Goal: Communication & Community: Answer question/provide support

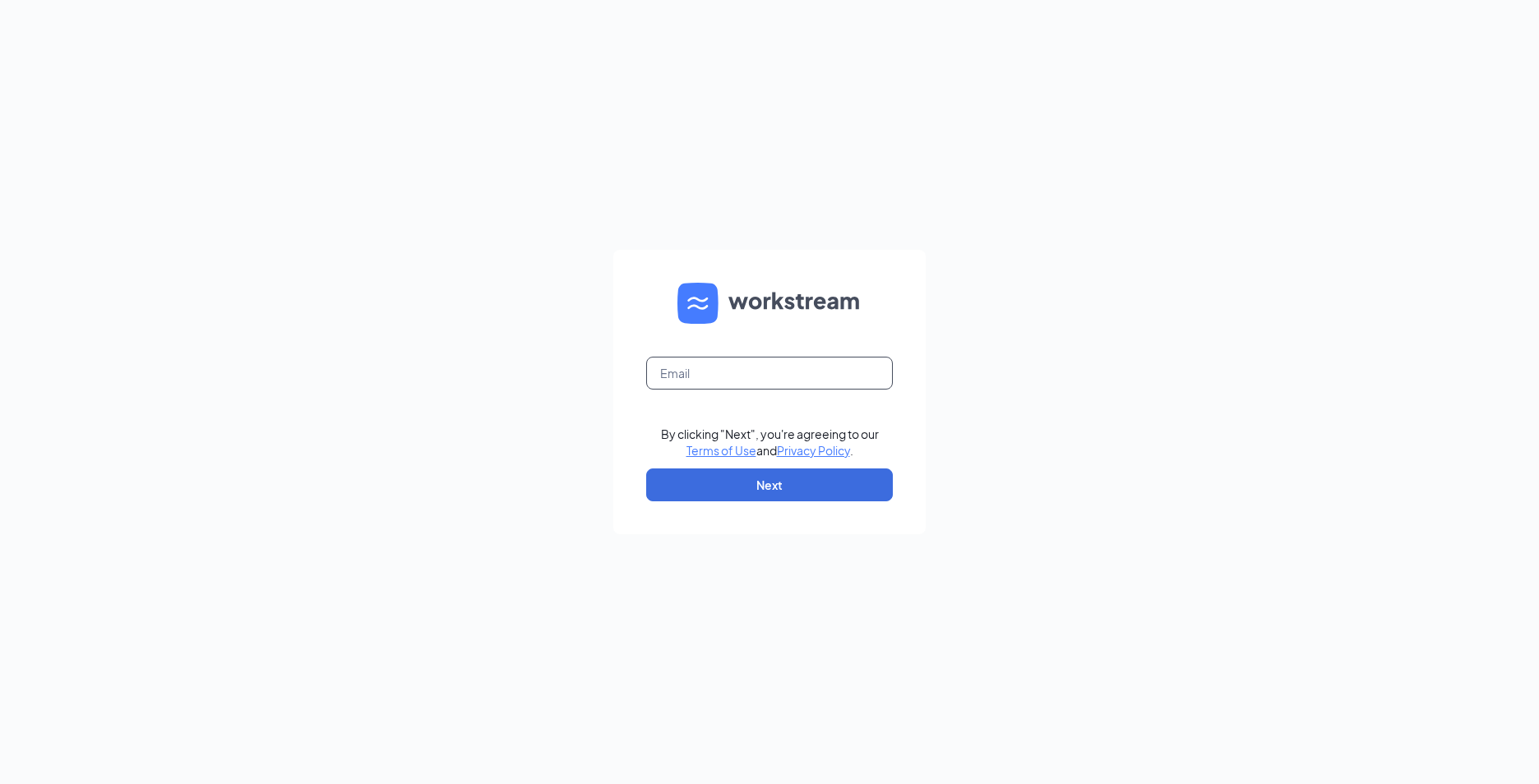
click at [756, 368] on input "text" at bounding box center [770, 373] width 247 height 33
type input "[EMAIL_ADDRESS][DOMAIN_NAME]"
click at [805, 486] on button "Next" at bounding box center [770, 485] width 247 height 33
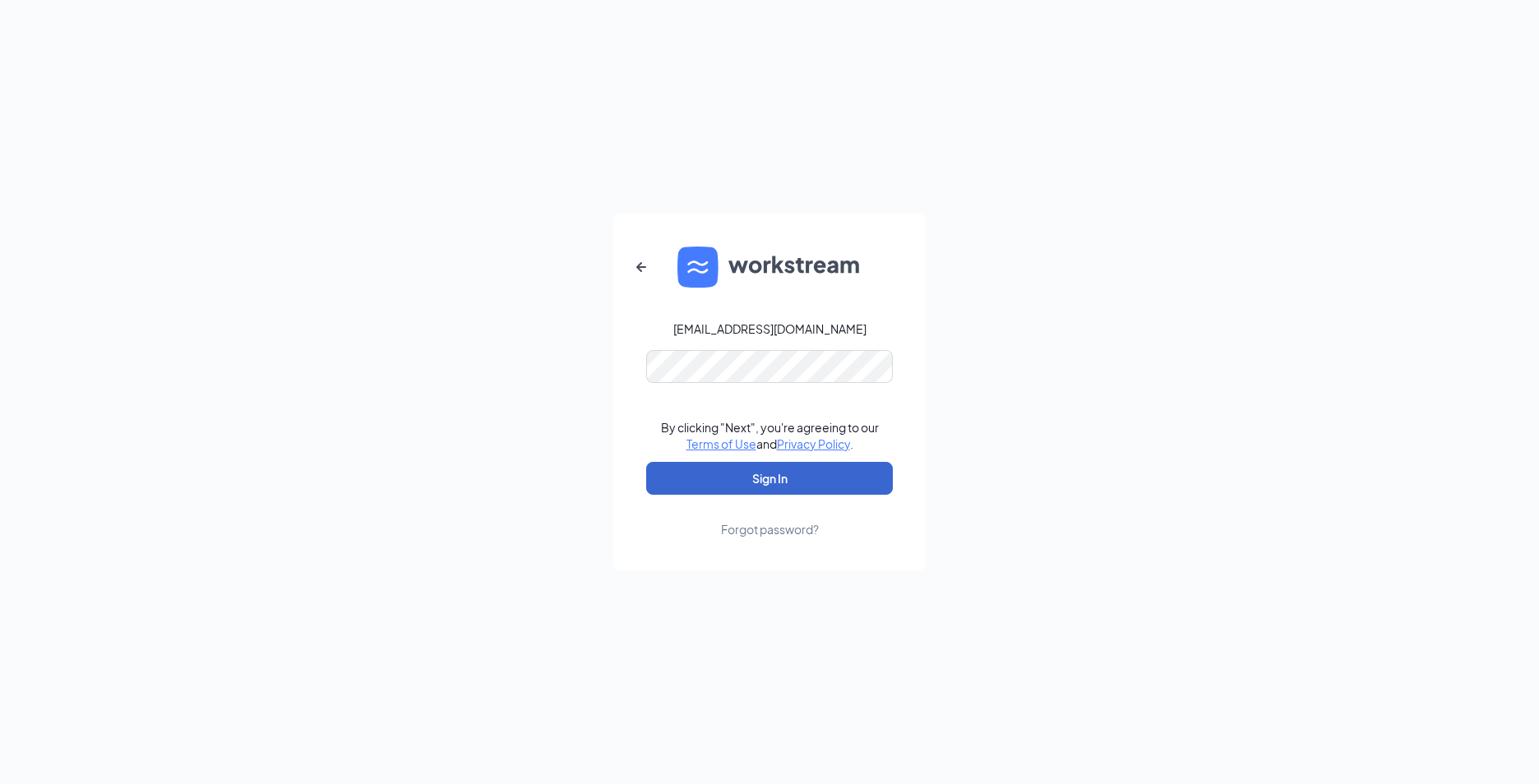
click at [805, 486] on button "Sign In" at bounding box center [770, 478] width 247 height 33
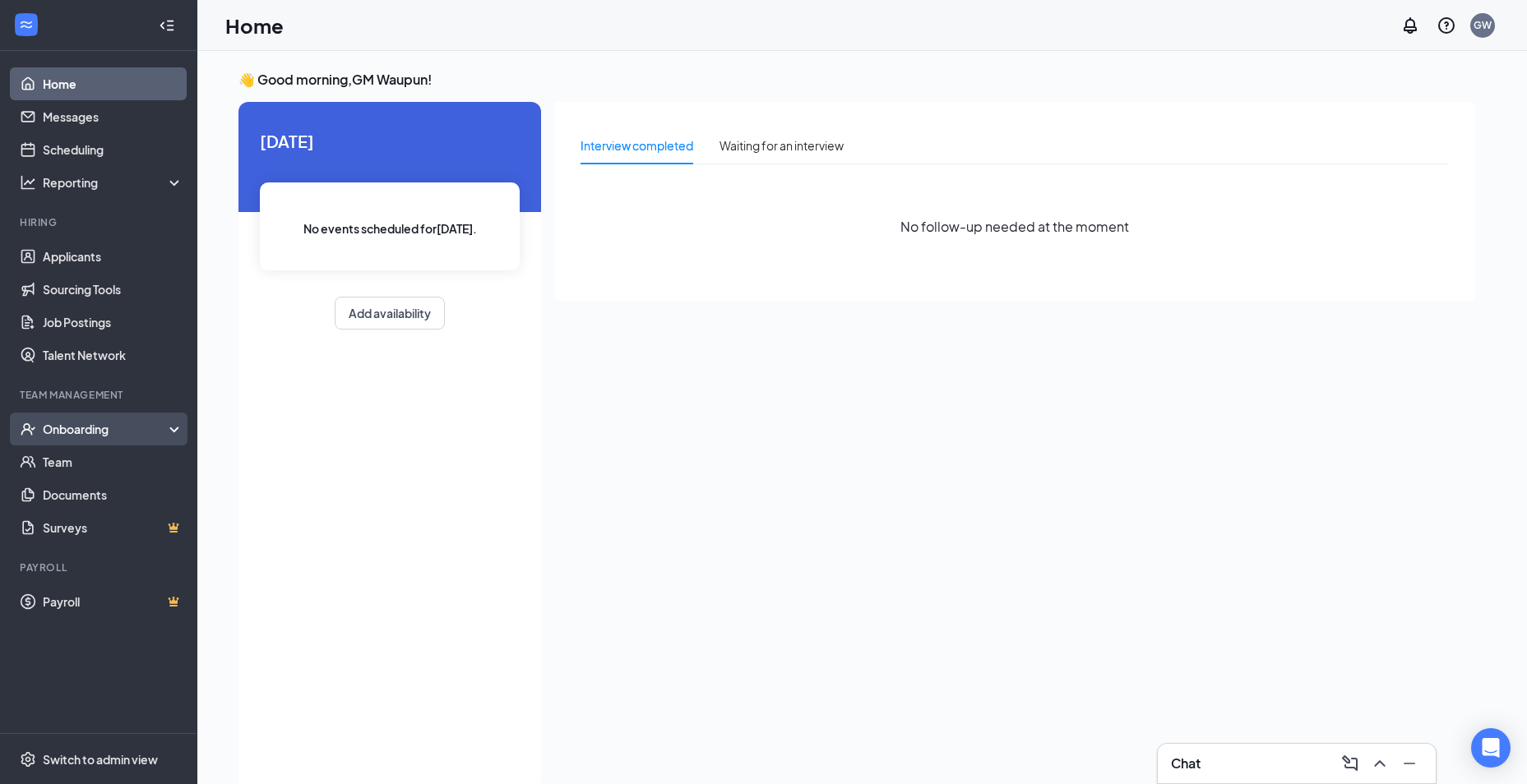
click at [90, 431] on div "Onboarding" at bounding box center [106, 429] width 127 height 16
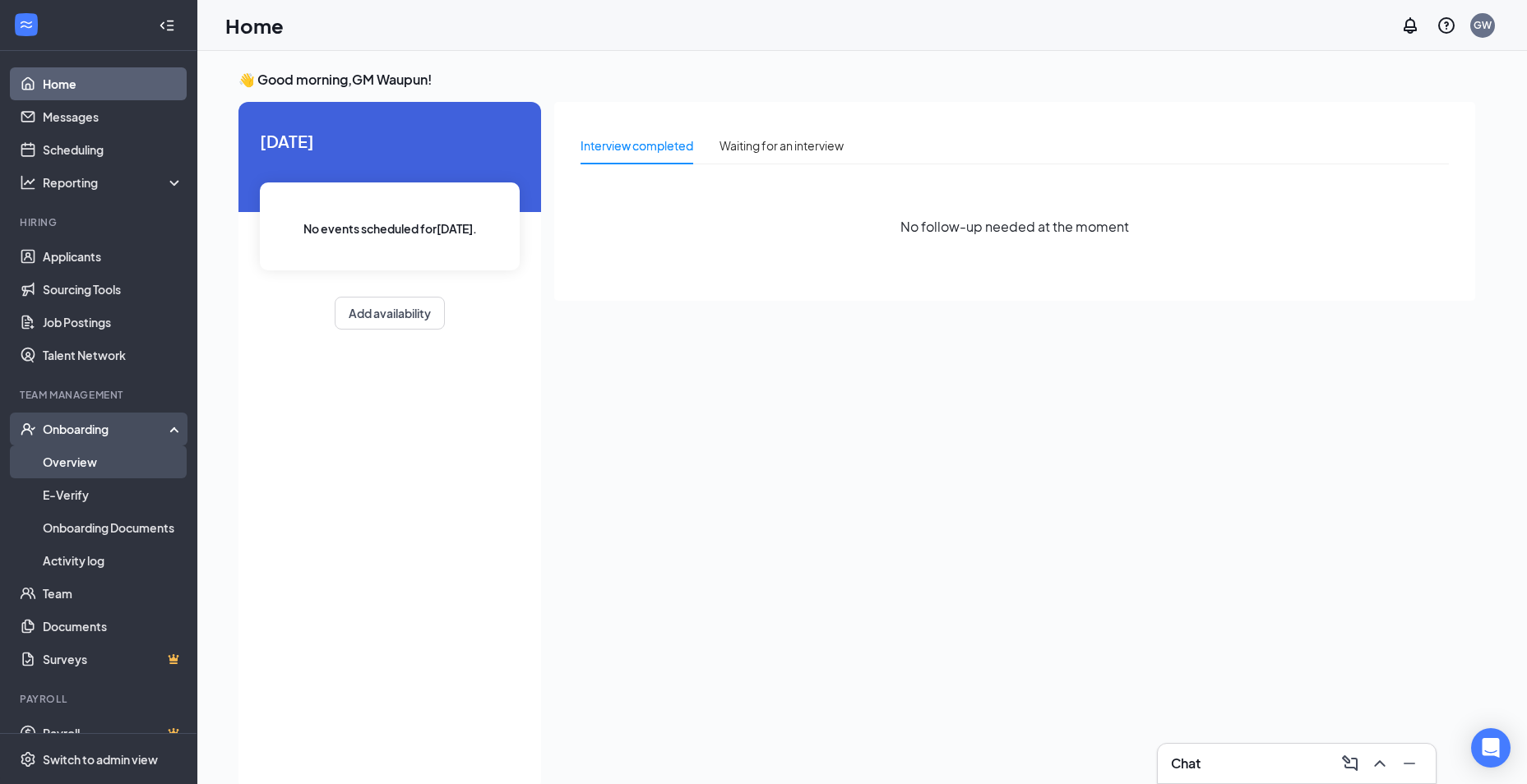
click at [88, 464] on link "Overview" at bounding box center [113, 462] width 140 height 33
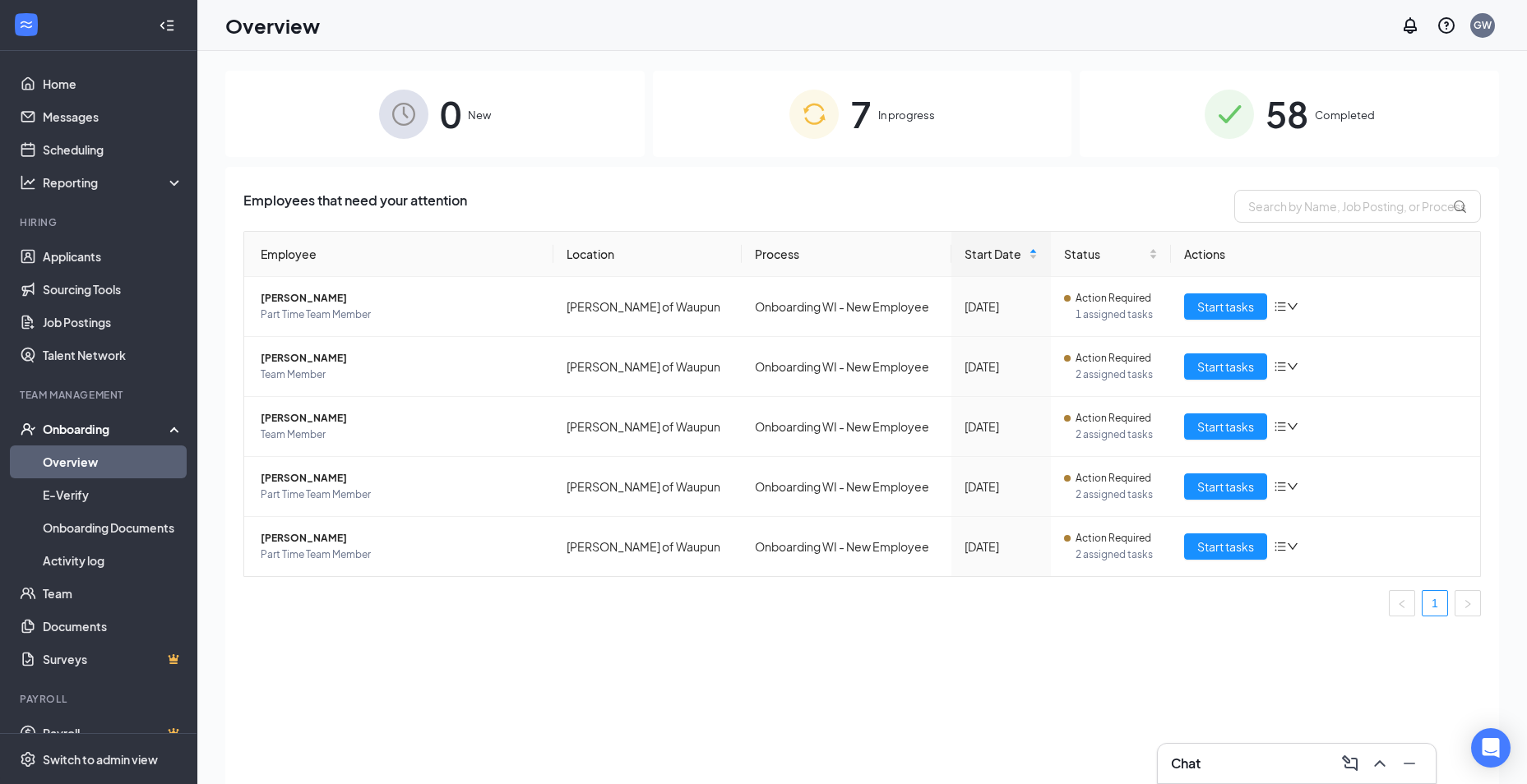
click at [915, 114] on span "In progress" at bounding box center [906, 114] width 56 height 16
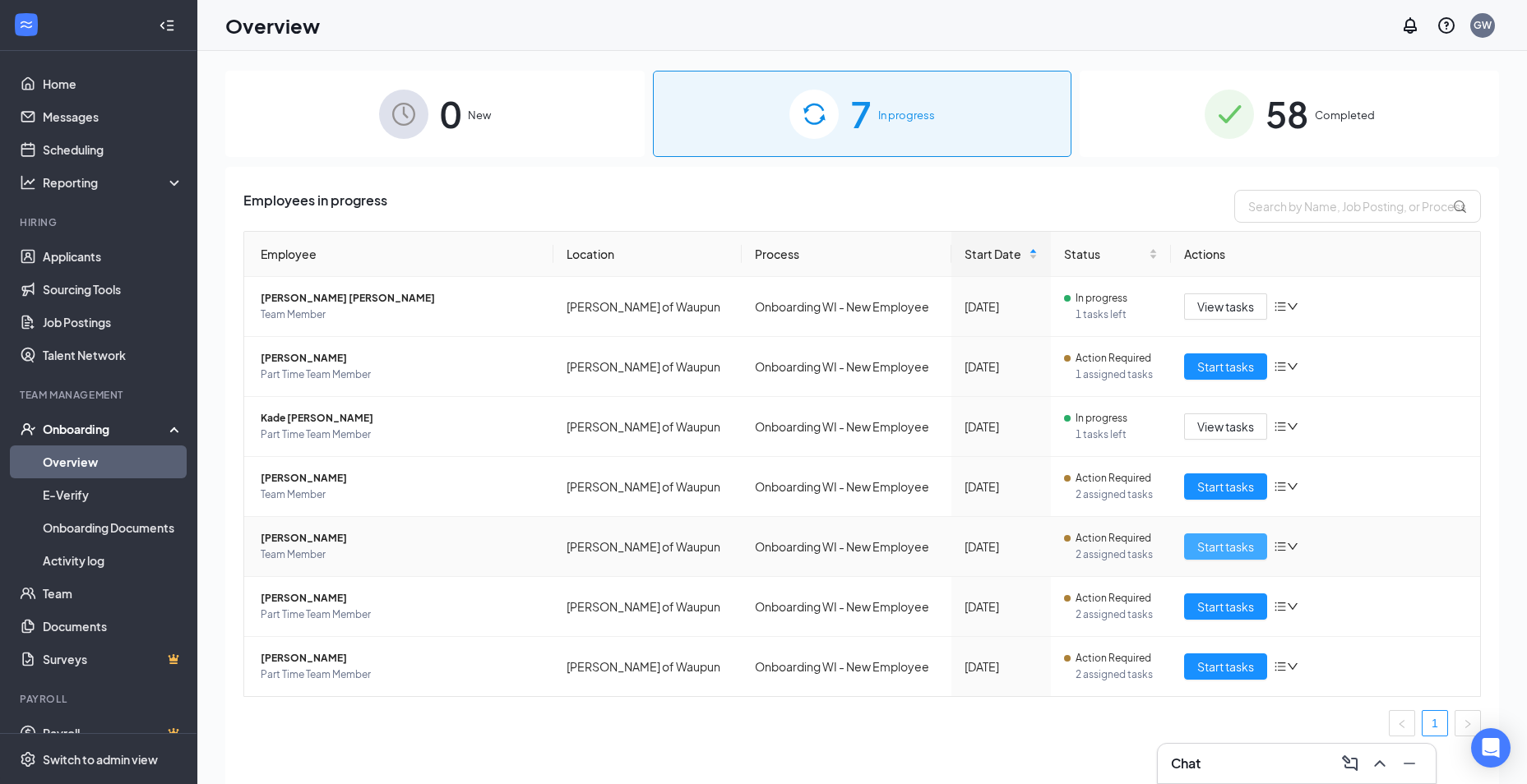
click at [1241, 545] on span "Start tasks" at bounding box center [1225, 546] width 56 height 18
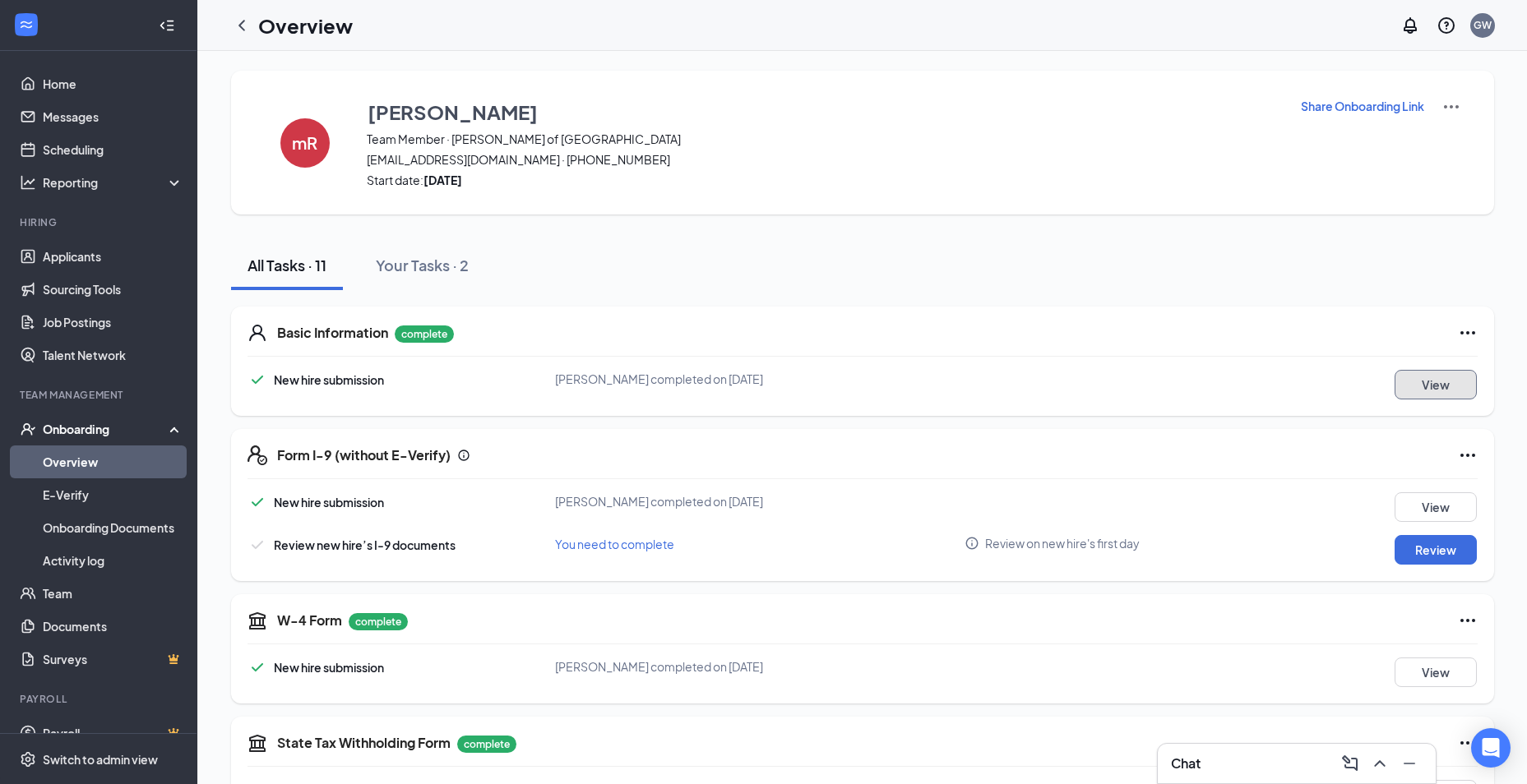
click at [1432, 386] on button "View" at bounding box center [1435, 385] width 82 height 29
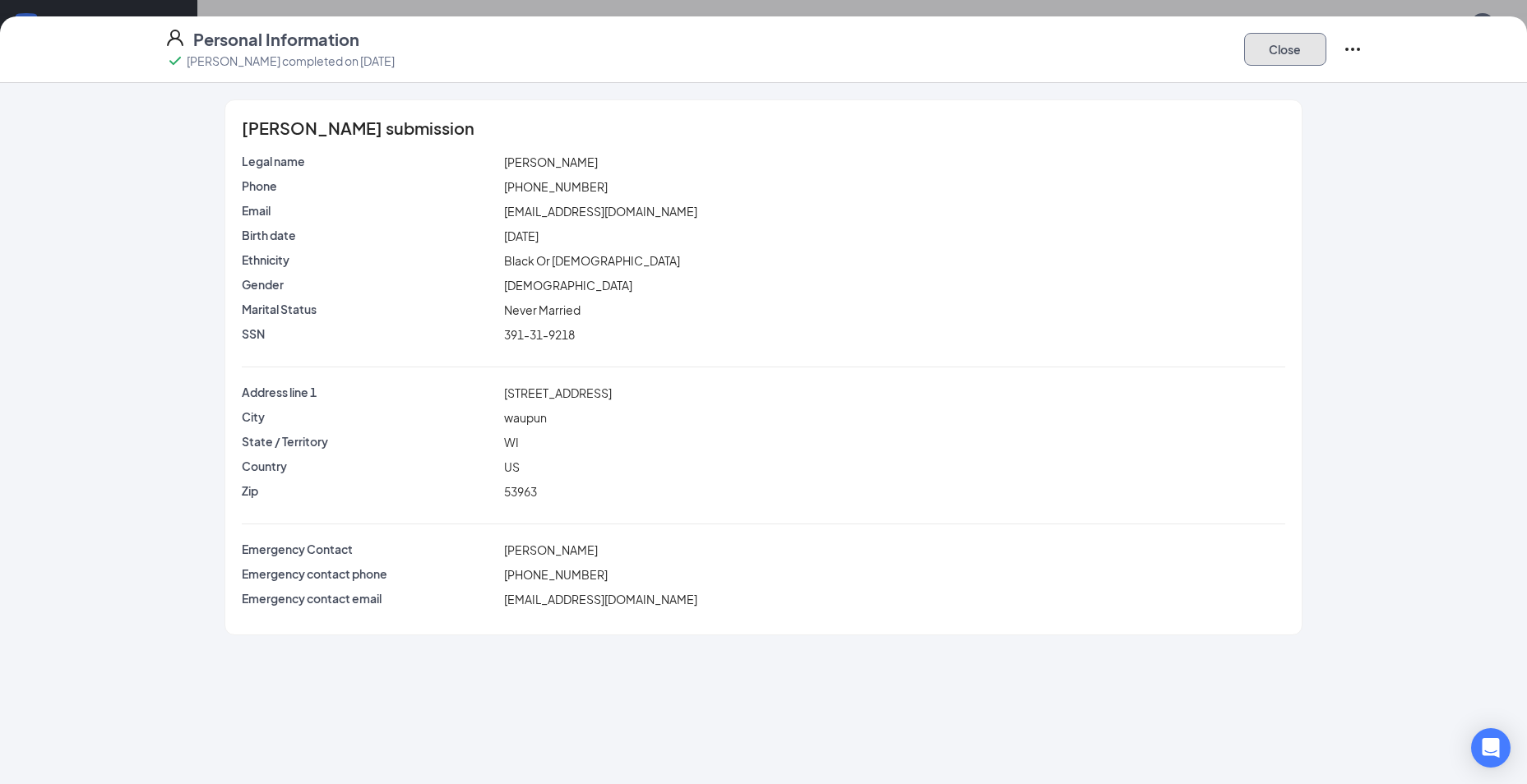
click at [1290, 54] on button "Close" at bounding box center [1284, 49] width 82 height 33
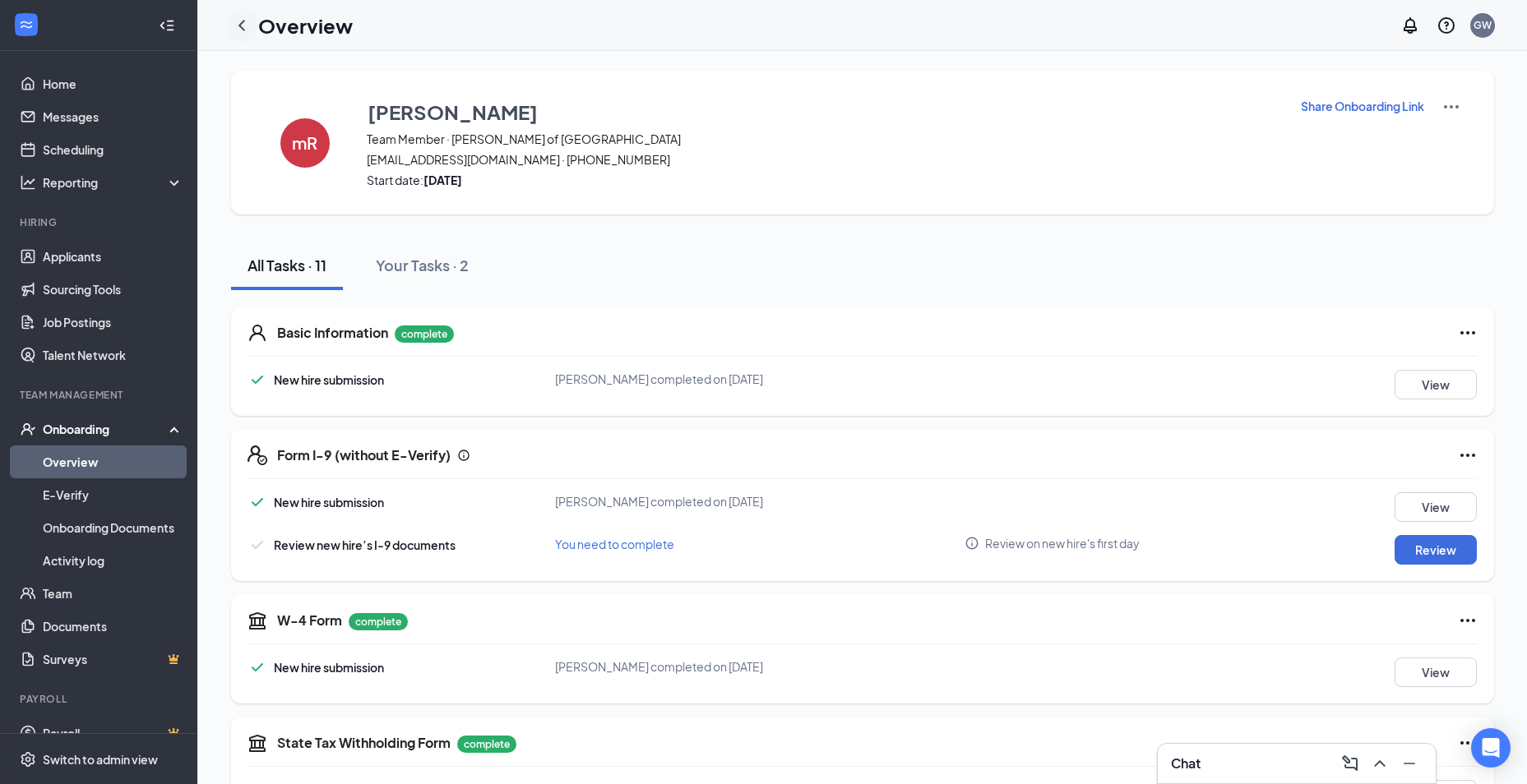
click at [244, 29] on icon "ChevronLeft" at bounding box center [242, 25] width 7 height 10
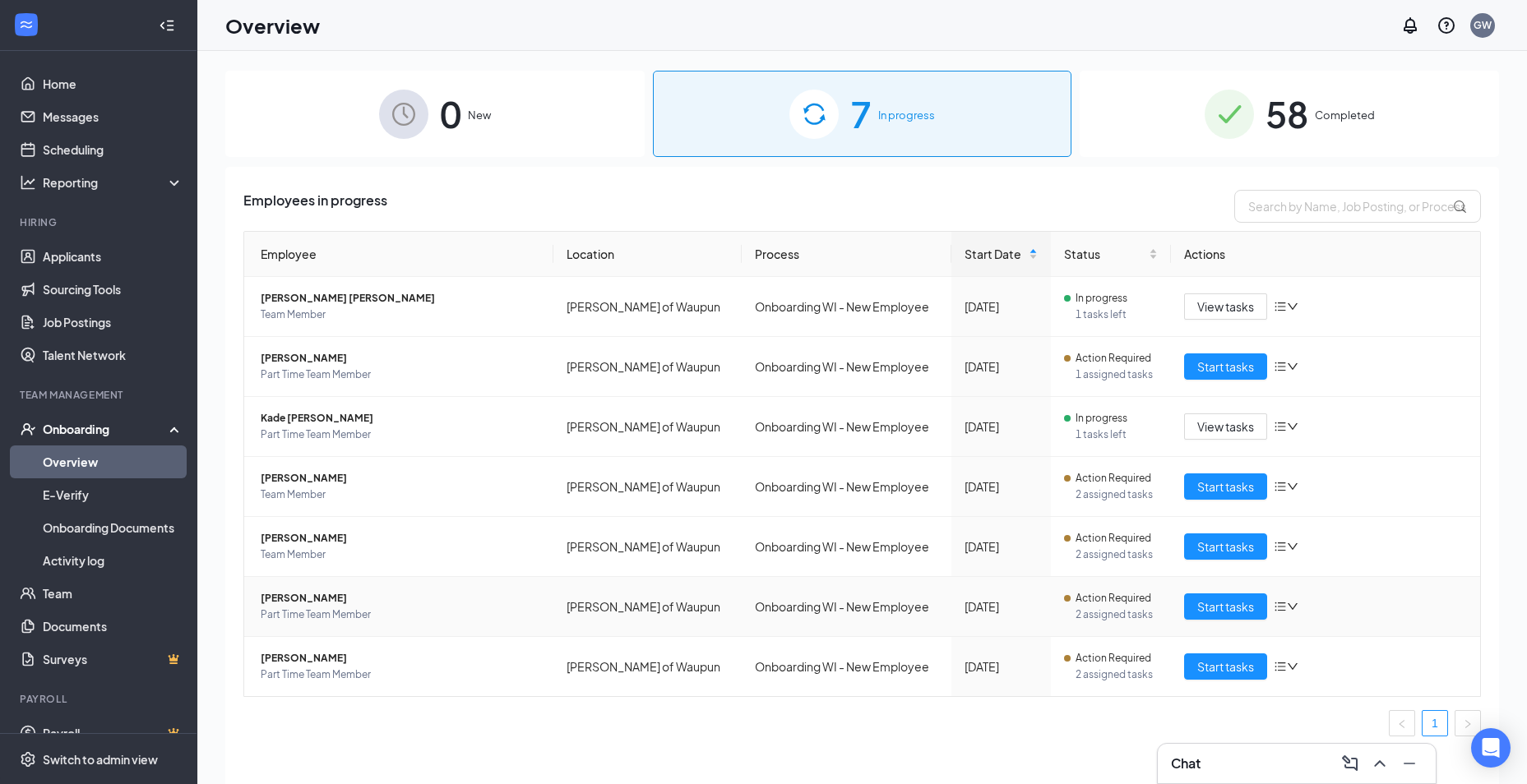
click at [313, 607] on span "Part Time Team Member" at bounding box center [400, 614] width 280 height 16
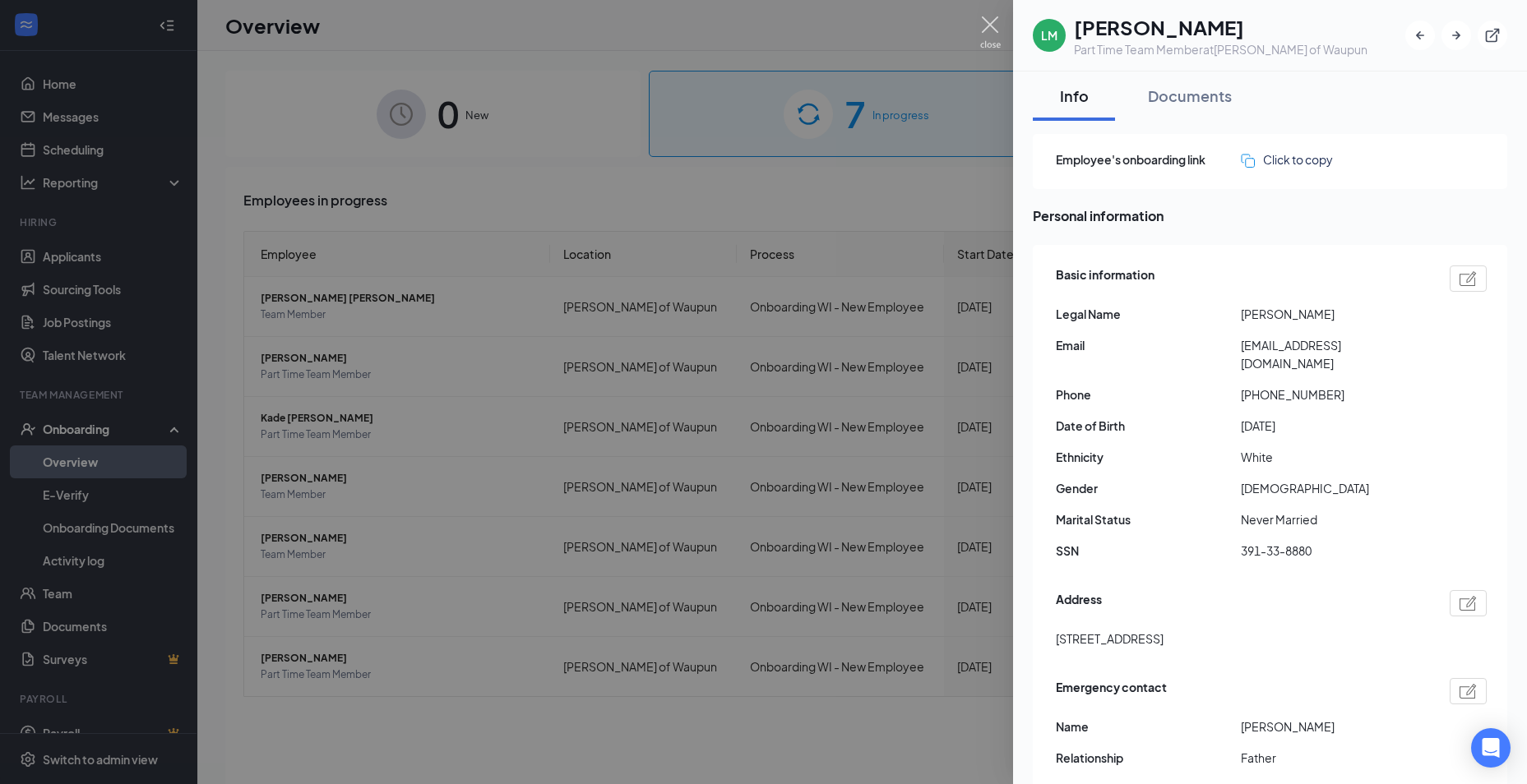
click at [986, 26] on img at bounding box center [991, 32] width 21 height 32
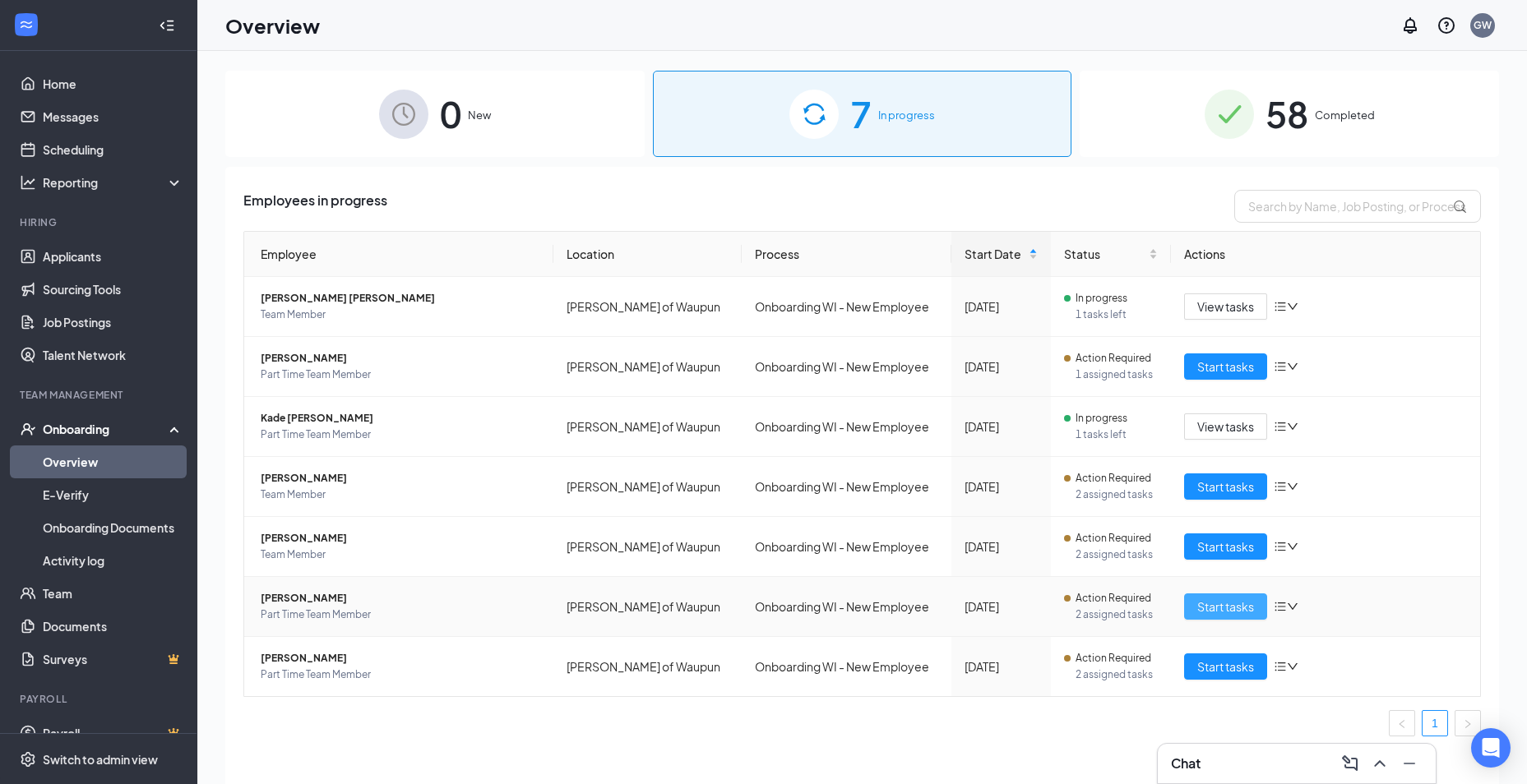
click at [1223, 608] on span "Start tasks" at bounding box center [1225, 606] width 56 height 18
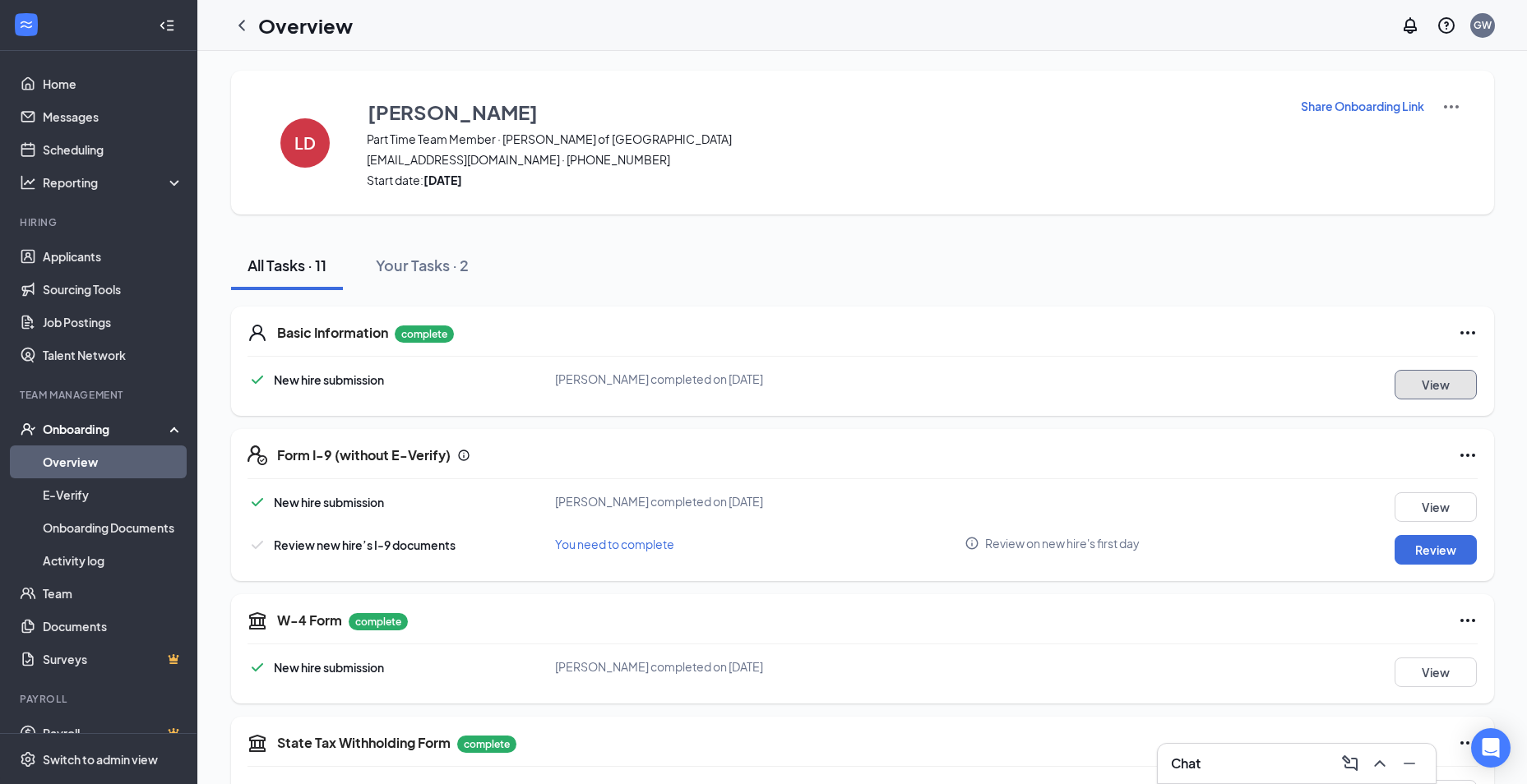
click at [1450, 389] on button "View" at bounding box center [1435, 385] width 82 height 29
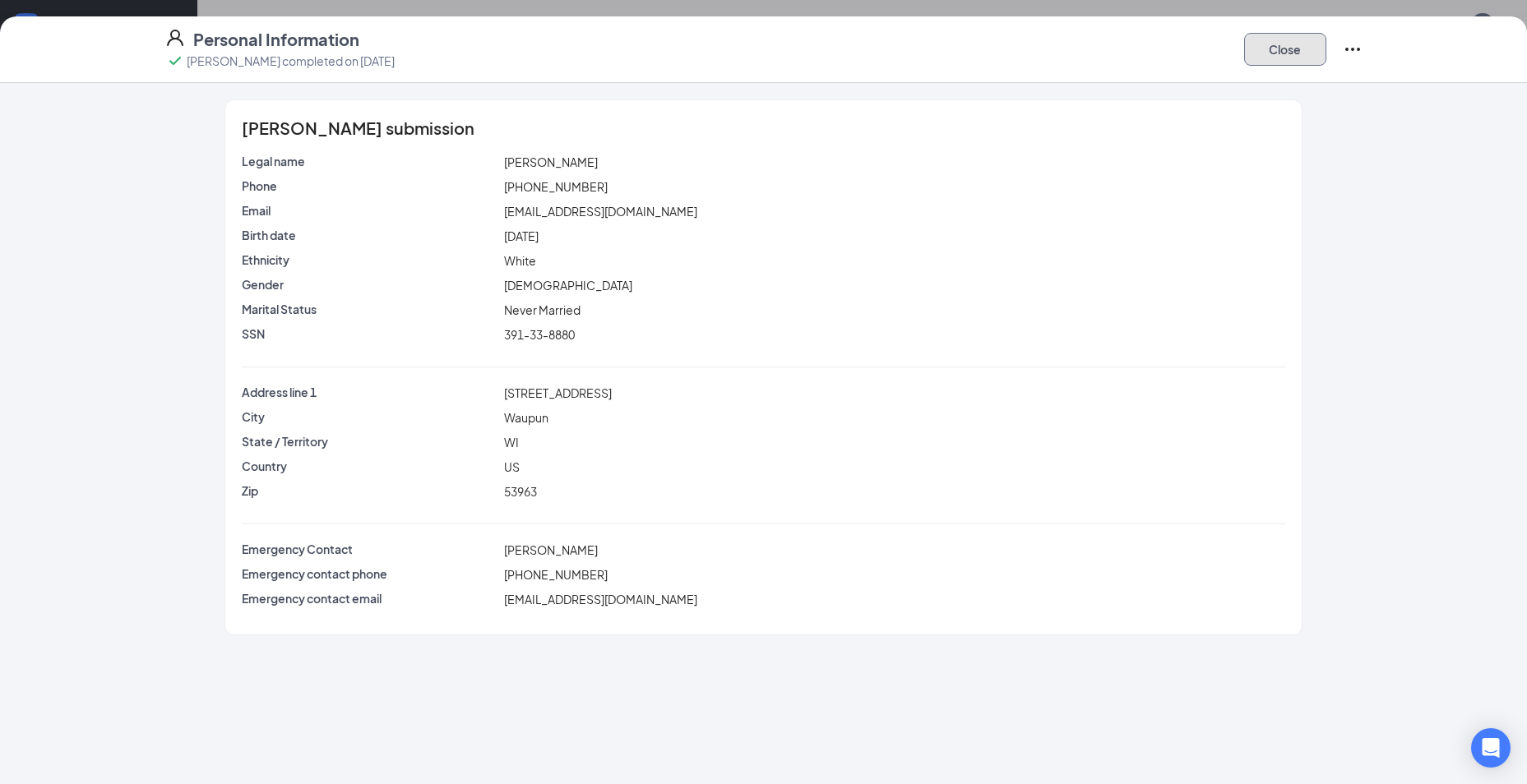
click at [1261, 43] on button "Close" at bounding box center [1284, 49] width 82 height 33
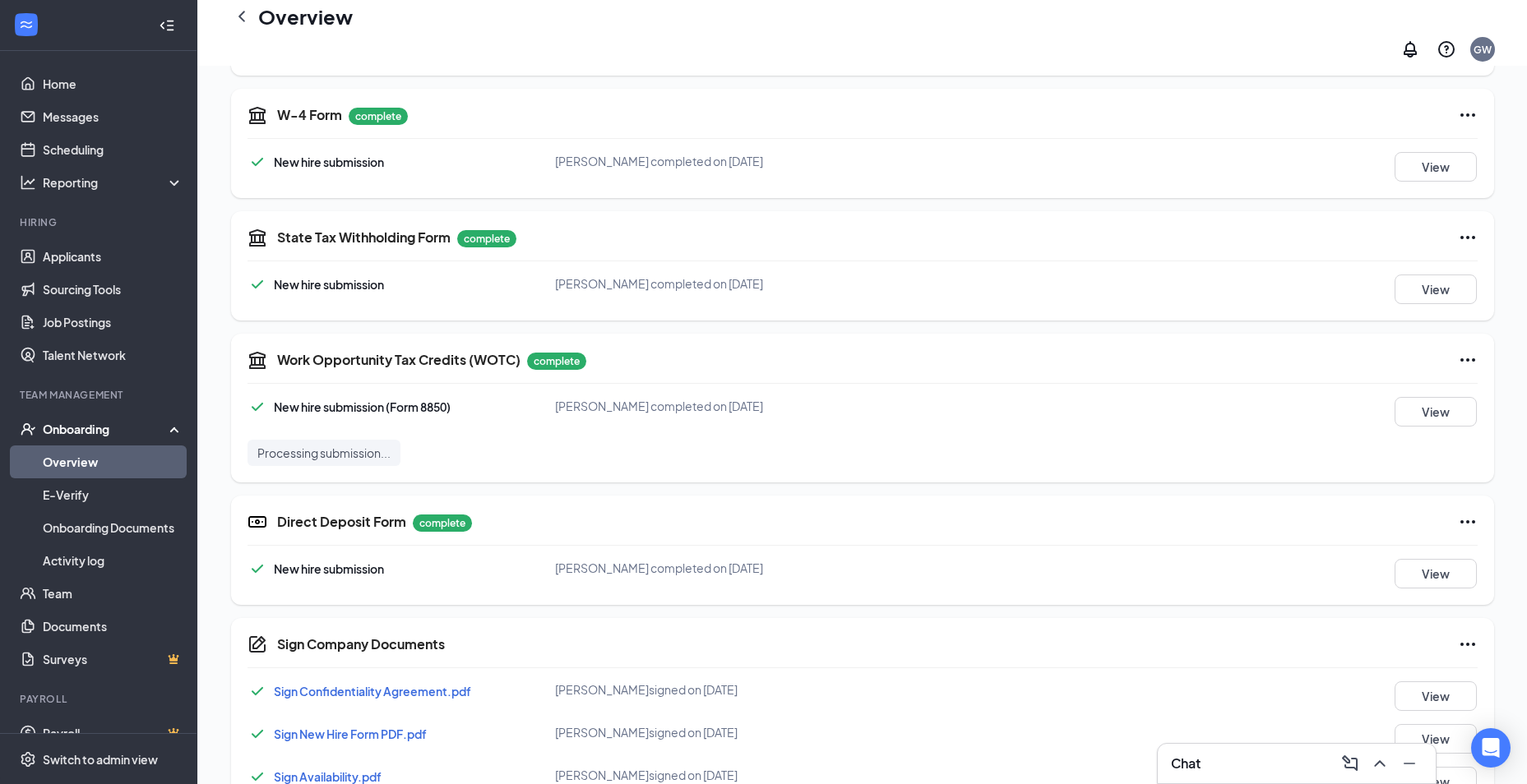
scroll to position [597, 0]
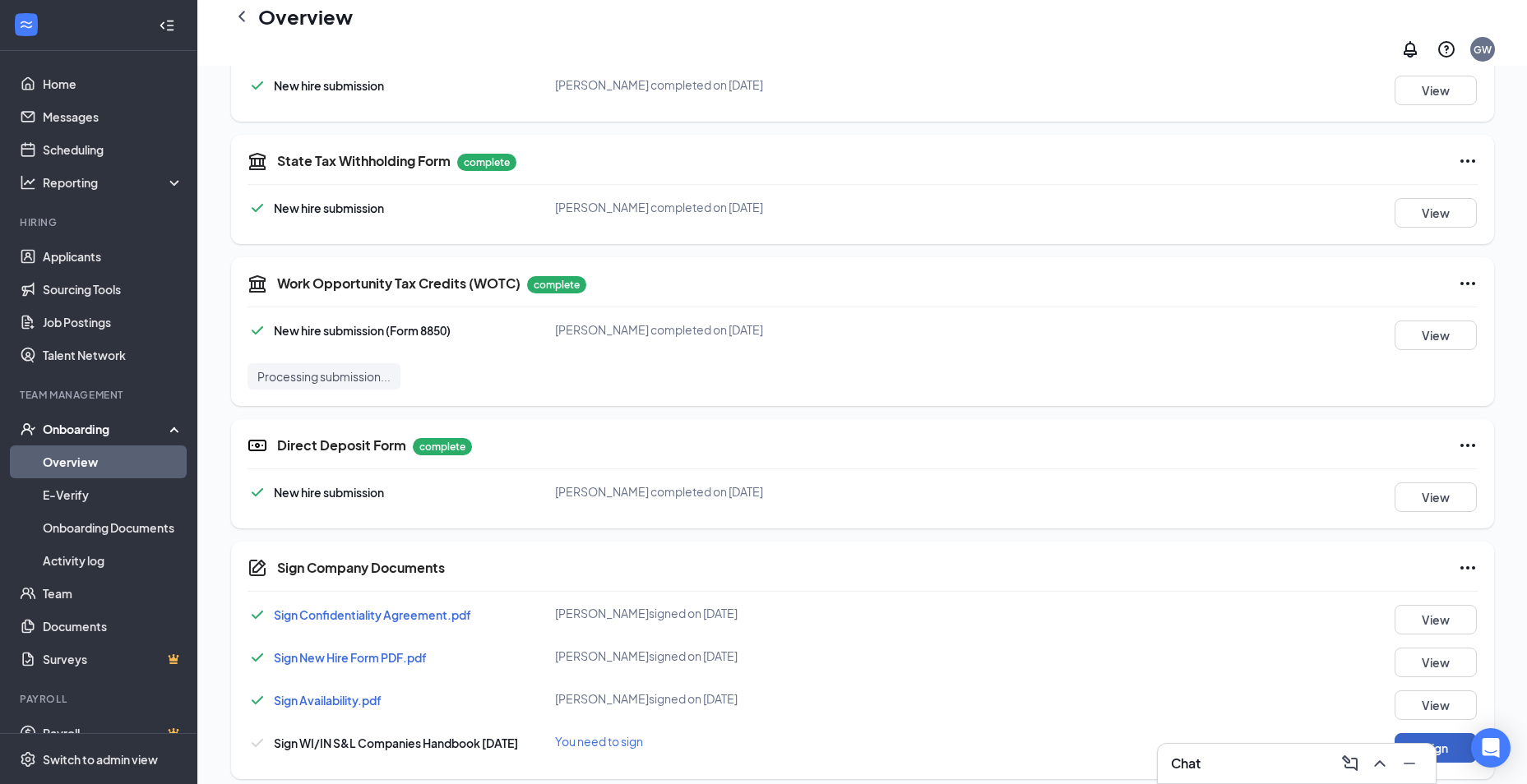
click at [1452, 733] on button "Sign" at bounding box center [1435, 748] width 82 height 29
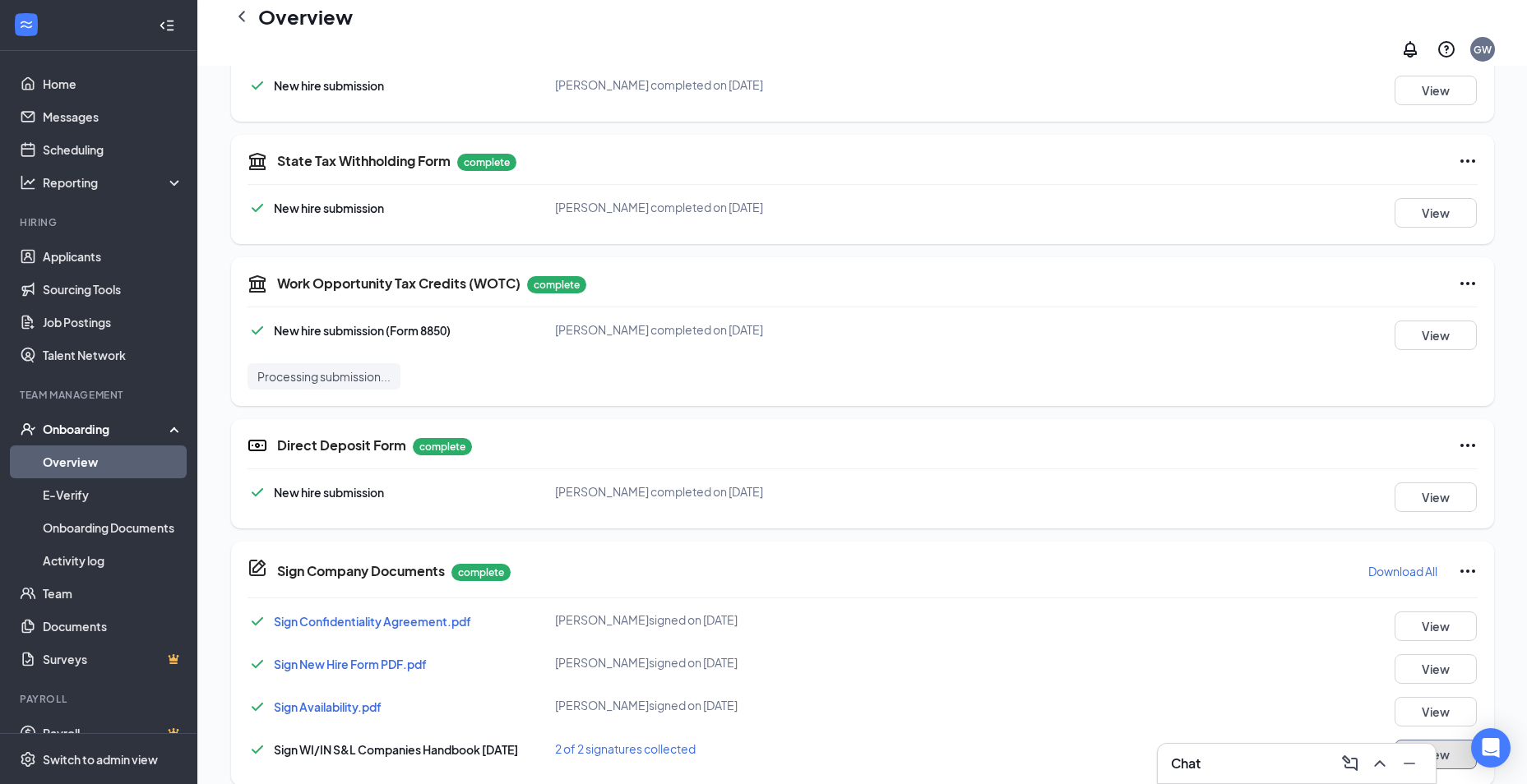
scroll to position [104, 0]
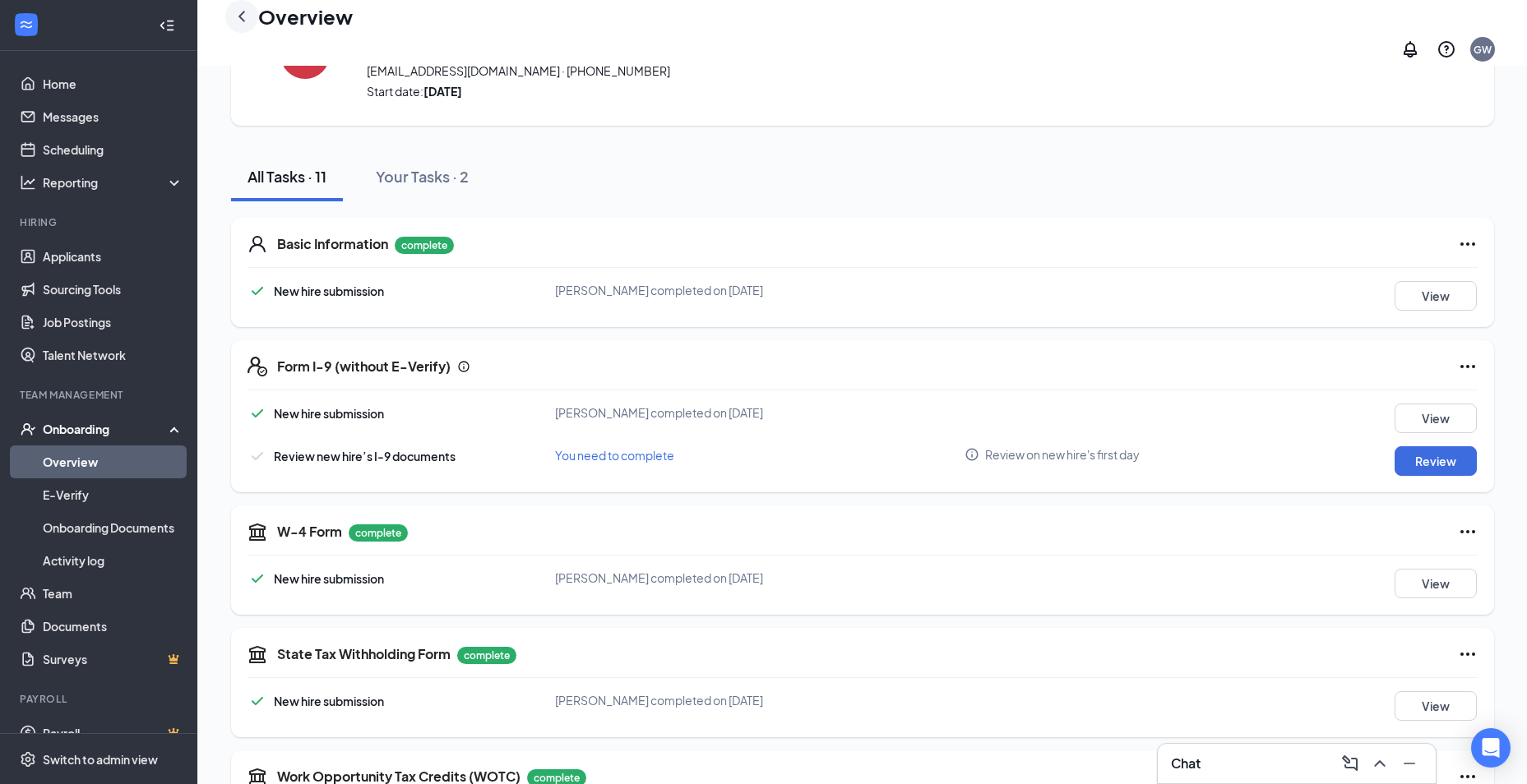
click at [242, 22] on icon "ChevronLeft" at bounding box center [242, 16] width 7 height 10
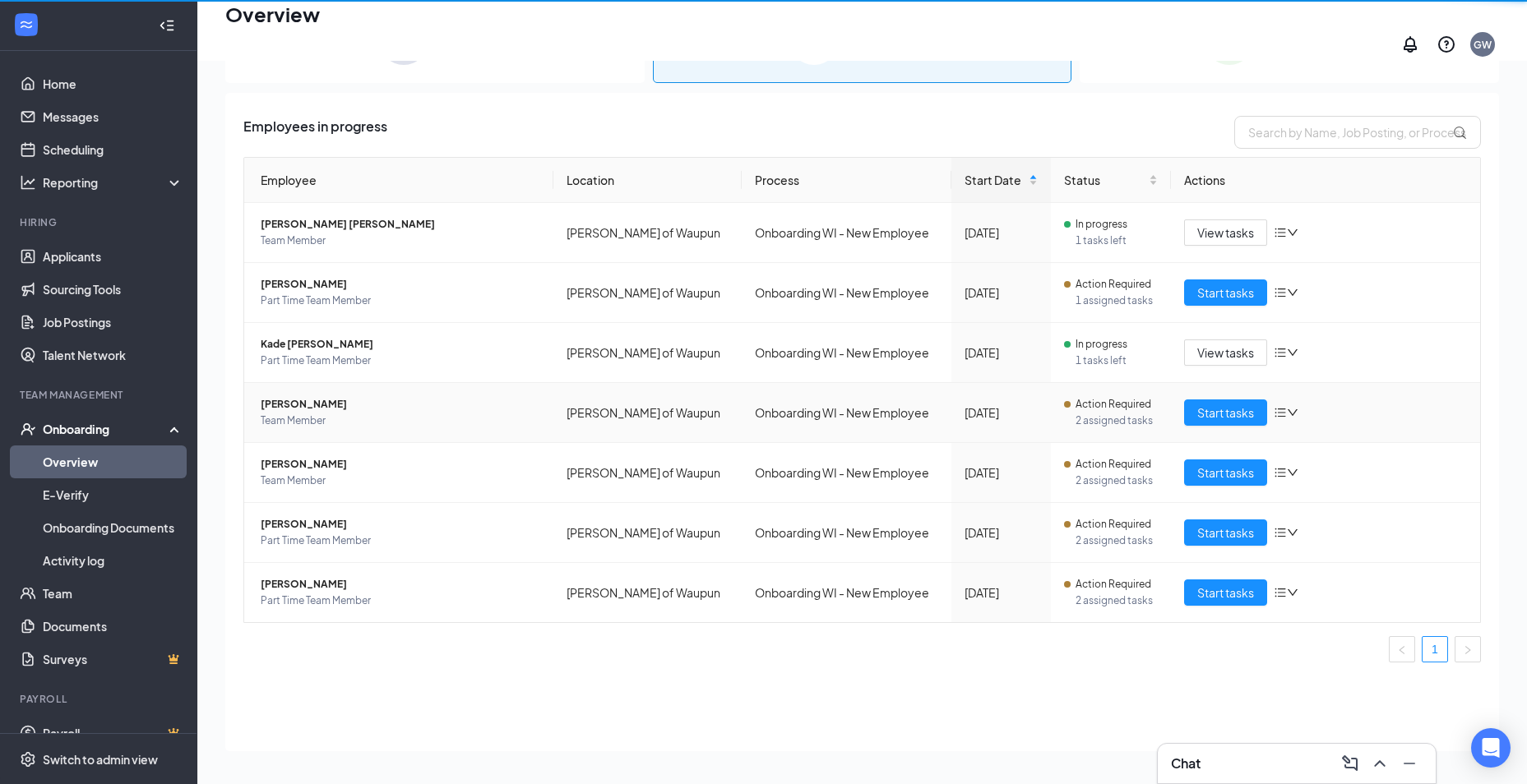
scroll to position [74, 0]
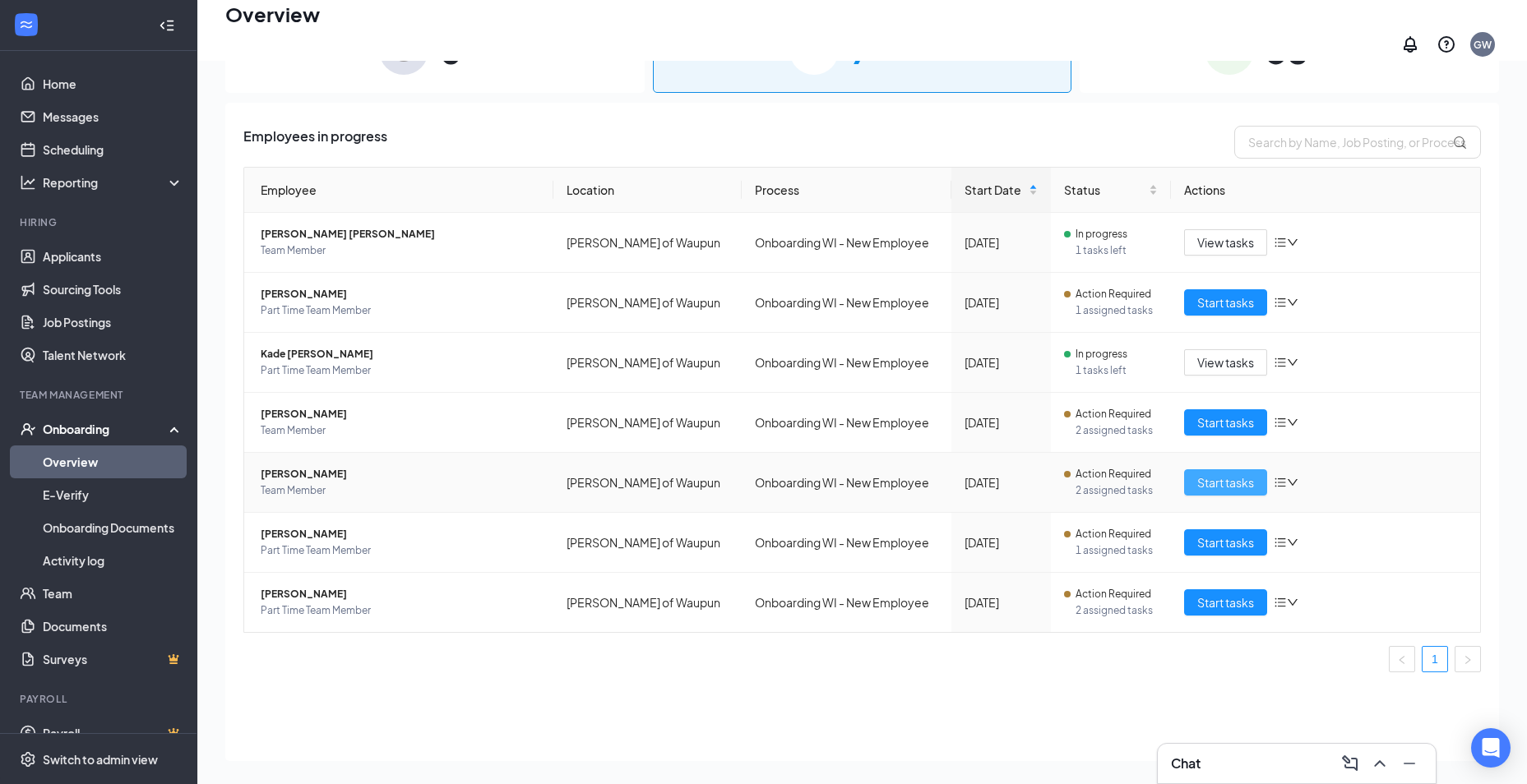
click at [1219, 473] on span "Start tasks" at bounding box center [1225, 482] width 56 height 18
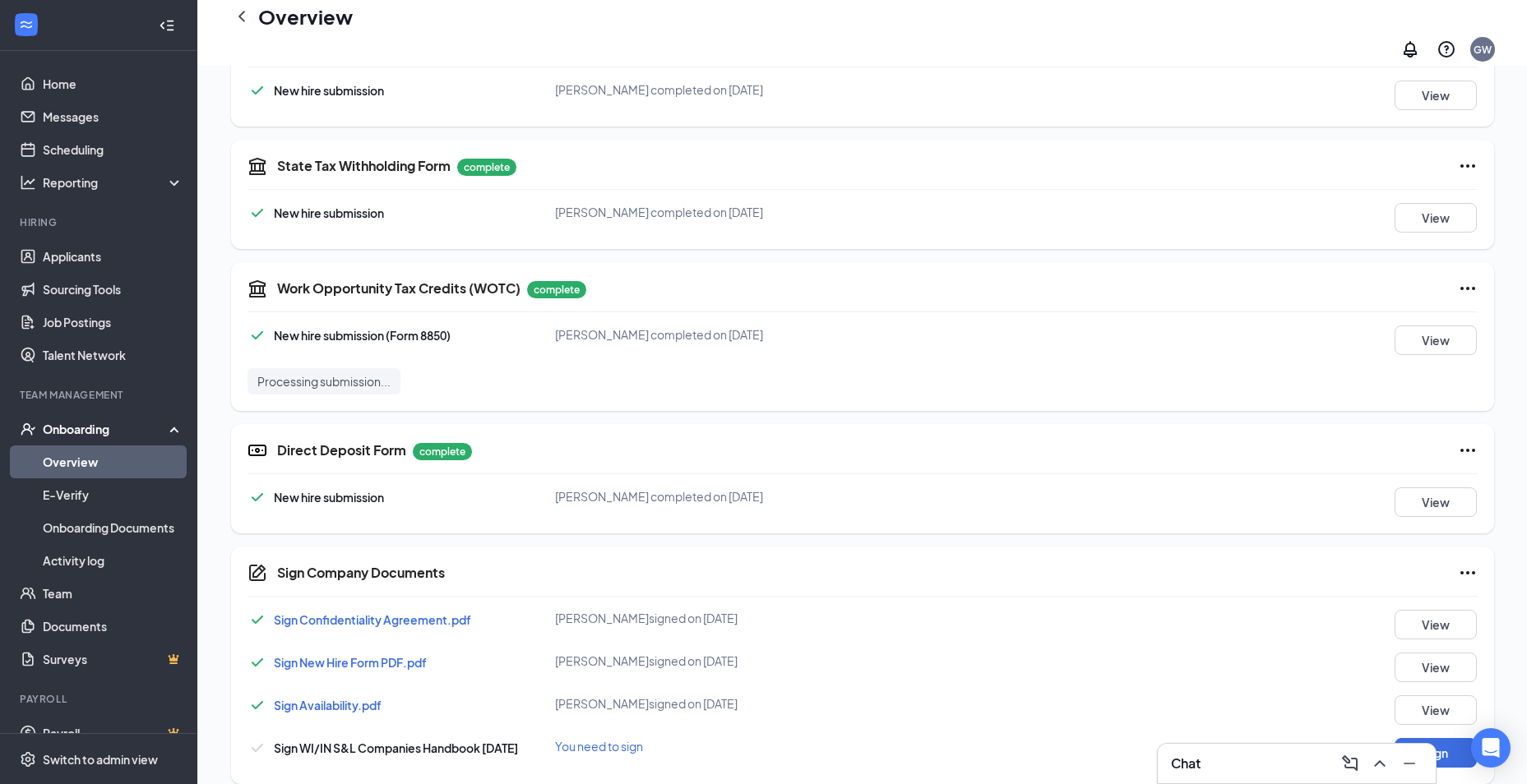
scroll to position [597, 0]
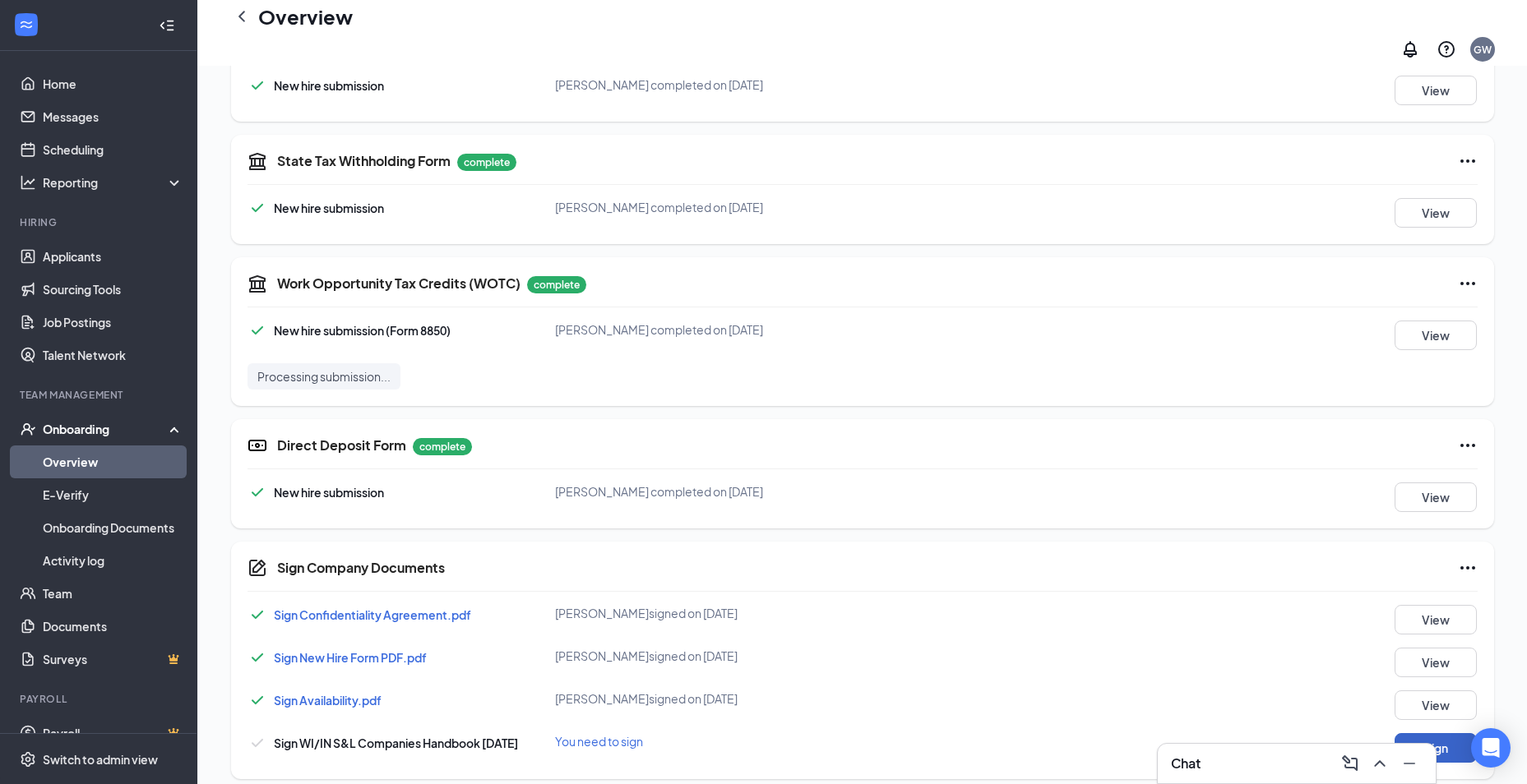
click at [1456, 733] on button "Sign" at bounding box center [1435, 748] width 82 height 29
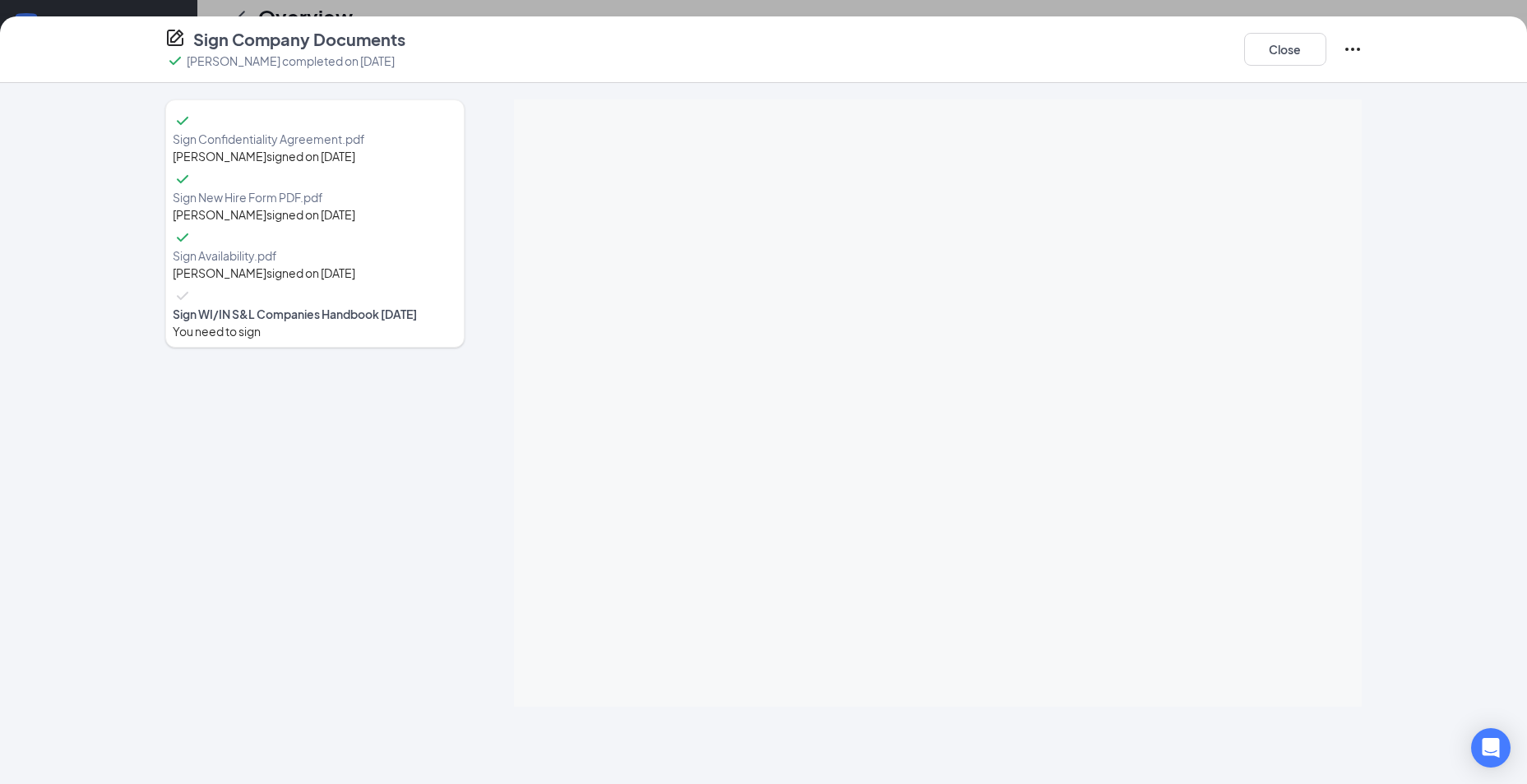
click at [936, 306] on div "Sign Company Documents makayla a Richardson completed on Sep 14, 2025 Close Sig…" at bounding box center [764, 400] width 1527 height 768
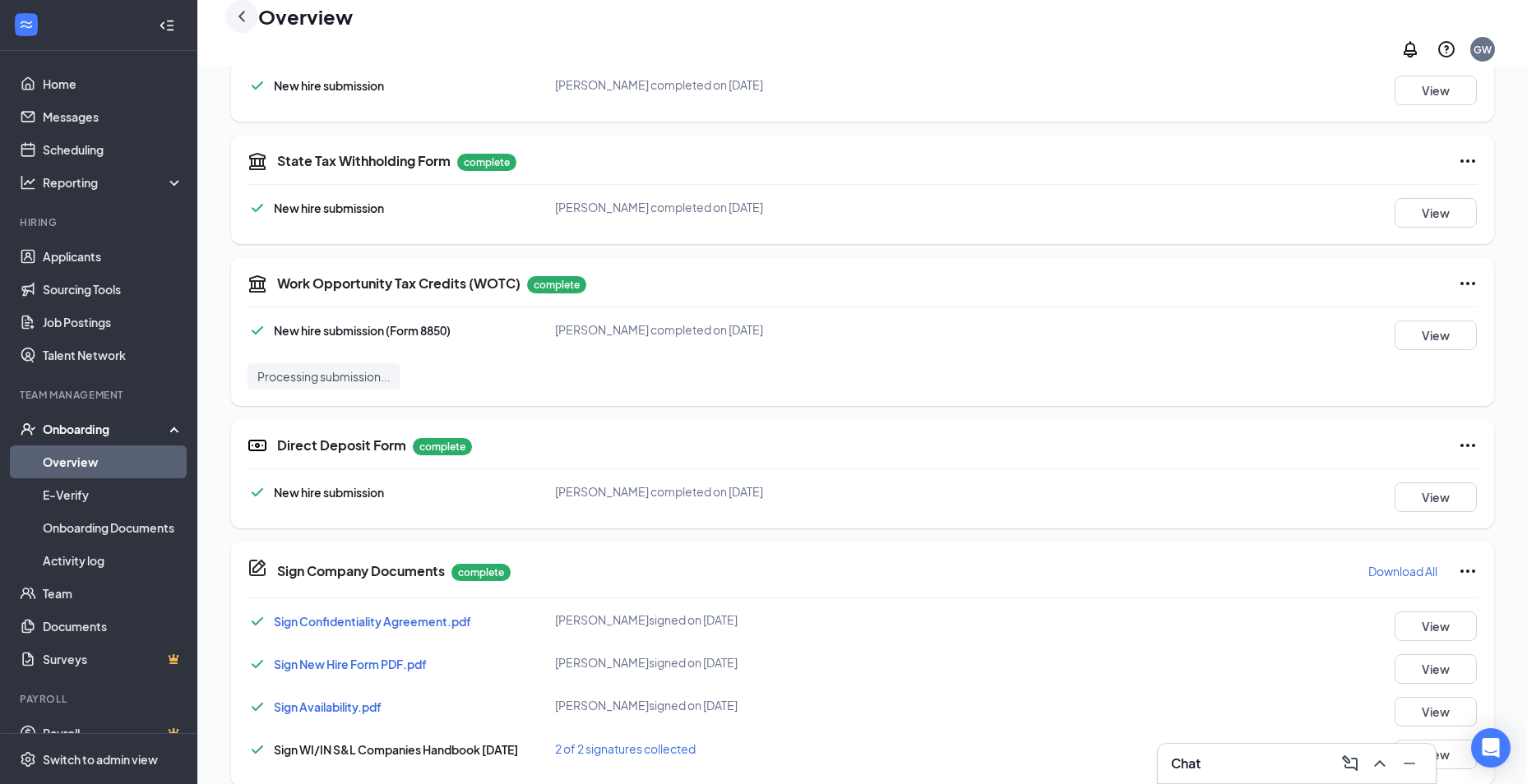
click at [241, 26] on icon "ChevronLeft" at bounding box center [242, 16] width 20 height 20
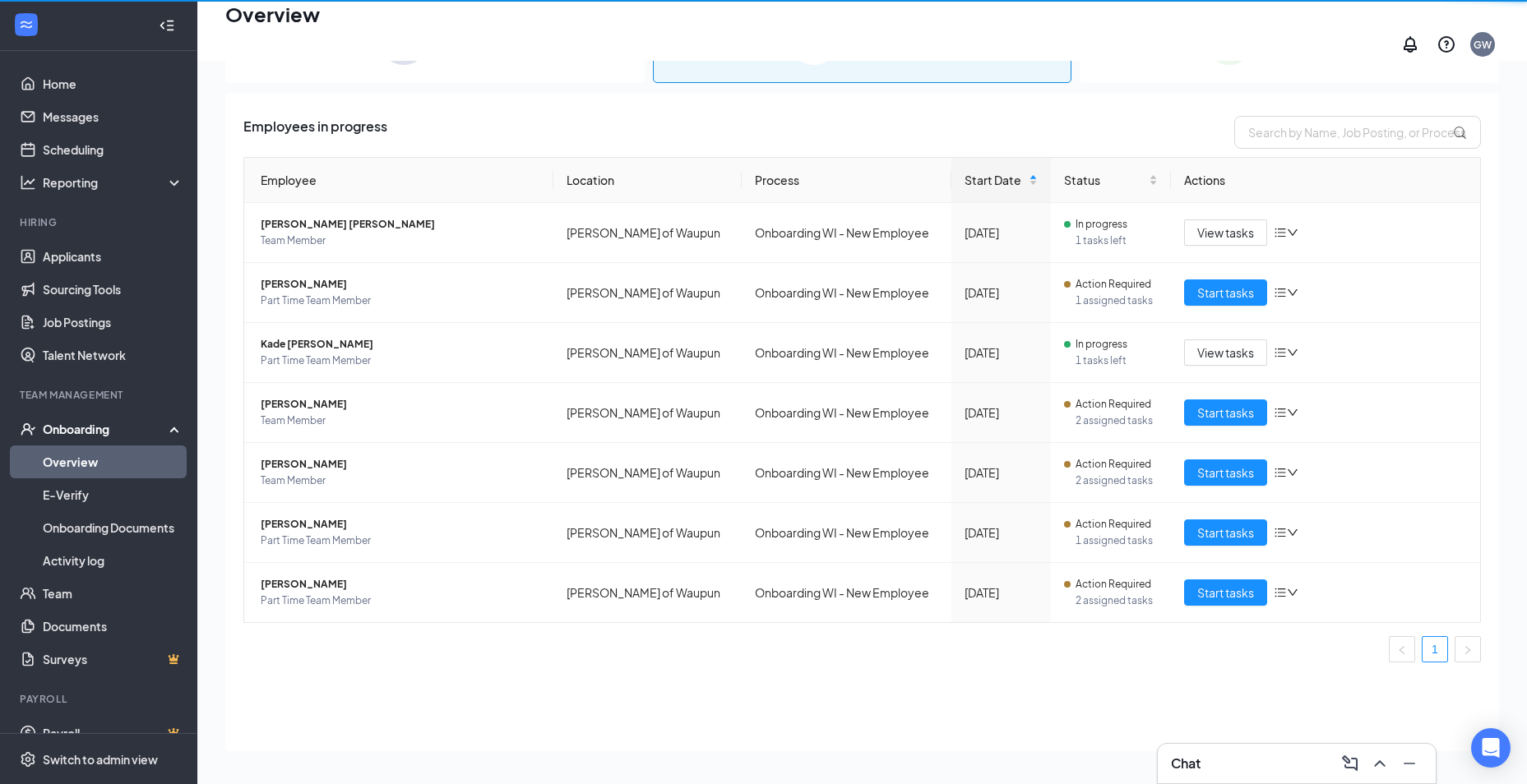
scroll to position [74, 0]
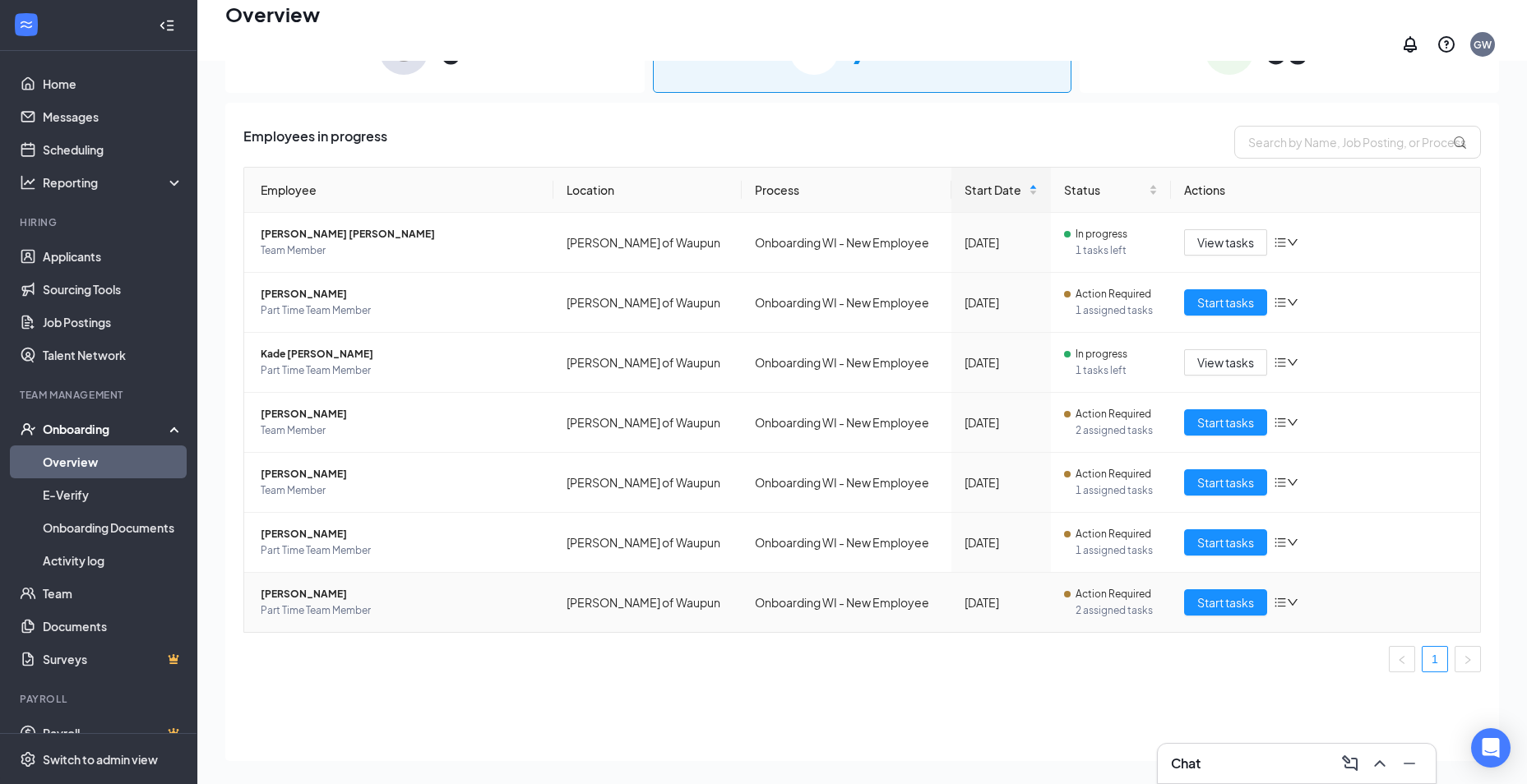
click at [347, 586] on span "Anabella Allende-Arroyo" at bounding box center [400, 593] width 280 height 16
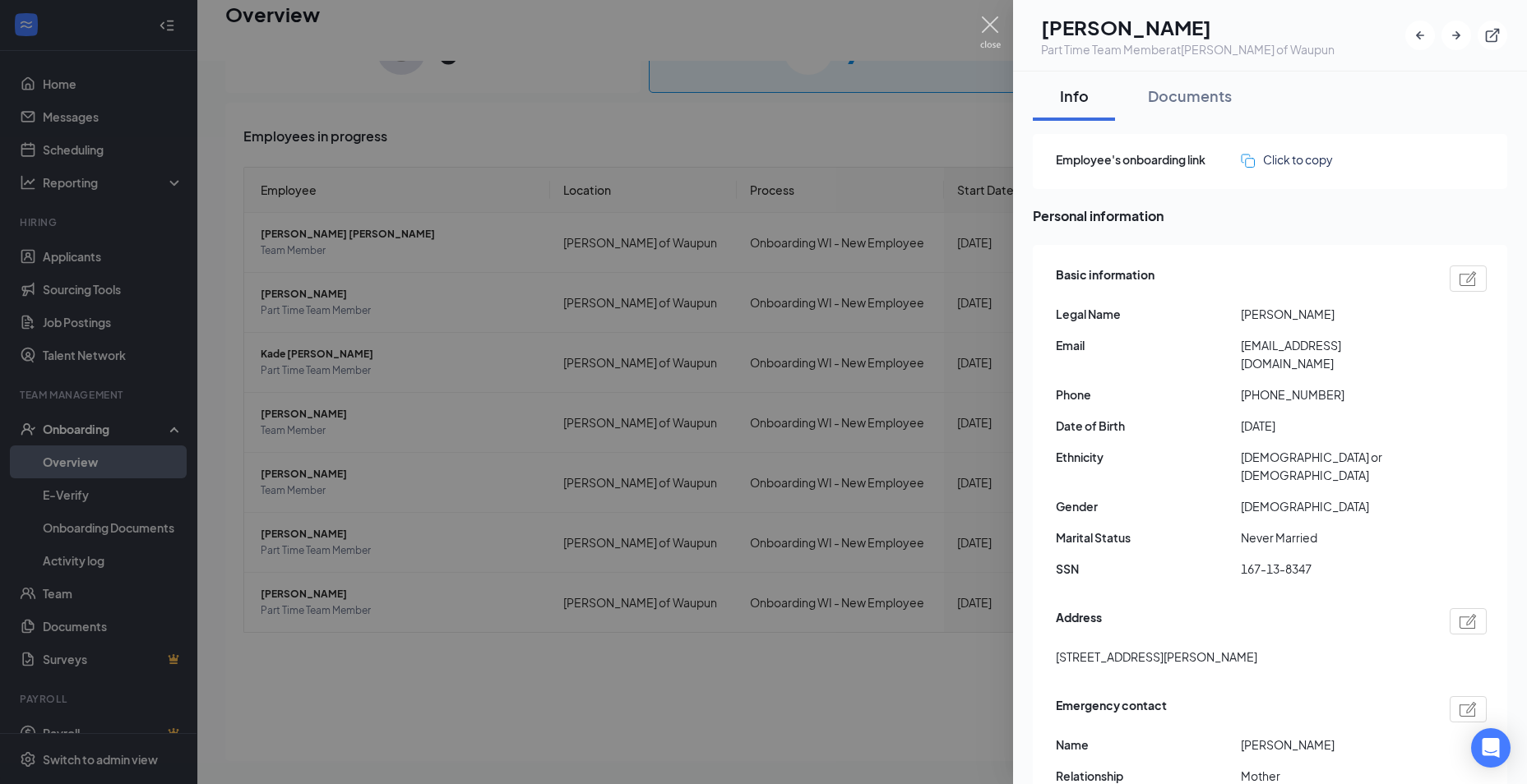
click at [997, 33] on img at bounding box center [991, 32] width 21 height 32
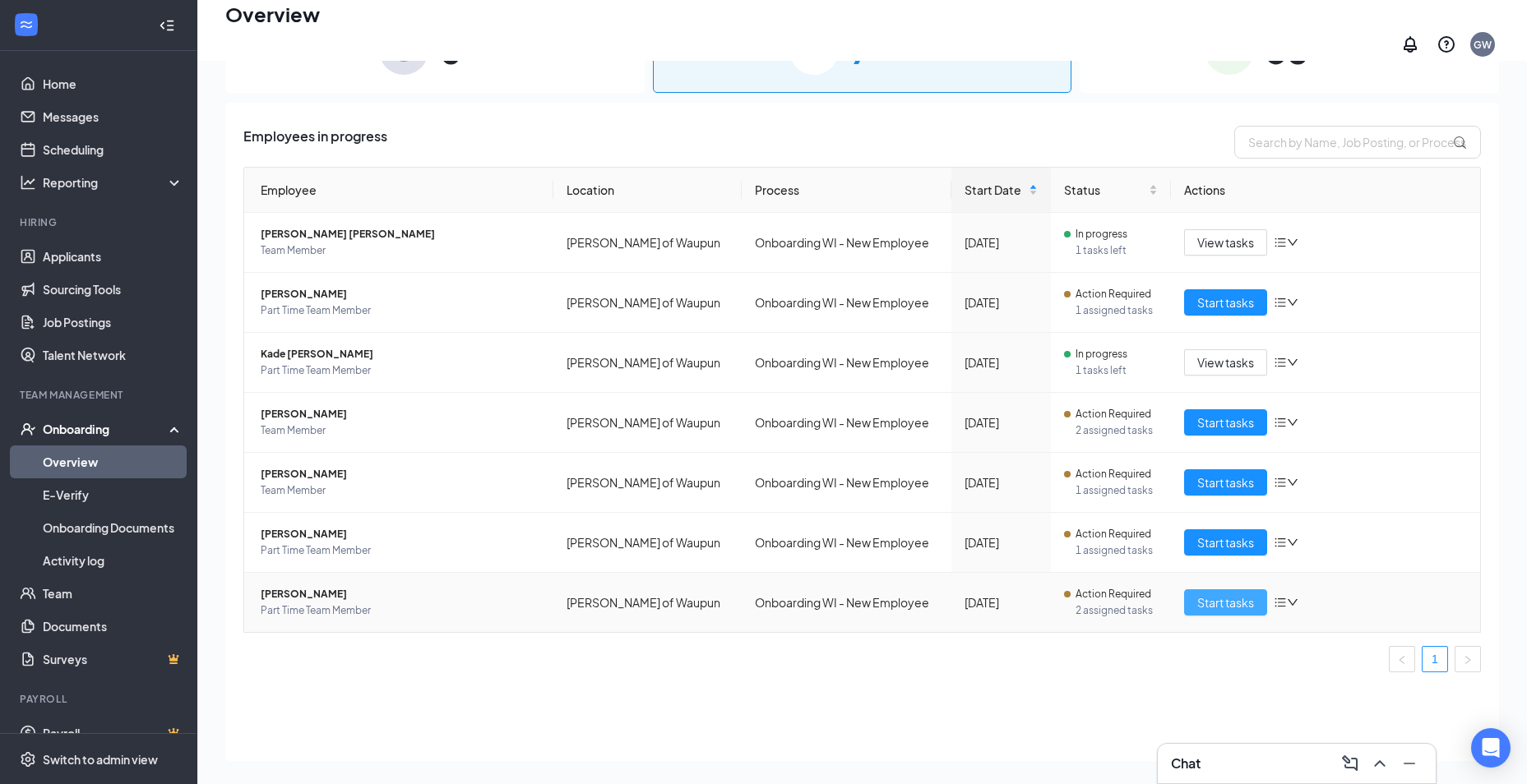
click at [1221, 593] on span "Start tasks" at bounding box center [1225, 602] width 56 height 18
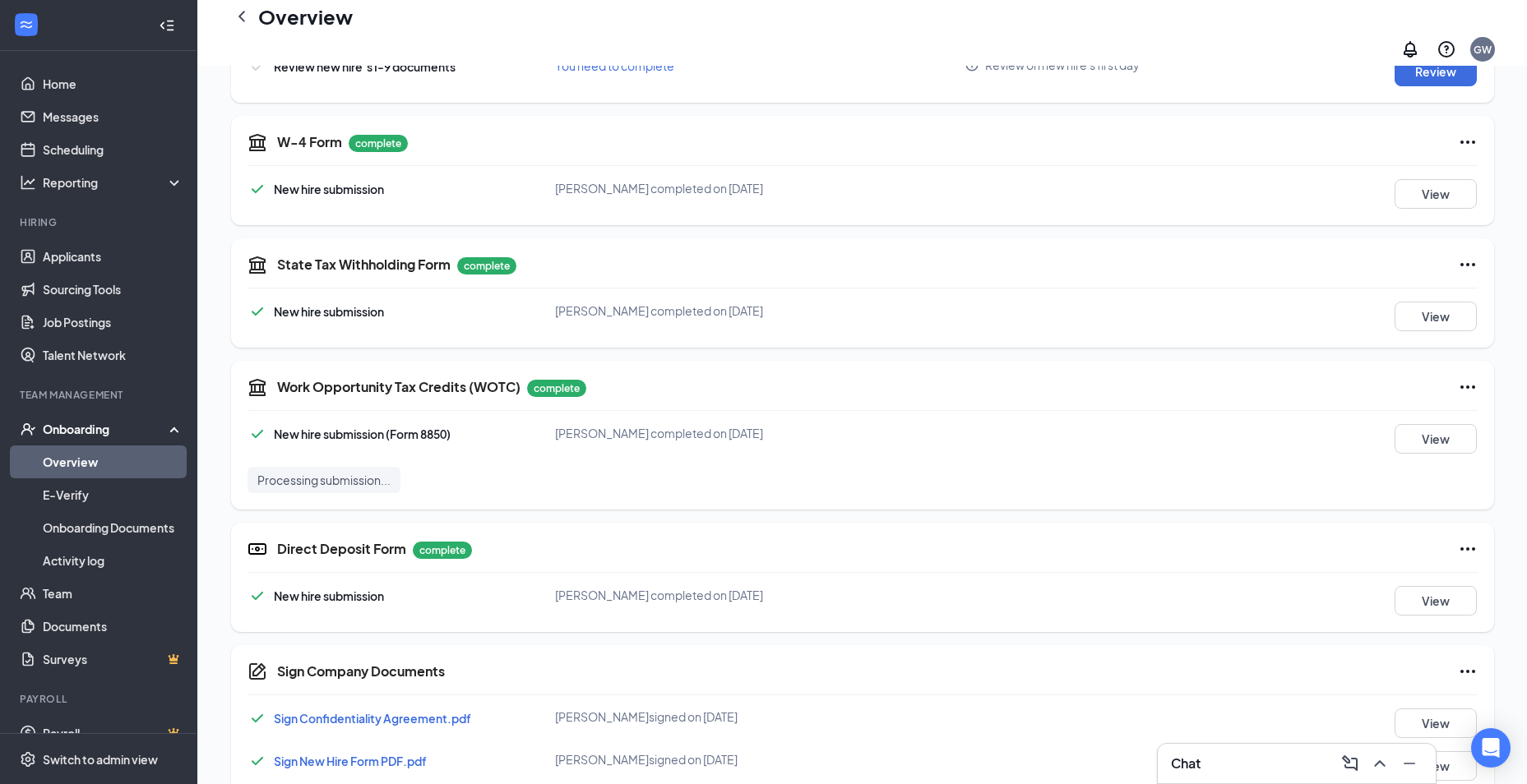
scroll to position [597, 0]
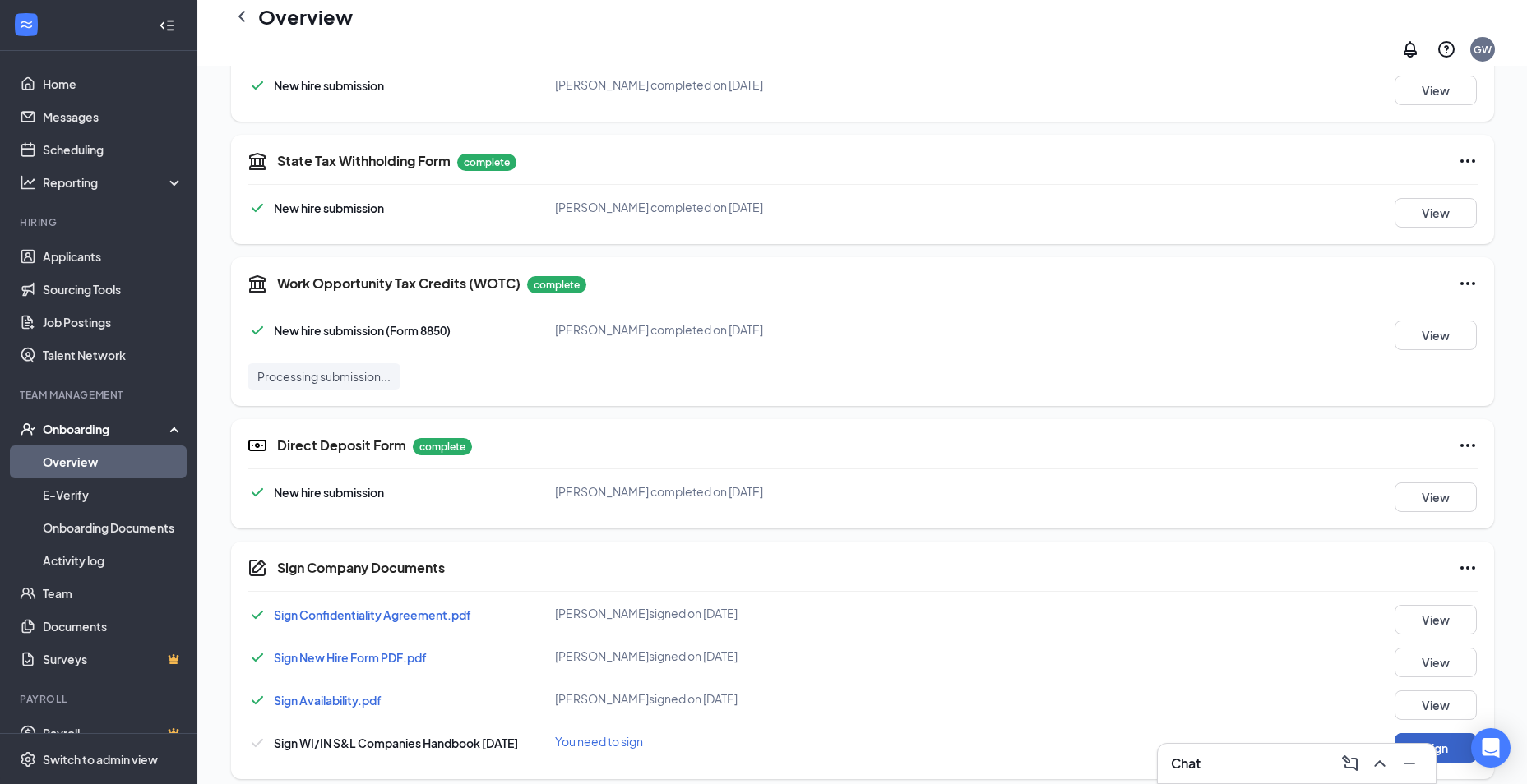
click at [1433, 733] on button "Sign" at bounding box center [1435, 748] width 82 height 29
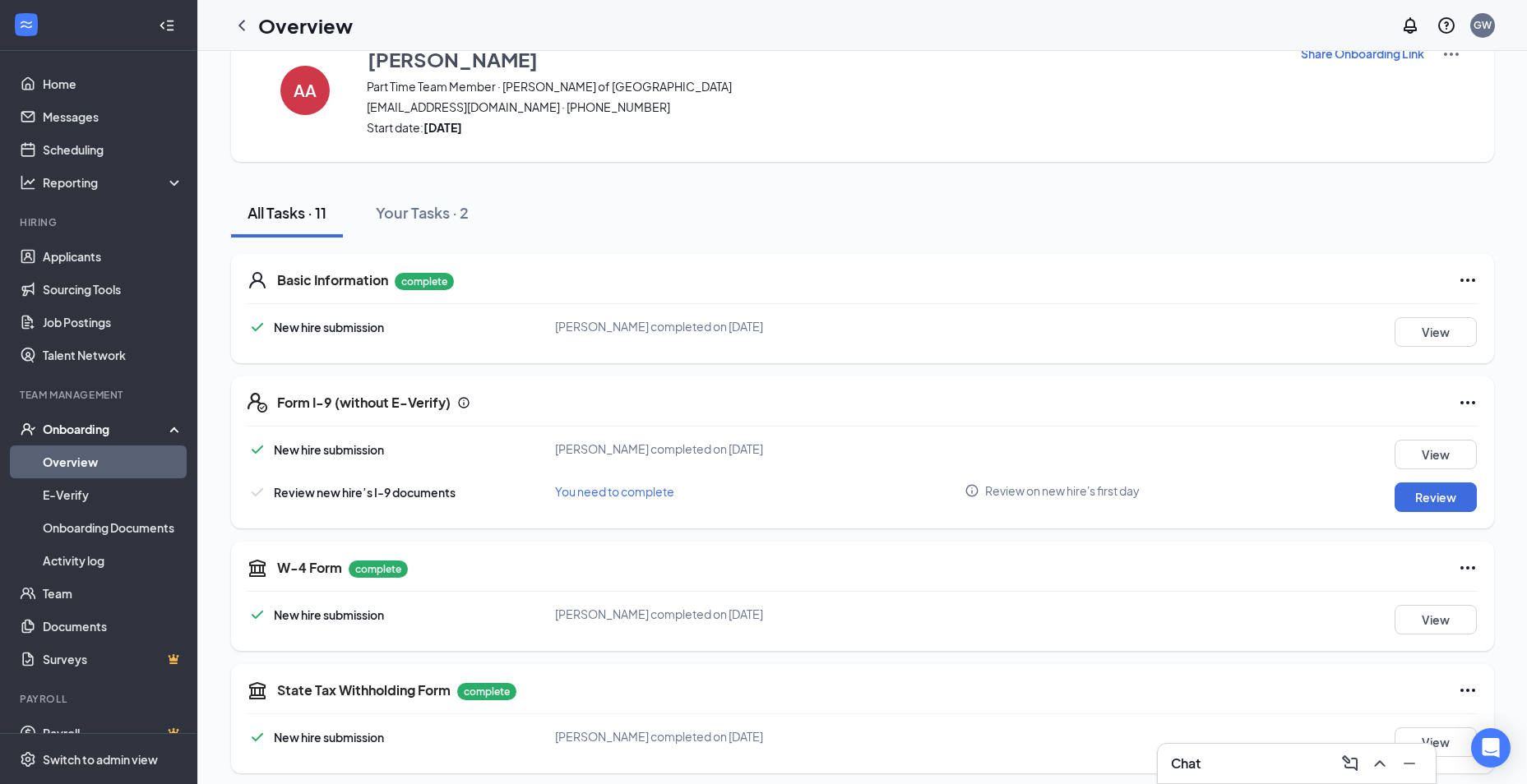
scroll to position [0, 0]
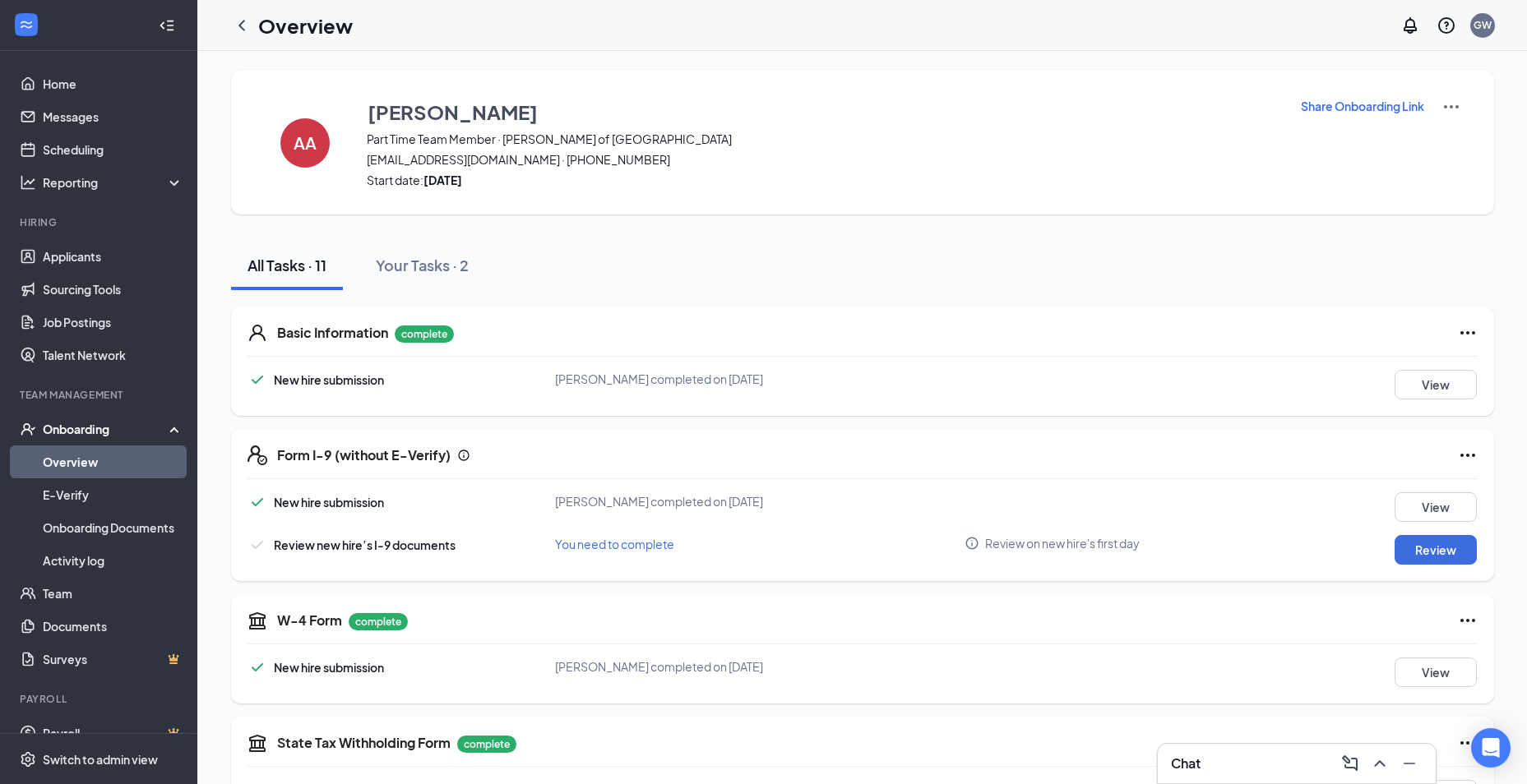
drag, startPoint x: 244, startPoint y: 28, endPoint x: 316, endPoint y: 58, distance: 78.0
click at [244, 28] on icon "ChevronLeft" at bounding box center [242, 25] width 7 height 10
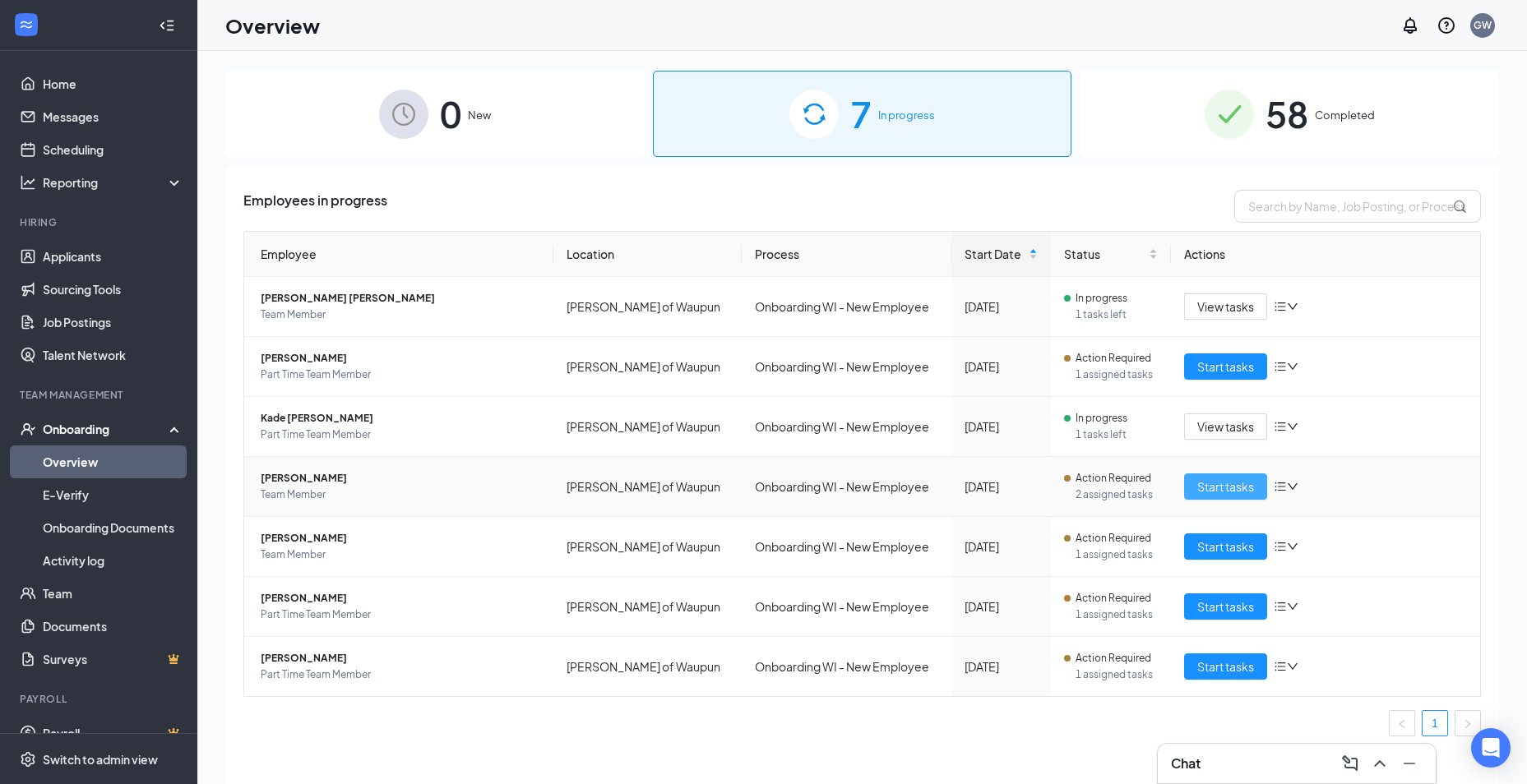
click at [1230, 485] on span "Start tasks" at bounding box center [1225, 486] width 56 height 18
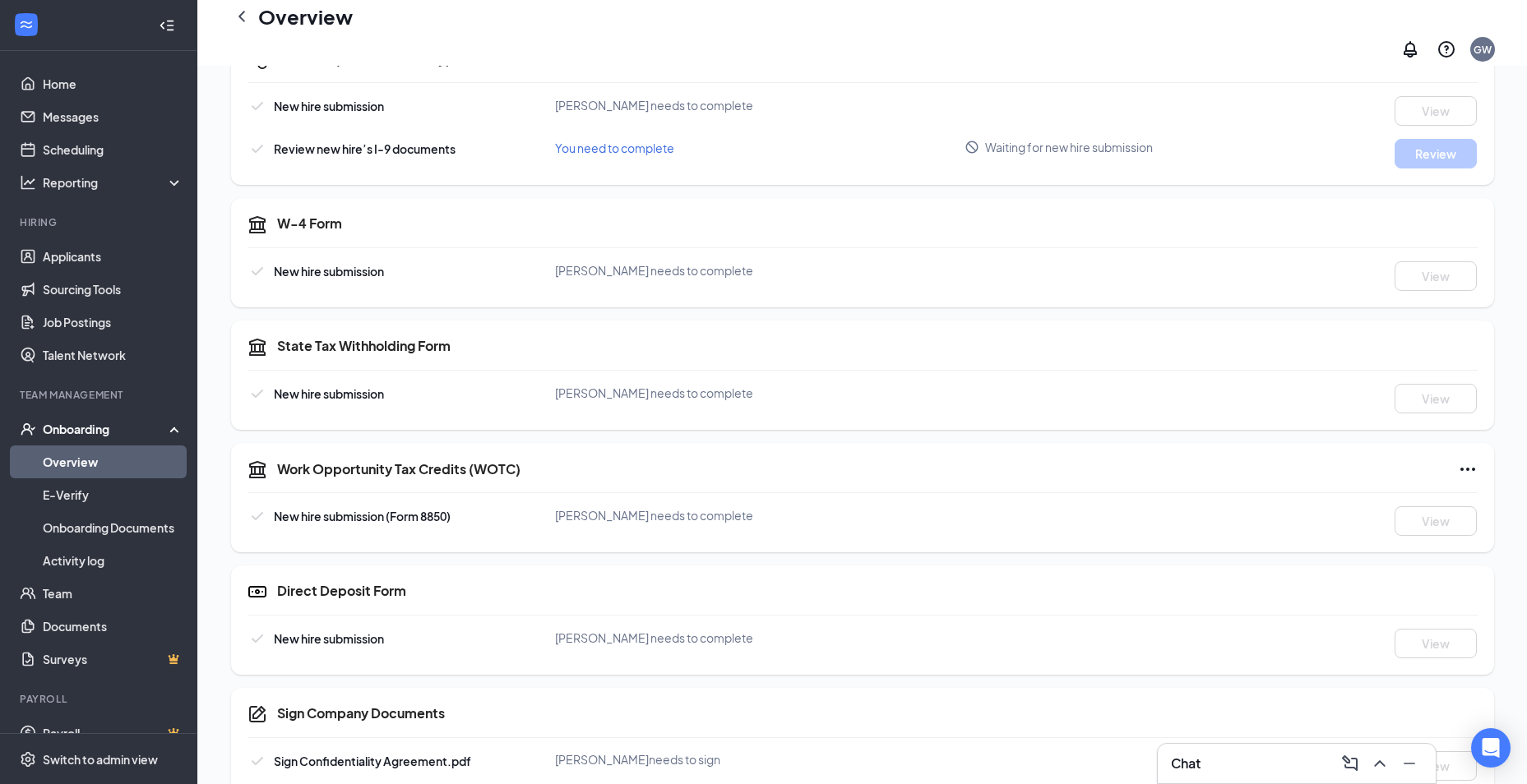
scroll to position [557, 0]
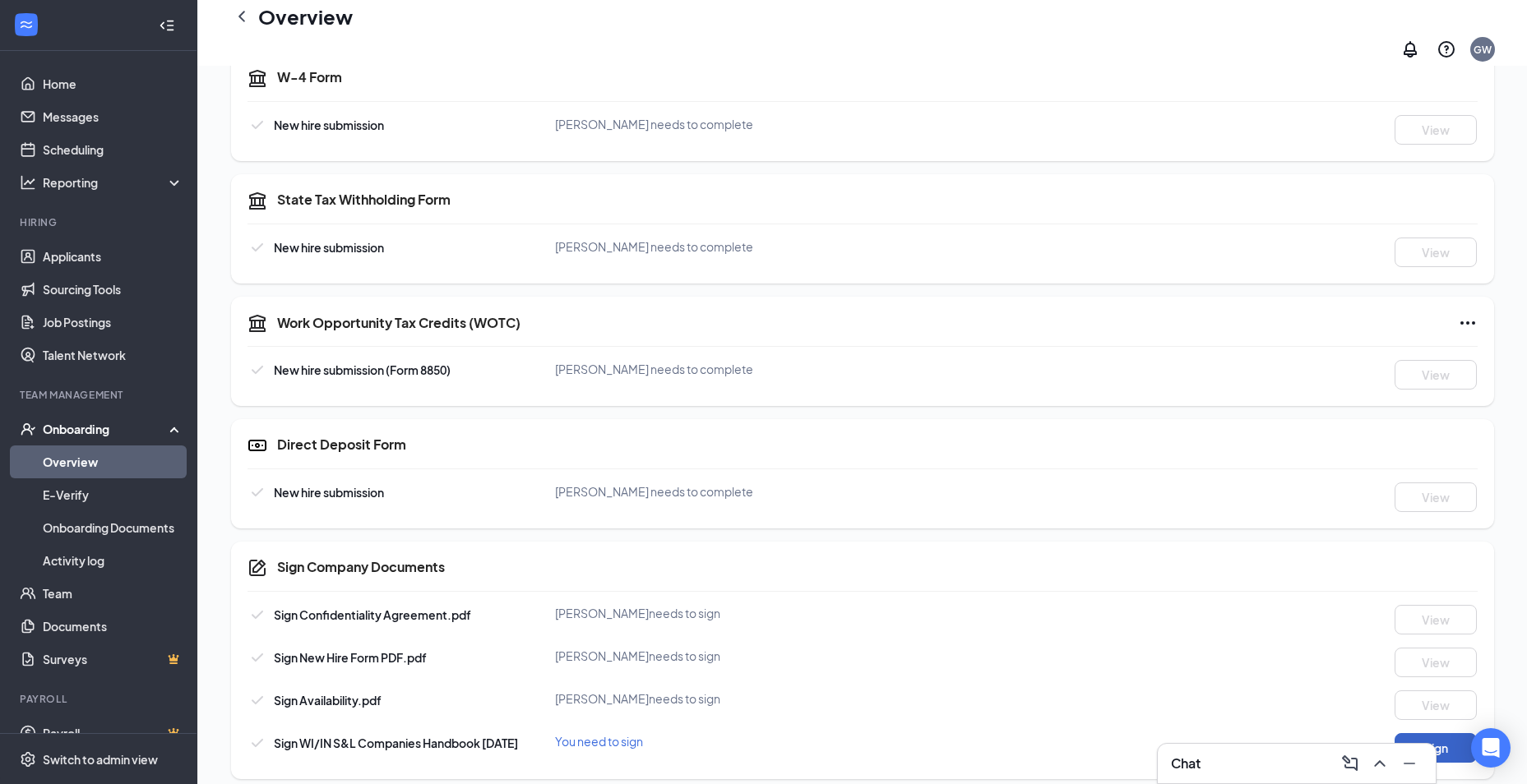
click at [1448, 735] on button "Sign" at bounding box center [1435, 748] width 82 height 29
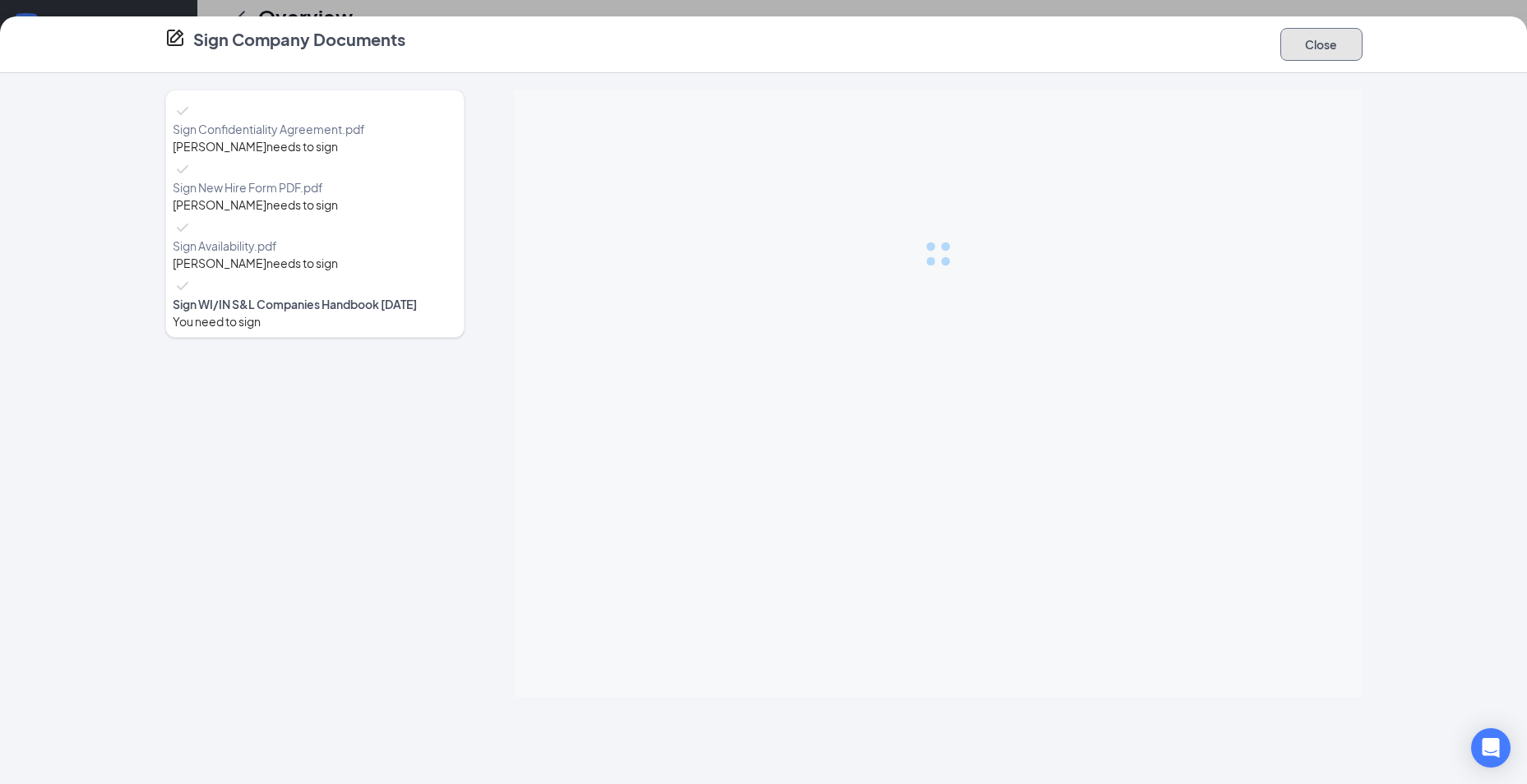
click at [1321, 44] on button "Close" at bounding box center [1321, 44] width 82 height 33
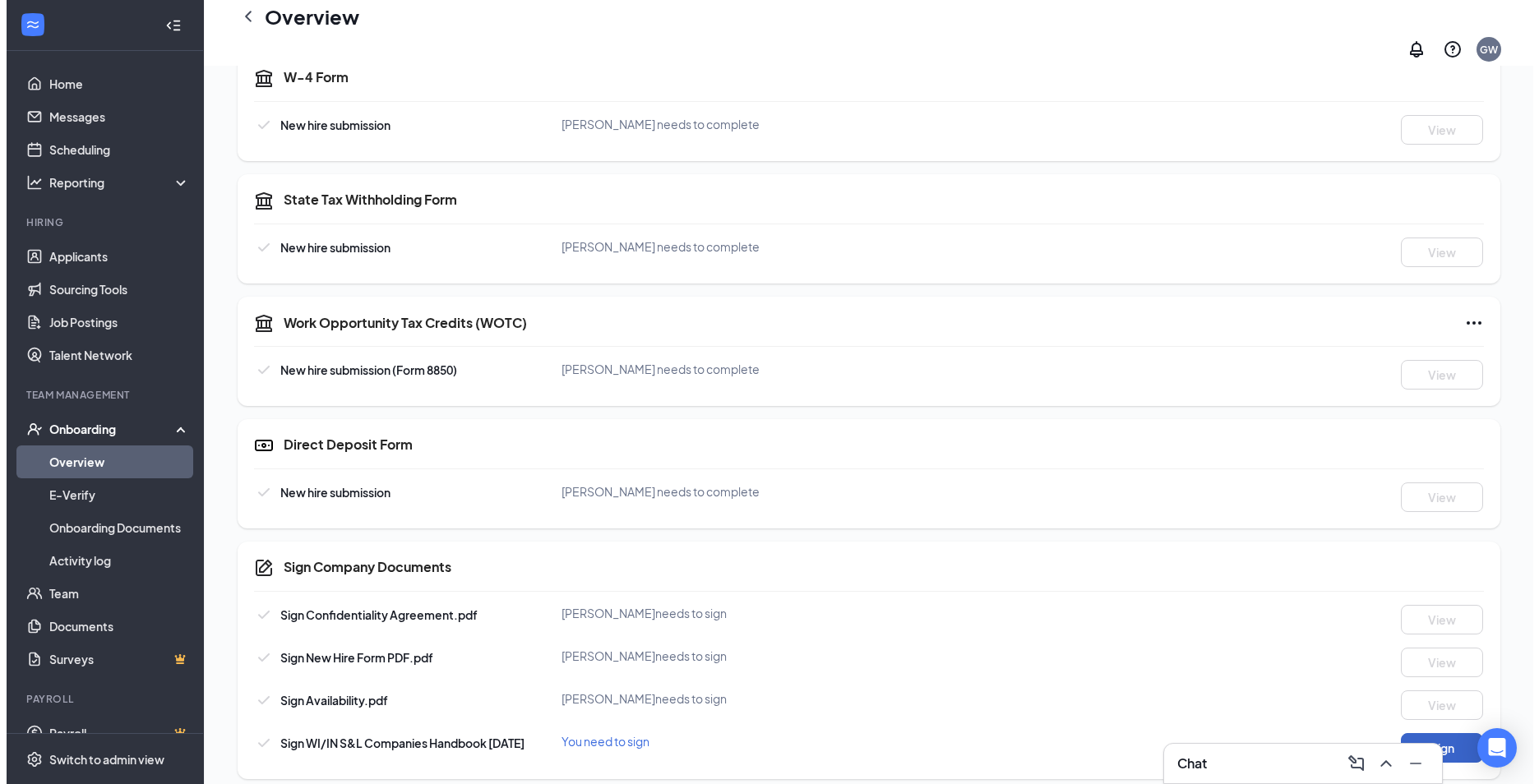
scroll to position [0, 0]
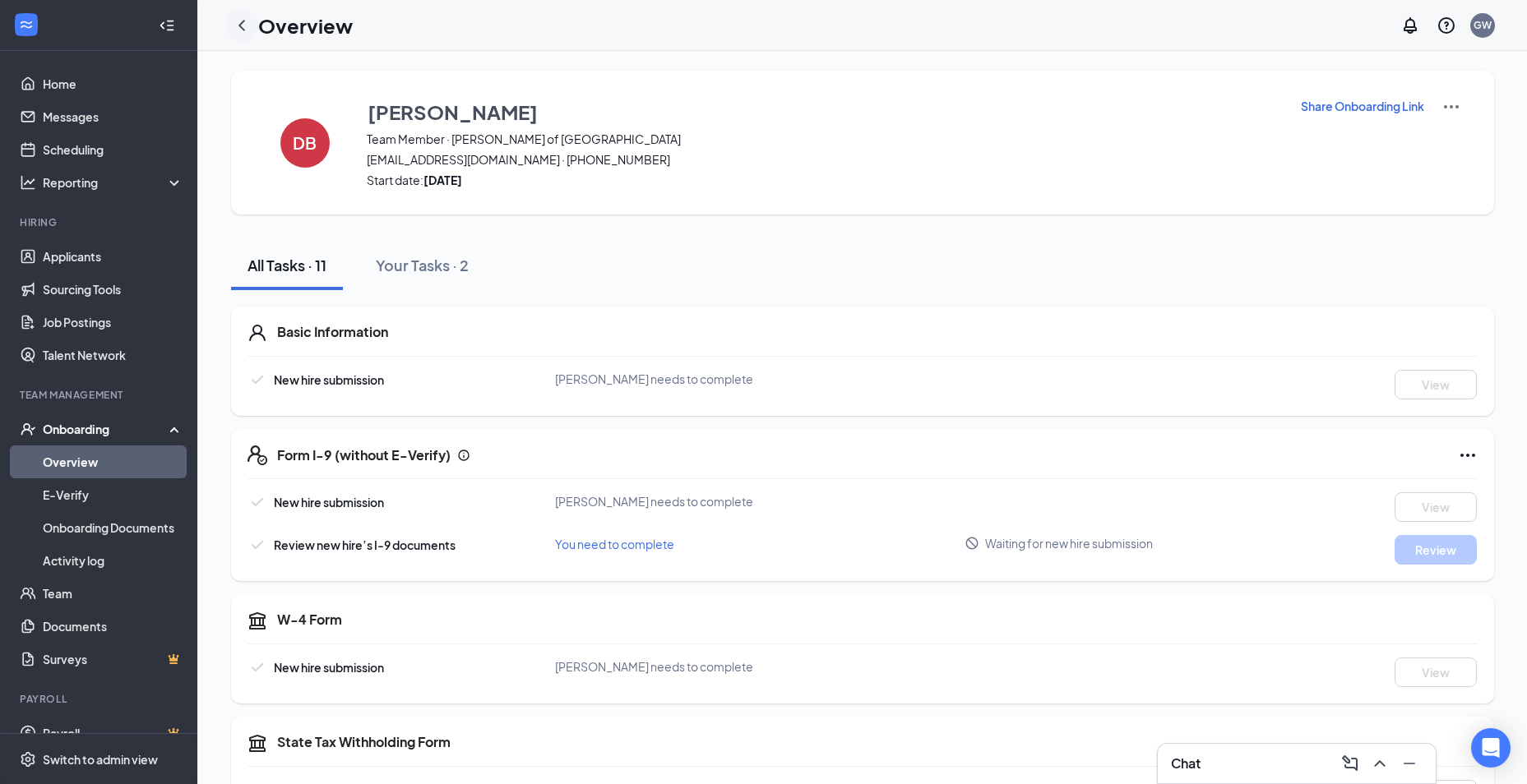
click at [237, 25] on icon "ChevronLeft" at bounding box center [242, 25] width 20 height 20
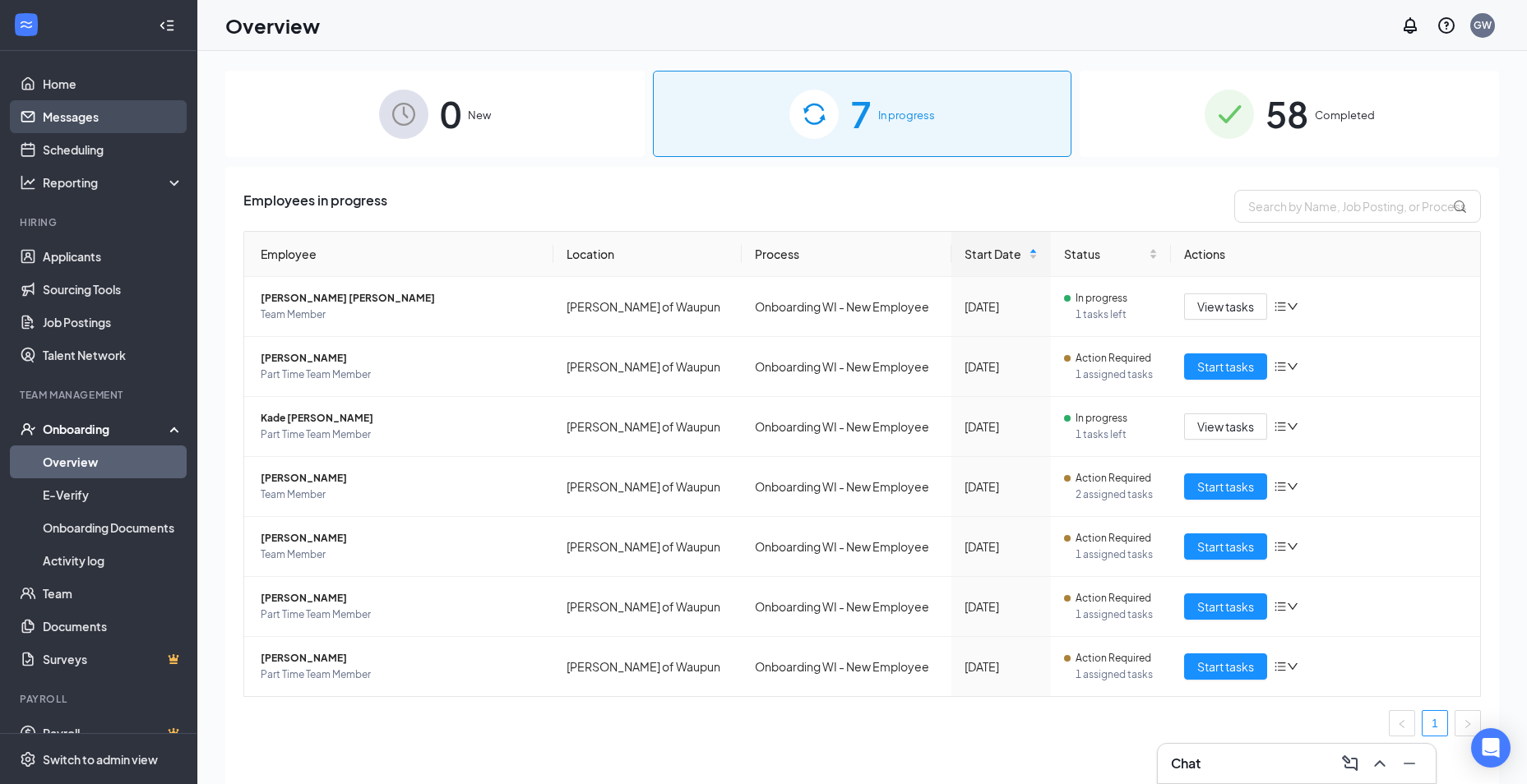
click at [107, 115] on link "Messages" at bounding box center [113, 117] width 140 height 33
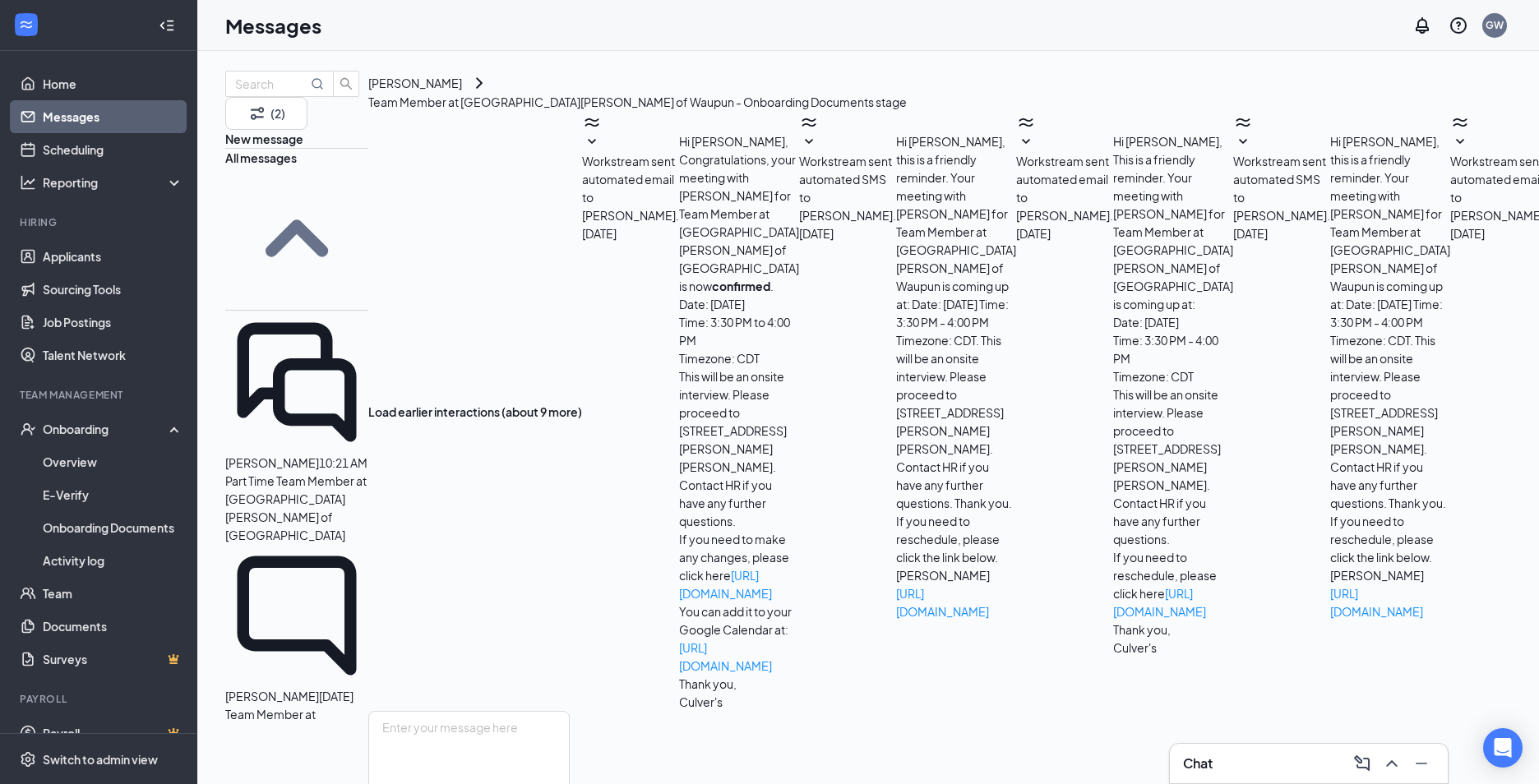
scroll to position [89, 0]
click at [569, 711] on textarea at bounding box center [469, 761] width 201 height 99
drag, startPoint x: 526, startPoint y: 632, endPoint x: 484, endPoint y: 613, distance: 46.1
click at [484, 711] on textarea "Hello, Are you available to come in on Sunday 21st for orientation? It will be …" at bounding box center [469, 761] width 201 height 99
click at [569, 711] on textarea "Hello, Are you available to come in on Sunday 21st for orientation? It will be …" at bounding box center [469, 761] width 201 height 99
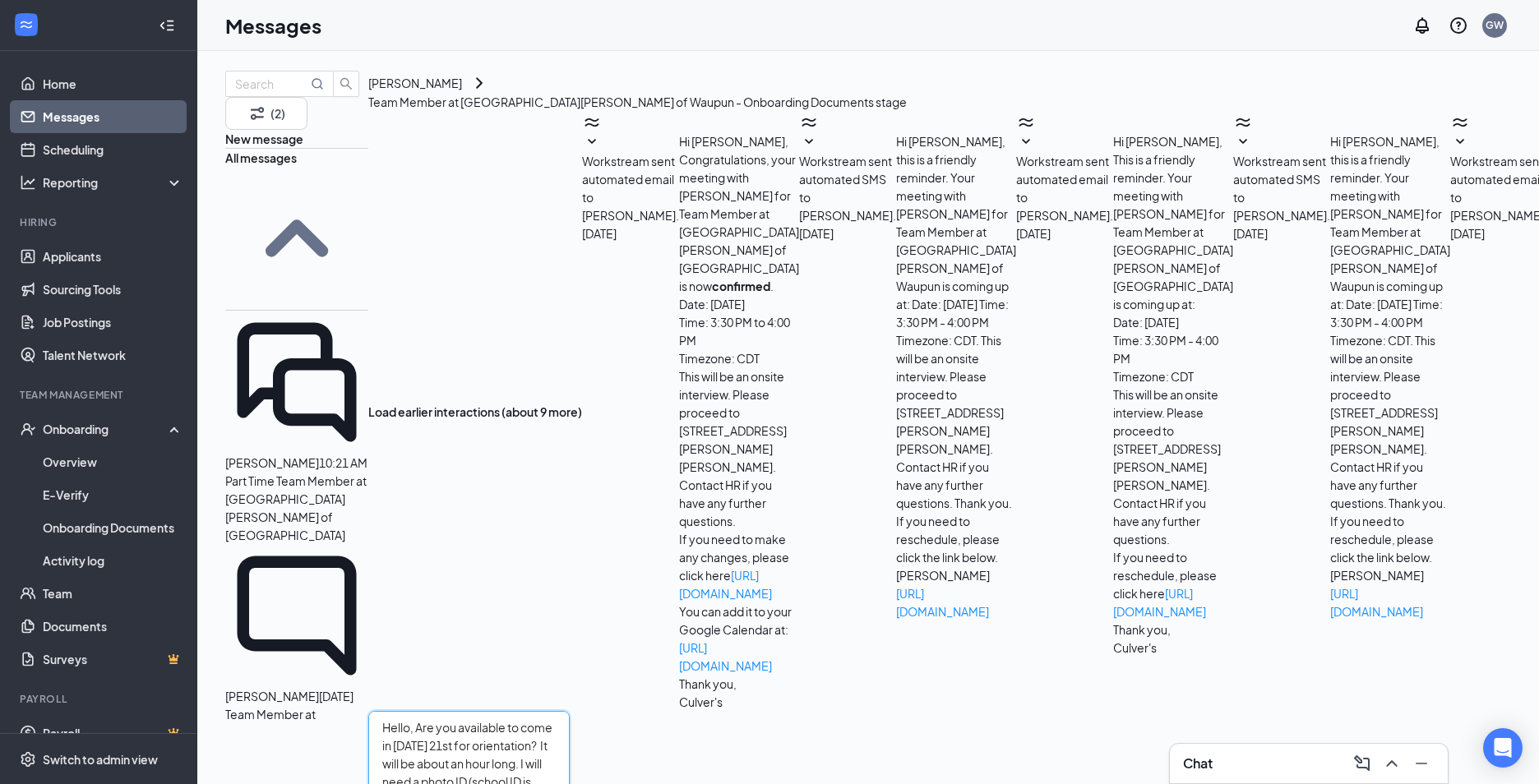
type textarea "Hello, Are you available to come in on Sunday 21st for orientation? It will be …"
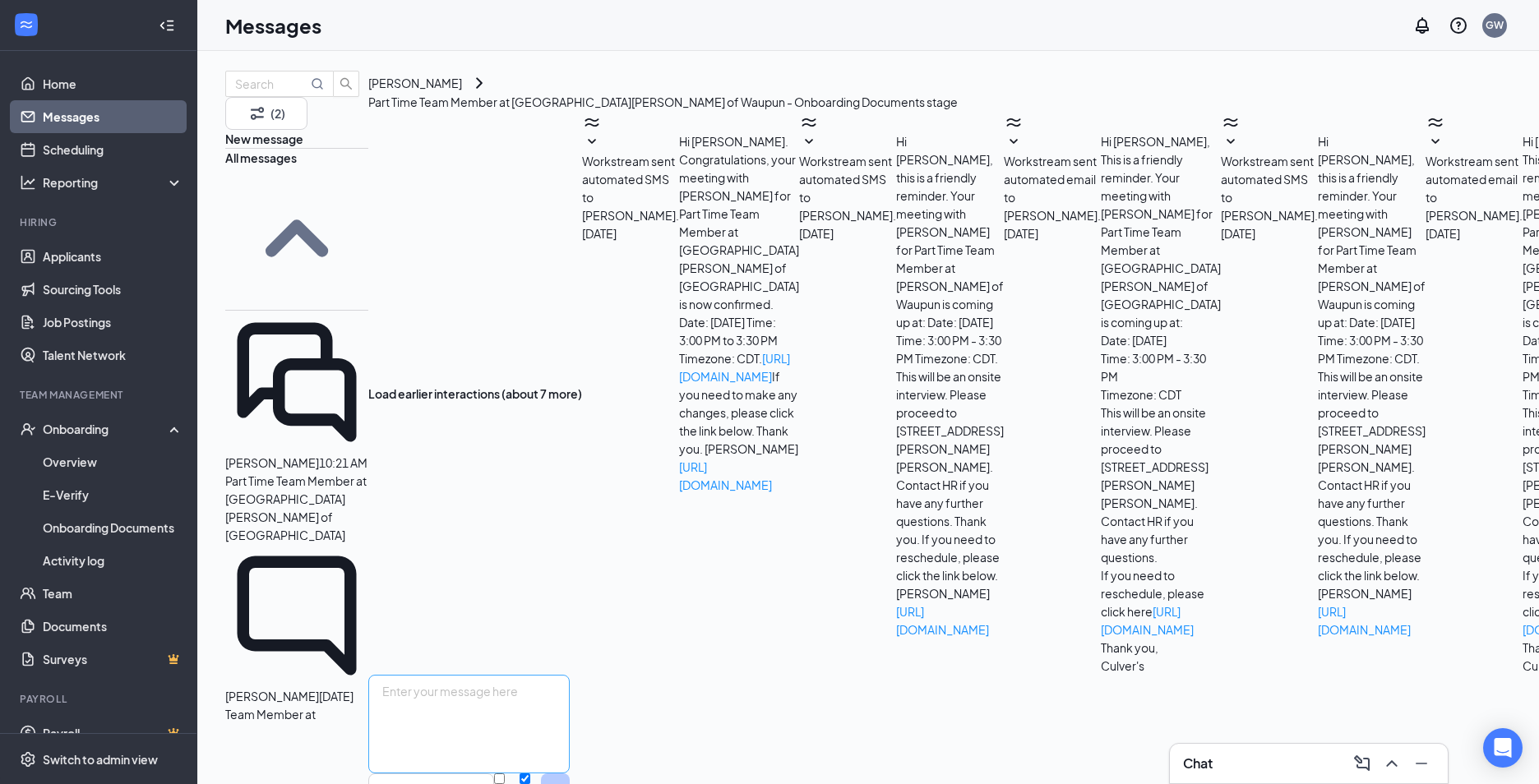
scroll to position [89, 0]
click at [537, 675] on textarea at bounding box center [469, 724] width 201 height 99
paste textarea "Hello, Are you available to come in on Sunday 21st for orientation? It will be …"
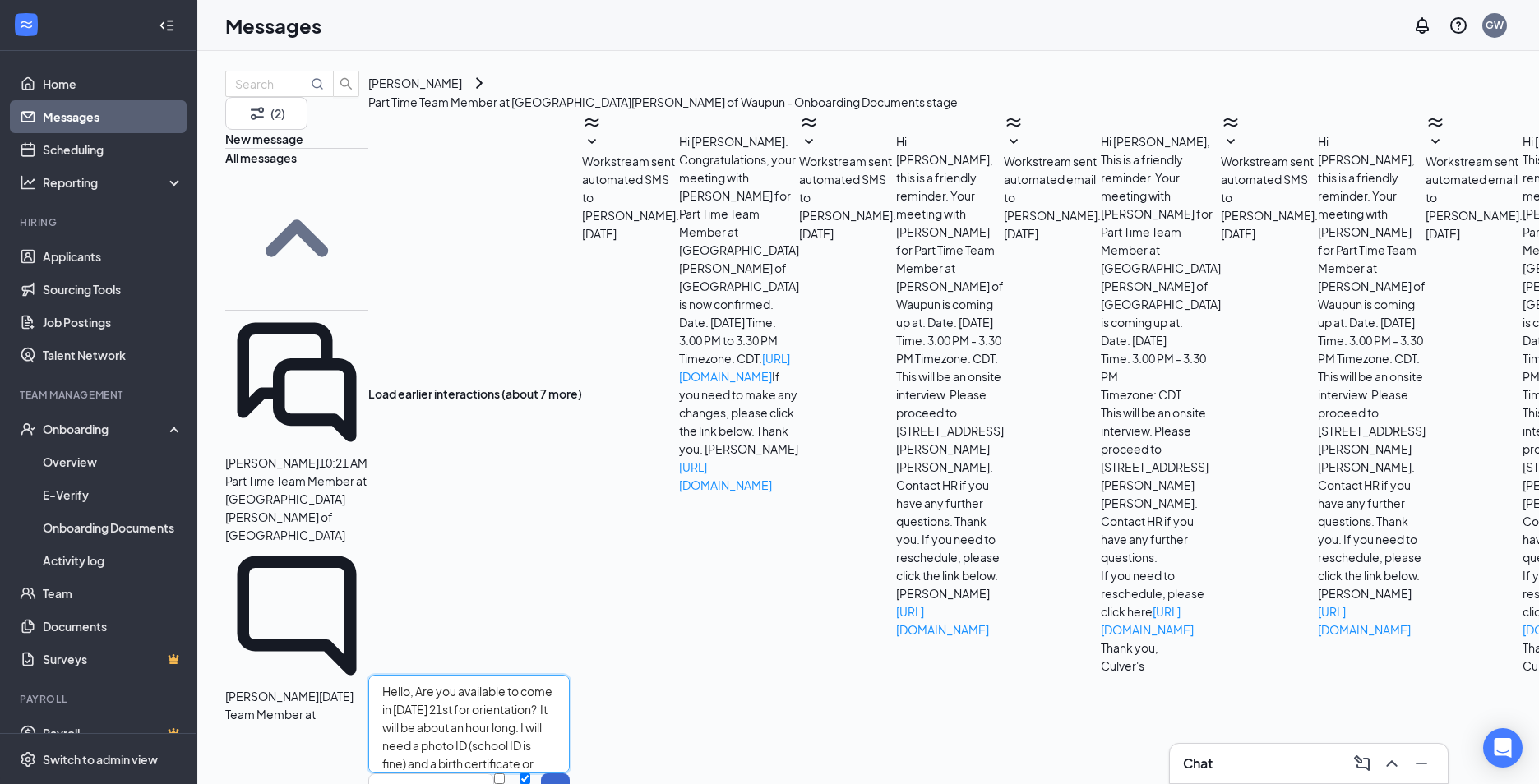
type textarea "Hello, Are you available to come in on Sunday 21st for orientation? It will be …"
click at [569, 774] on button "Send" at bounding box center [555, 800] width 29 height 53
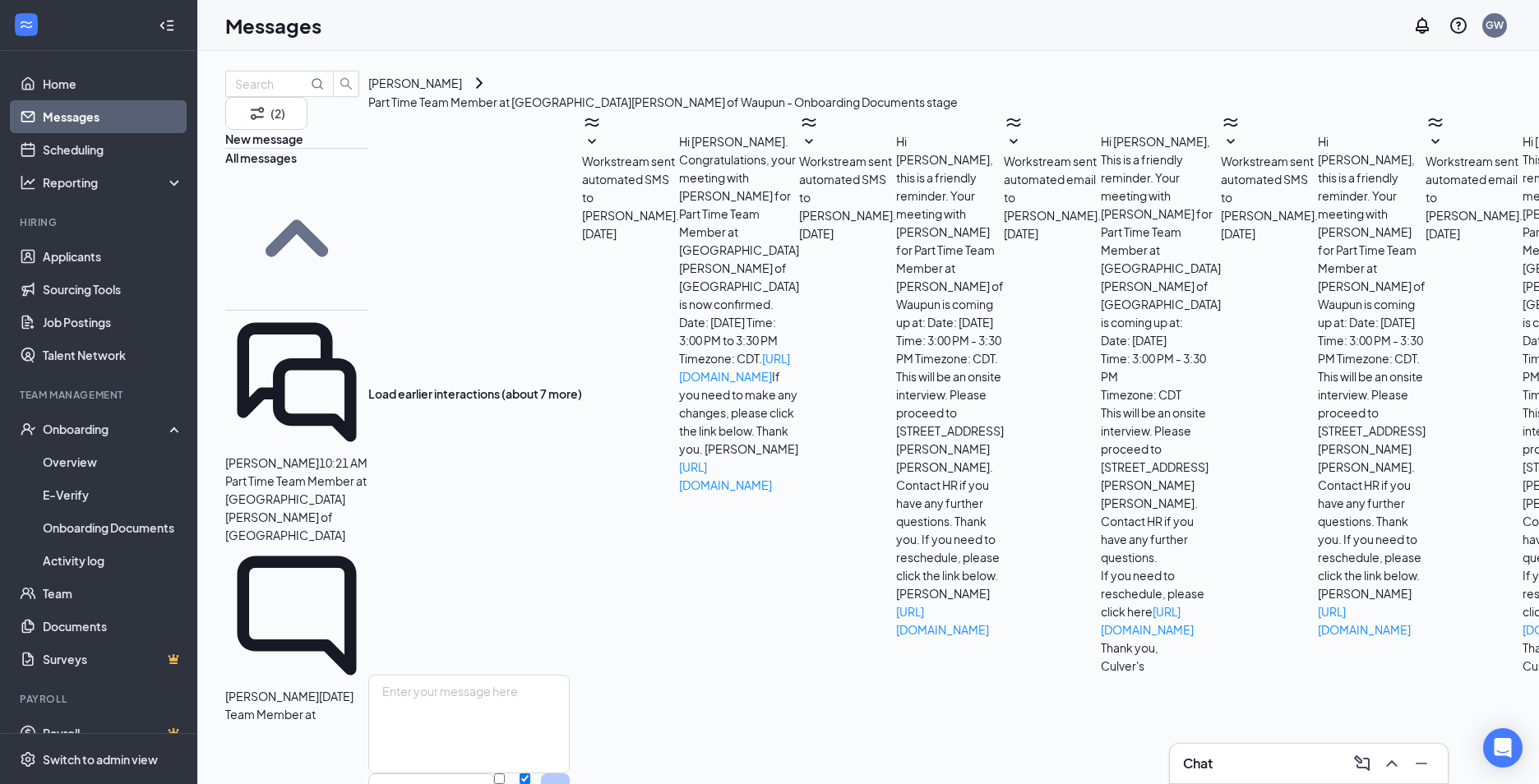
scroll to position [197, 0]
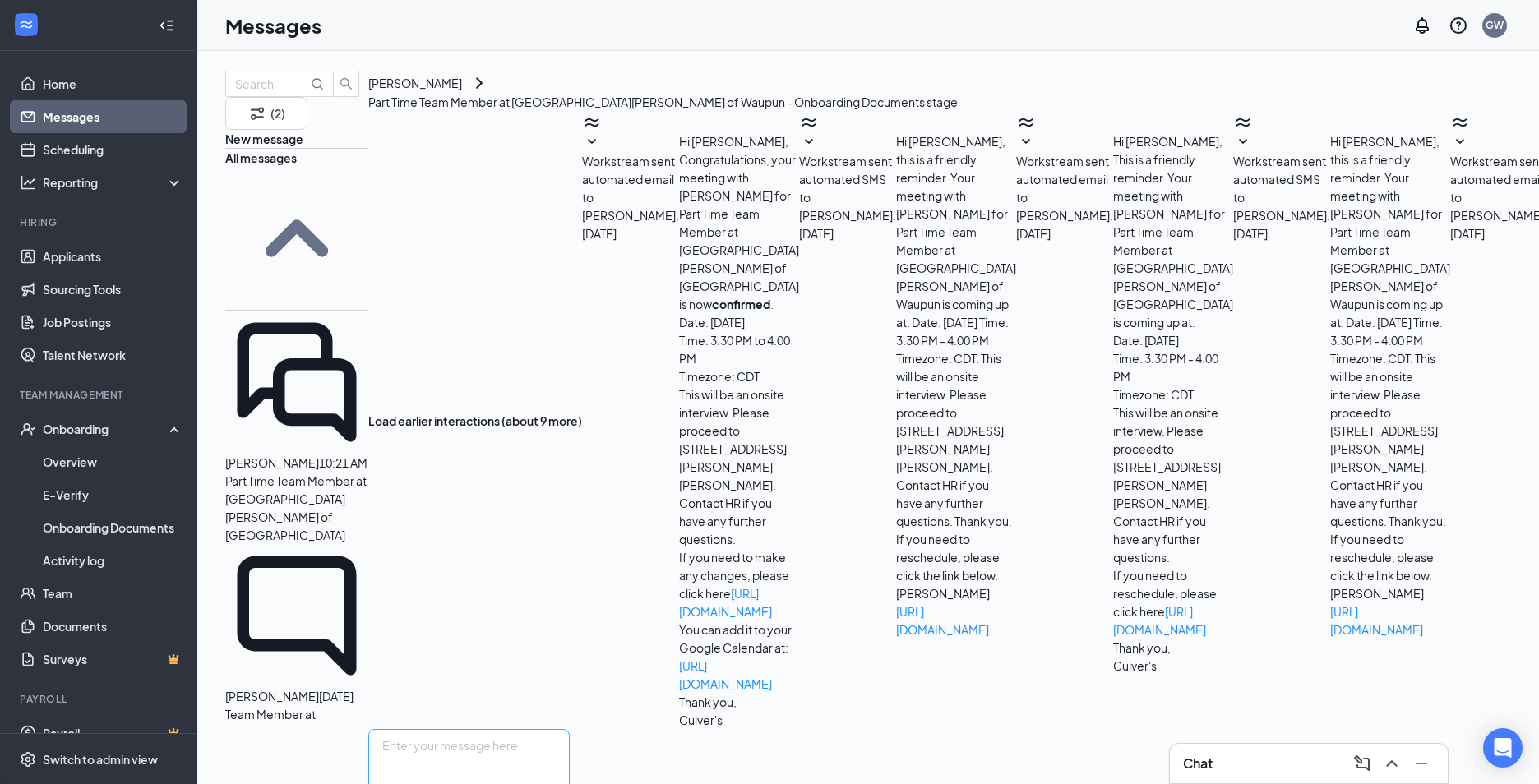
scroll to position [89, 0]
click at [569, 729] on textarea at bounding box center [469, 779] width 201 height 99
paste textarea "Hello, Are you available to come in on Sunday 21st for orientation? It will be …"
type textarea "Hello, Are you available to come in on Sunday 21st for orientation? It will be …"
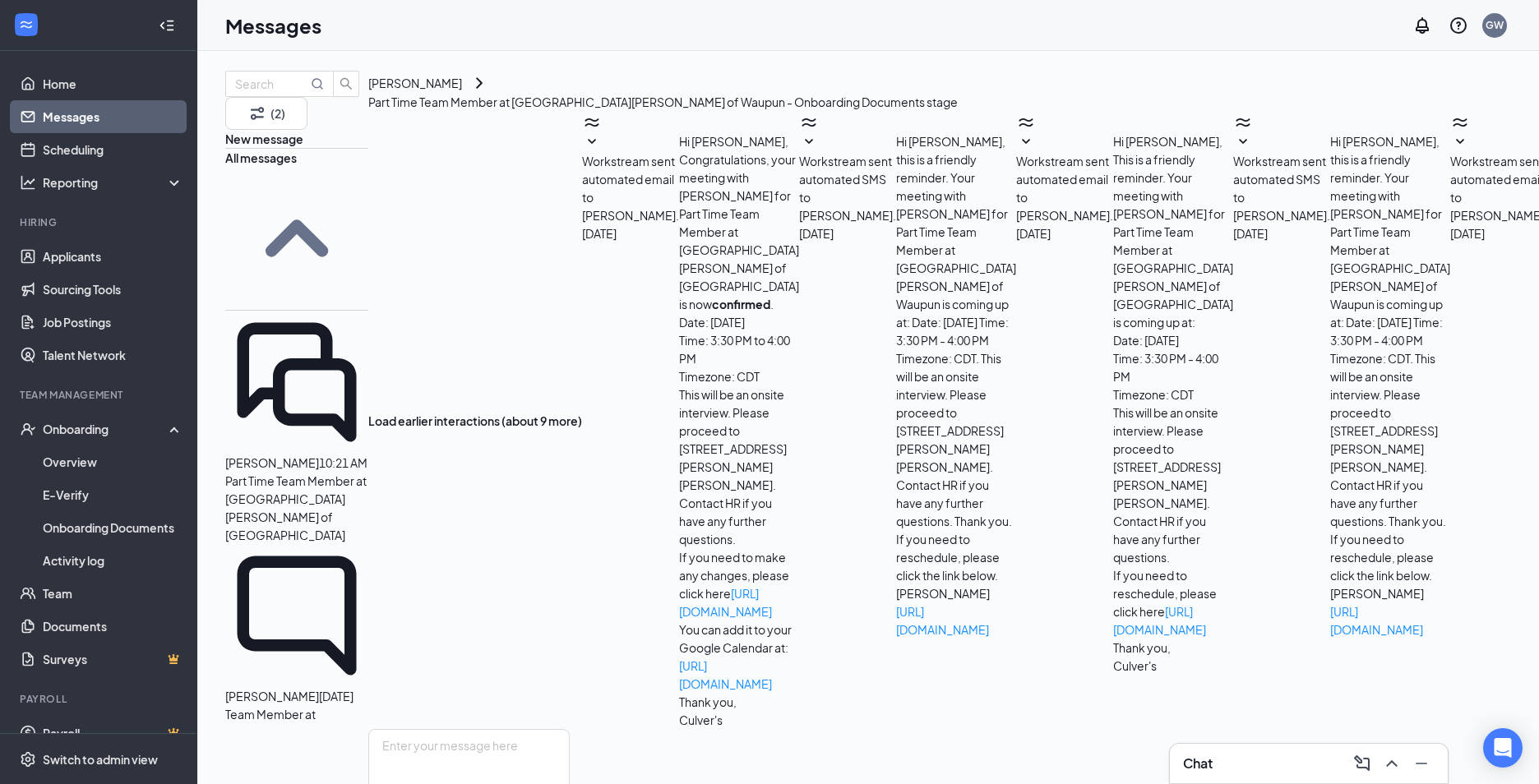
scroll to position [0, 0]
click at [319, 456] on span "Mariana Benitez" at bounding box center [272, 463] width 94 height 15
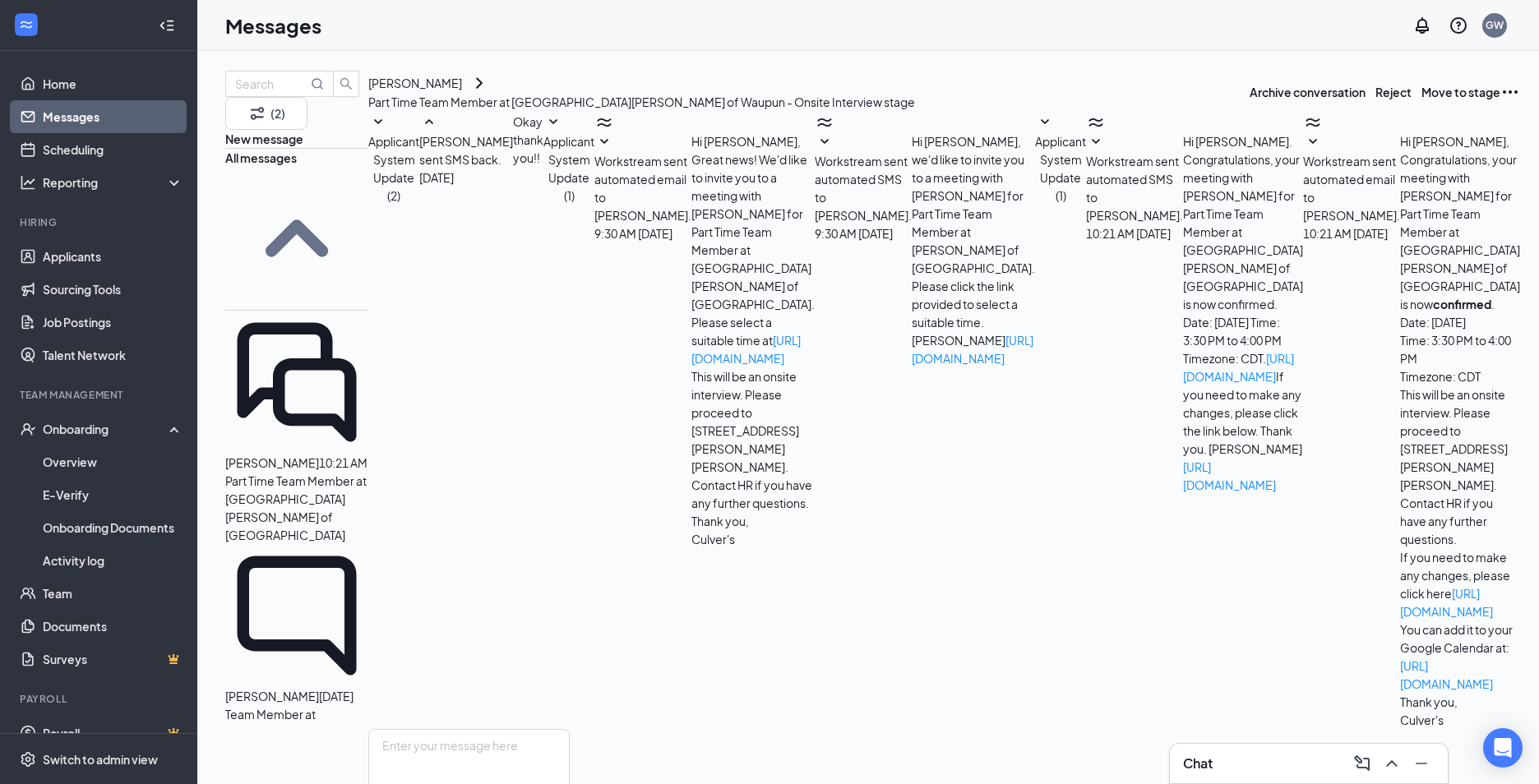
scroll to position [39, 0]
click at [318, 705] on p "Team Member at Culver's of Waupun" at bounding box center [296, 741] width 143 height 72
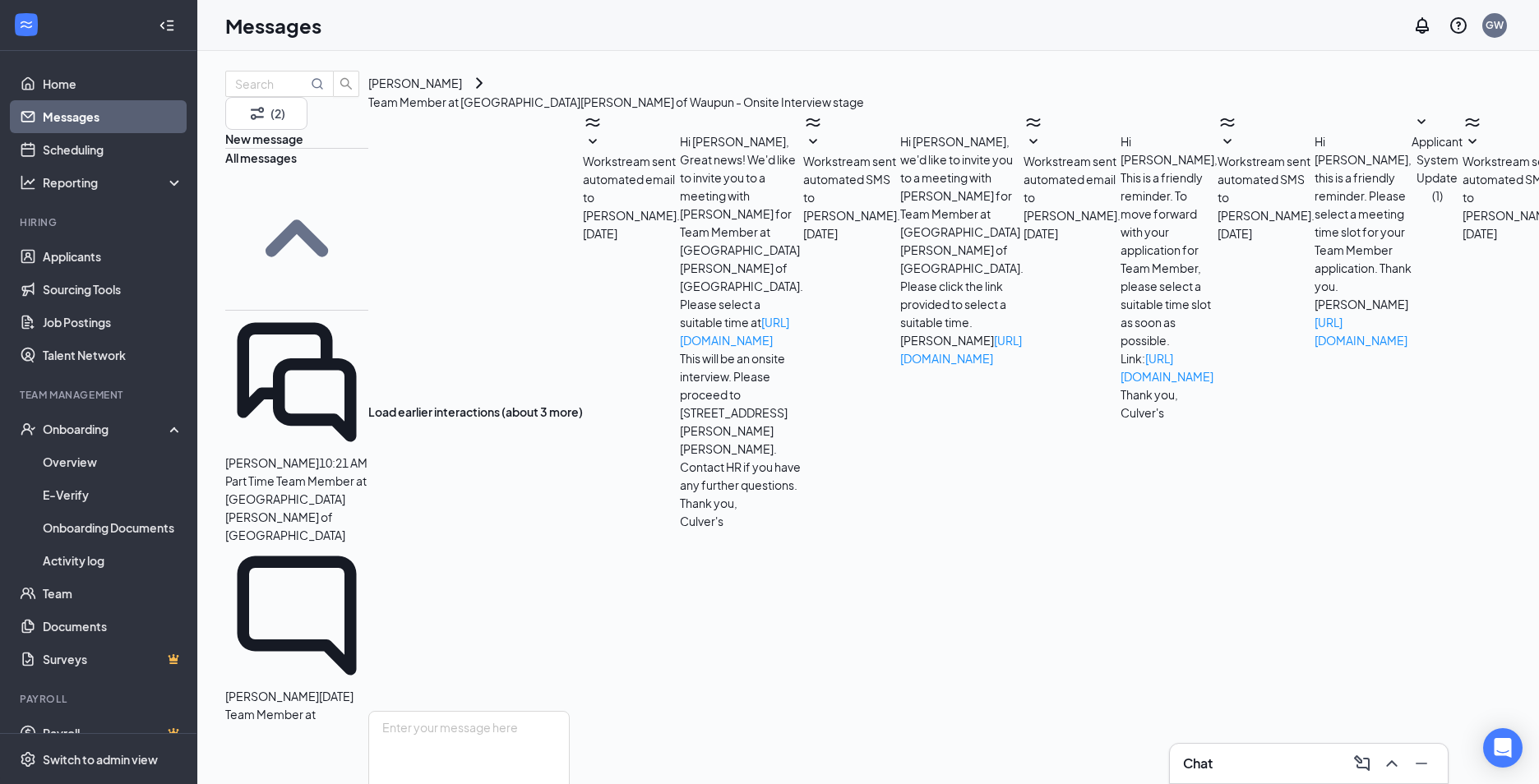
scroll to position [198, 0]
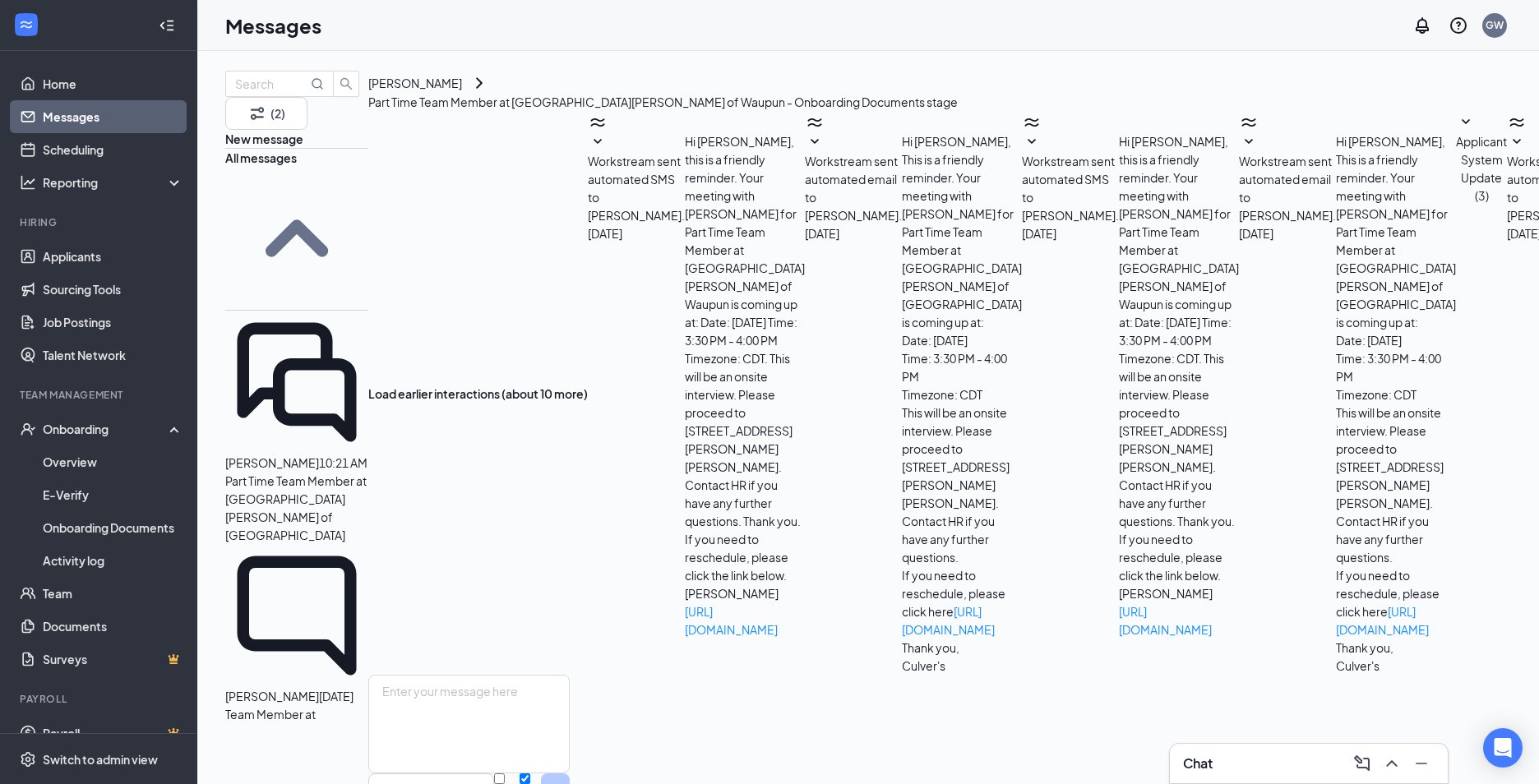
scroll to position [136, 0]
click at [315, 456] on span "Mariana Benitez" at bounding box center [272, 463] width 94 height 15
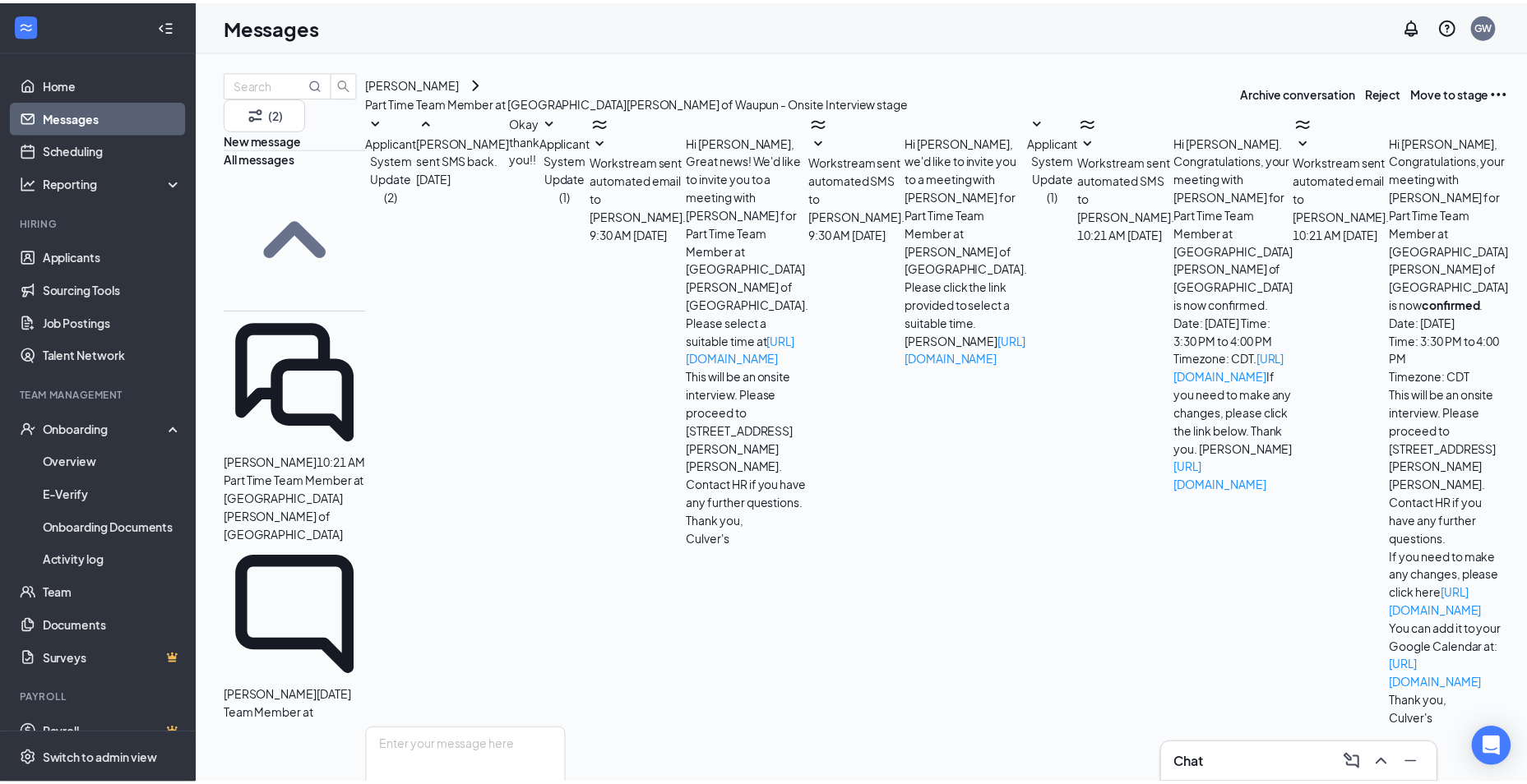
scroll to position [39, 0]
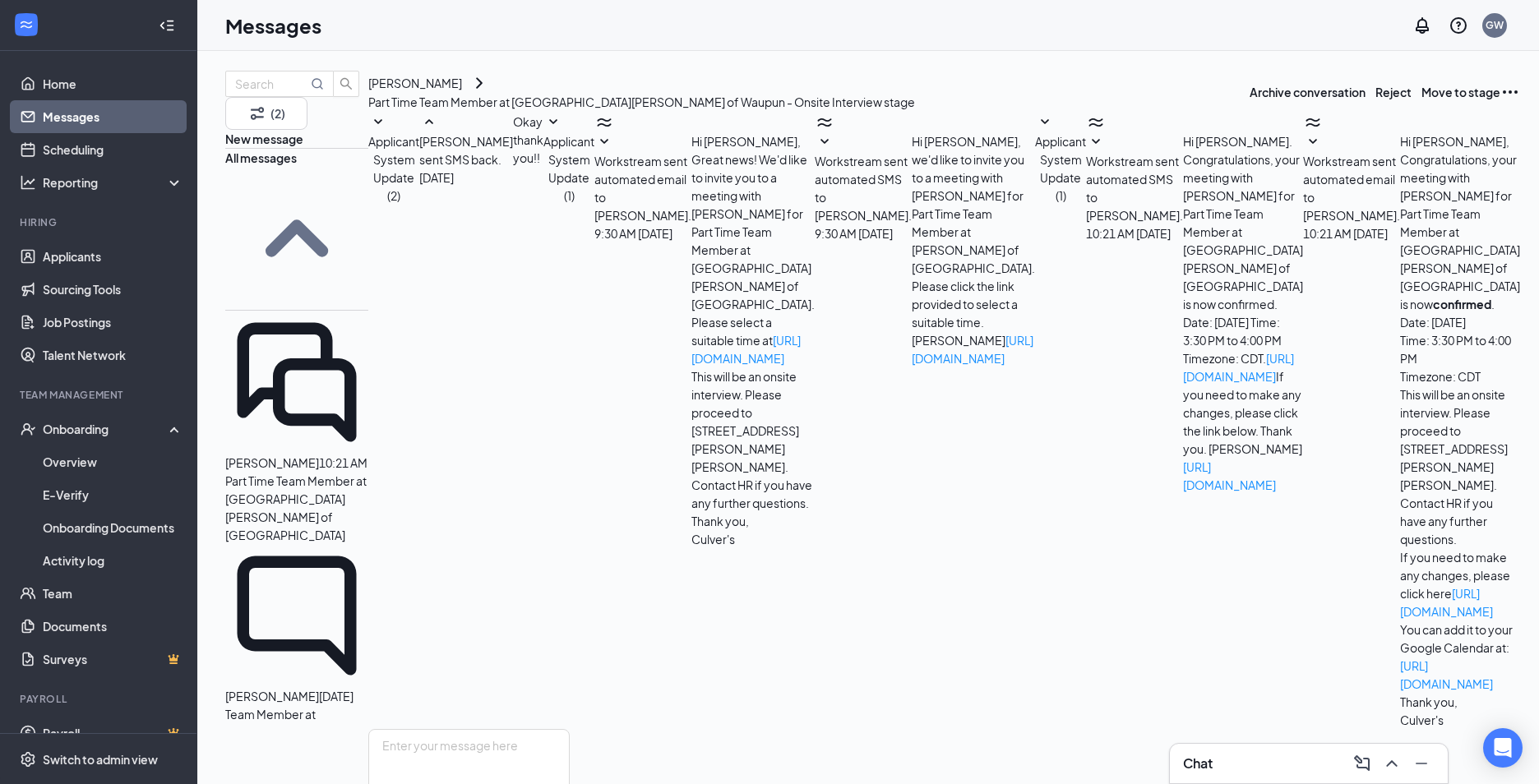
click at [85, 234] on li "Hiring Applicants Sourcing Tools Job Postings Talent Network" at bounding box center [98, 294] width 197 height 156
click at [79, 256] on link "Applicants" at bounding box center [113, 256] width 140 height 33
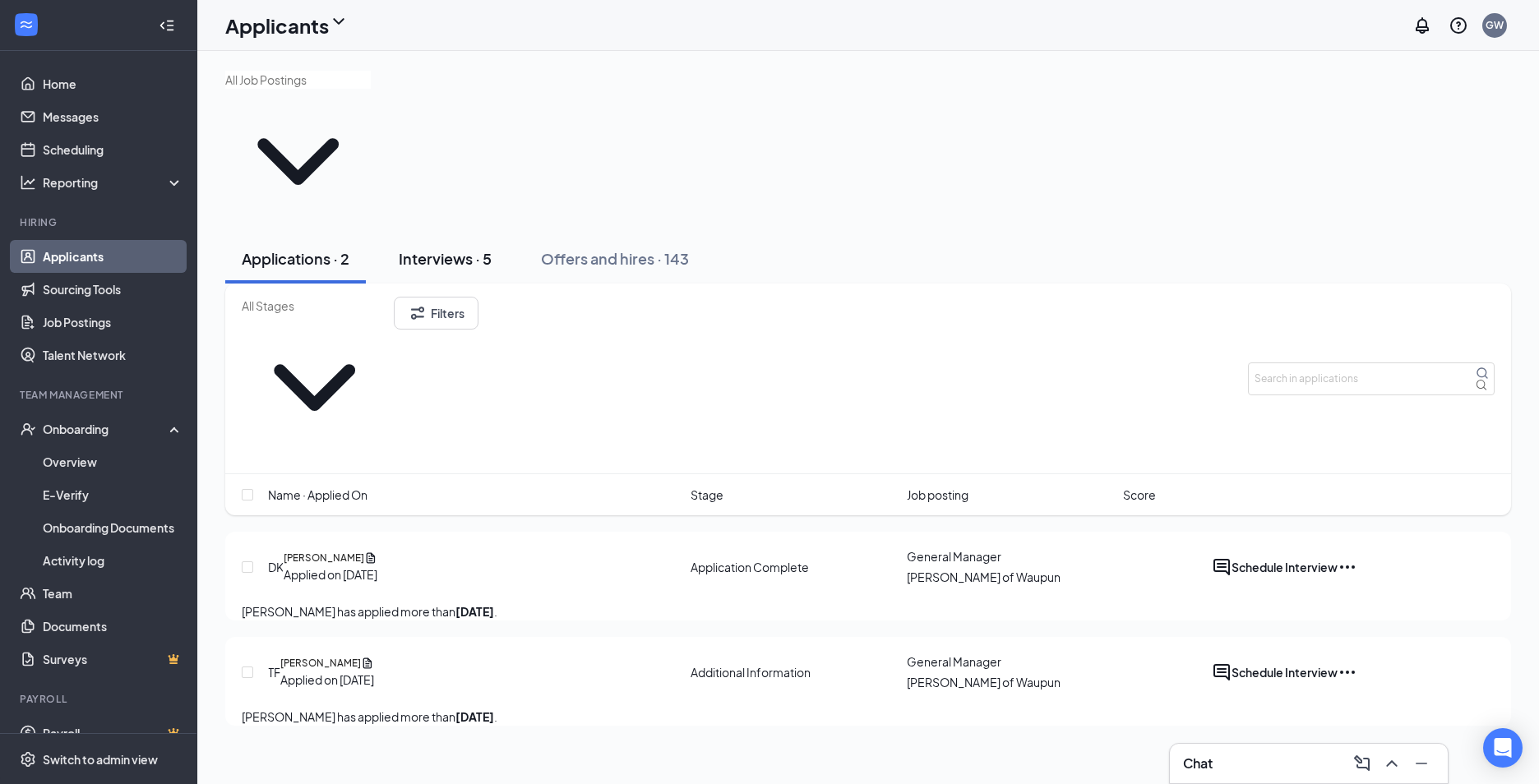
click at [460, 249] on div "Interviews · 5" at bounding box center [445, 259] width 93 height 21
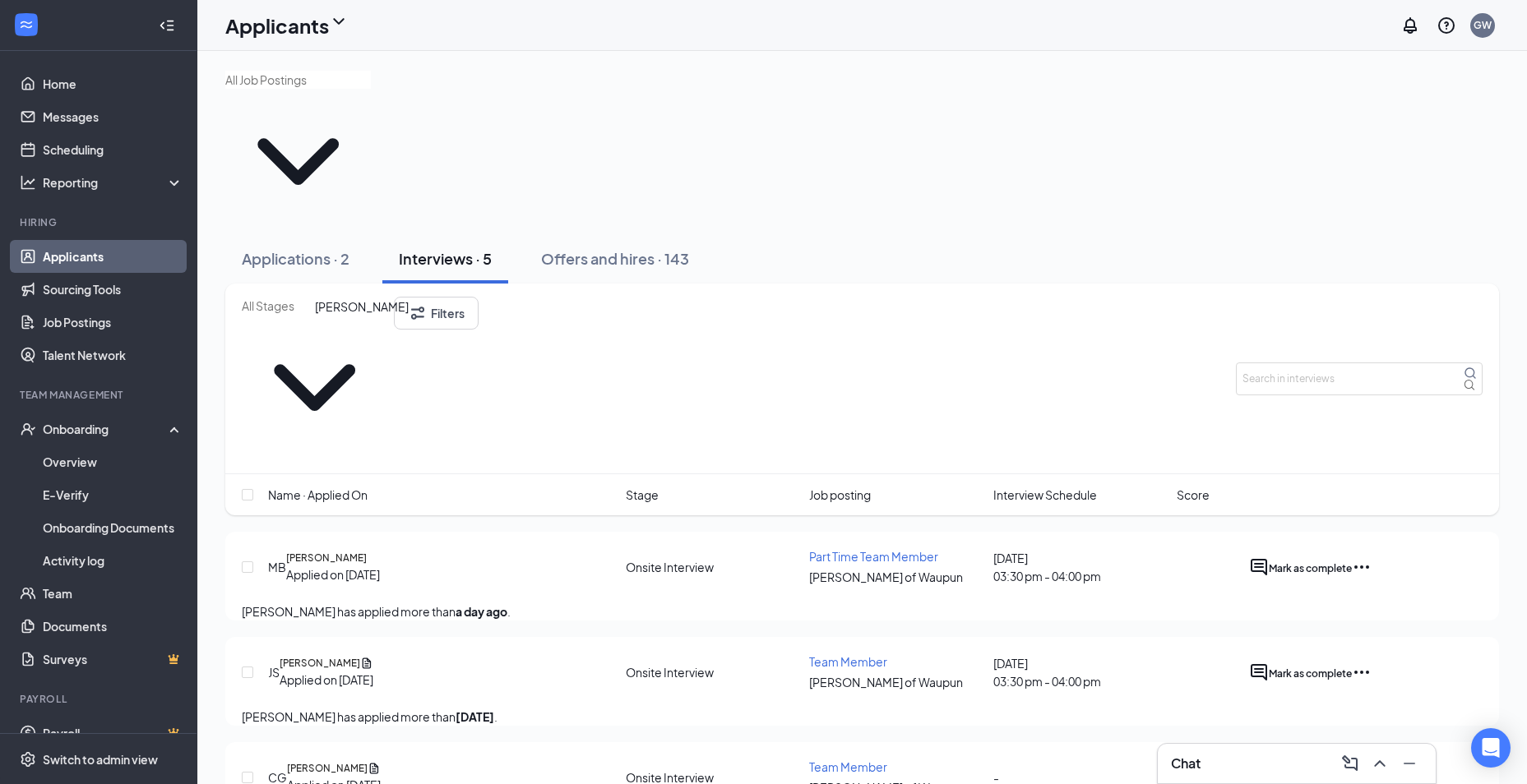
click at [367, 551] on h5 "Mariana Benitez" at bounding box center [326, 558] width 81 height 15
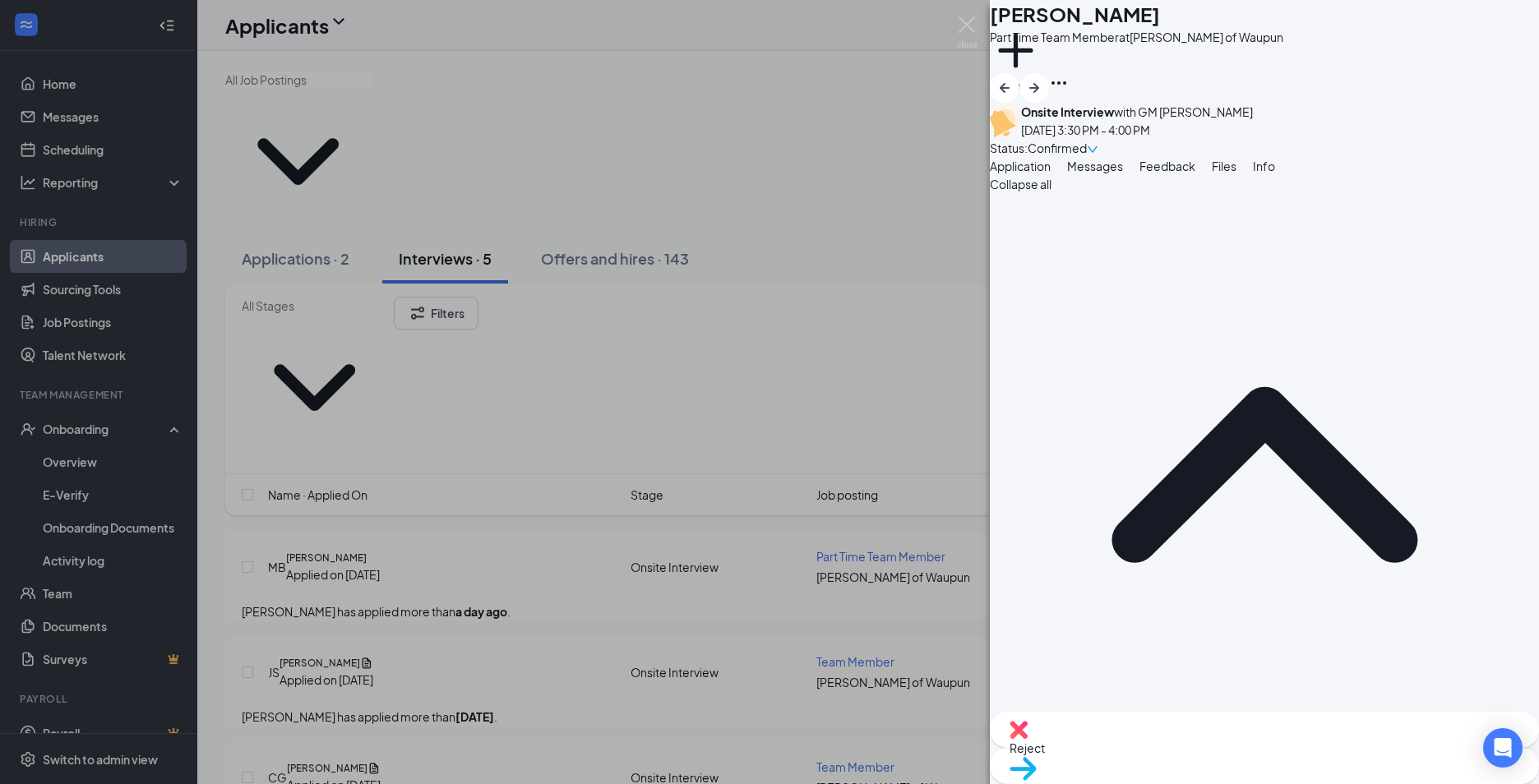
click at [980, 22] on div "MB Mariana Benitez Part Time Team Member at Culver's of Waupun Add a tag Onsite…" at bounding box center [770, 392] width 1539 height 784
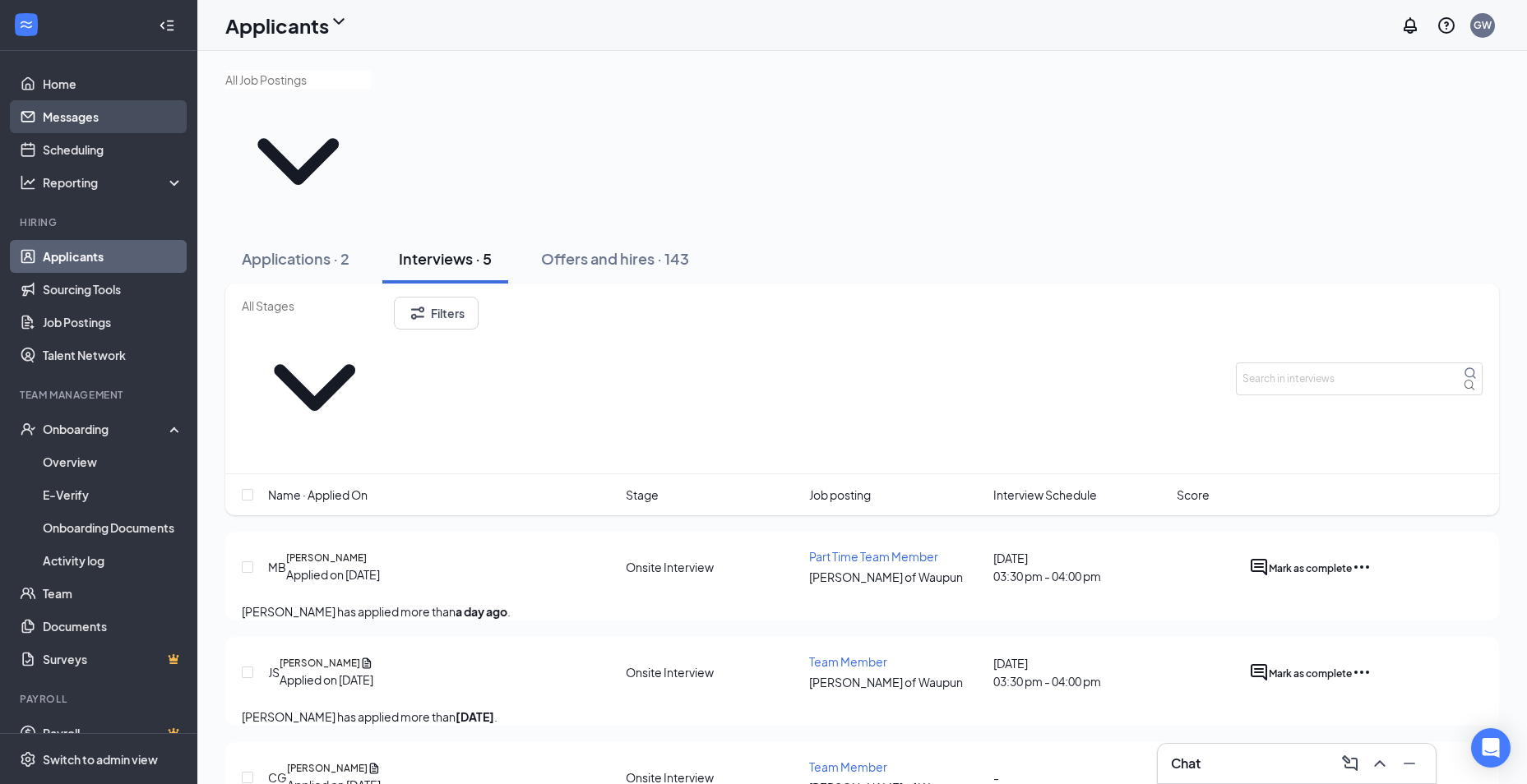
click at [104, 112] on link "Messages" at bounding box center [113, 117] width 140 height 33
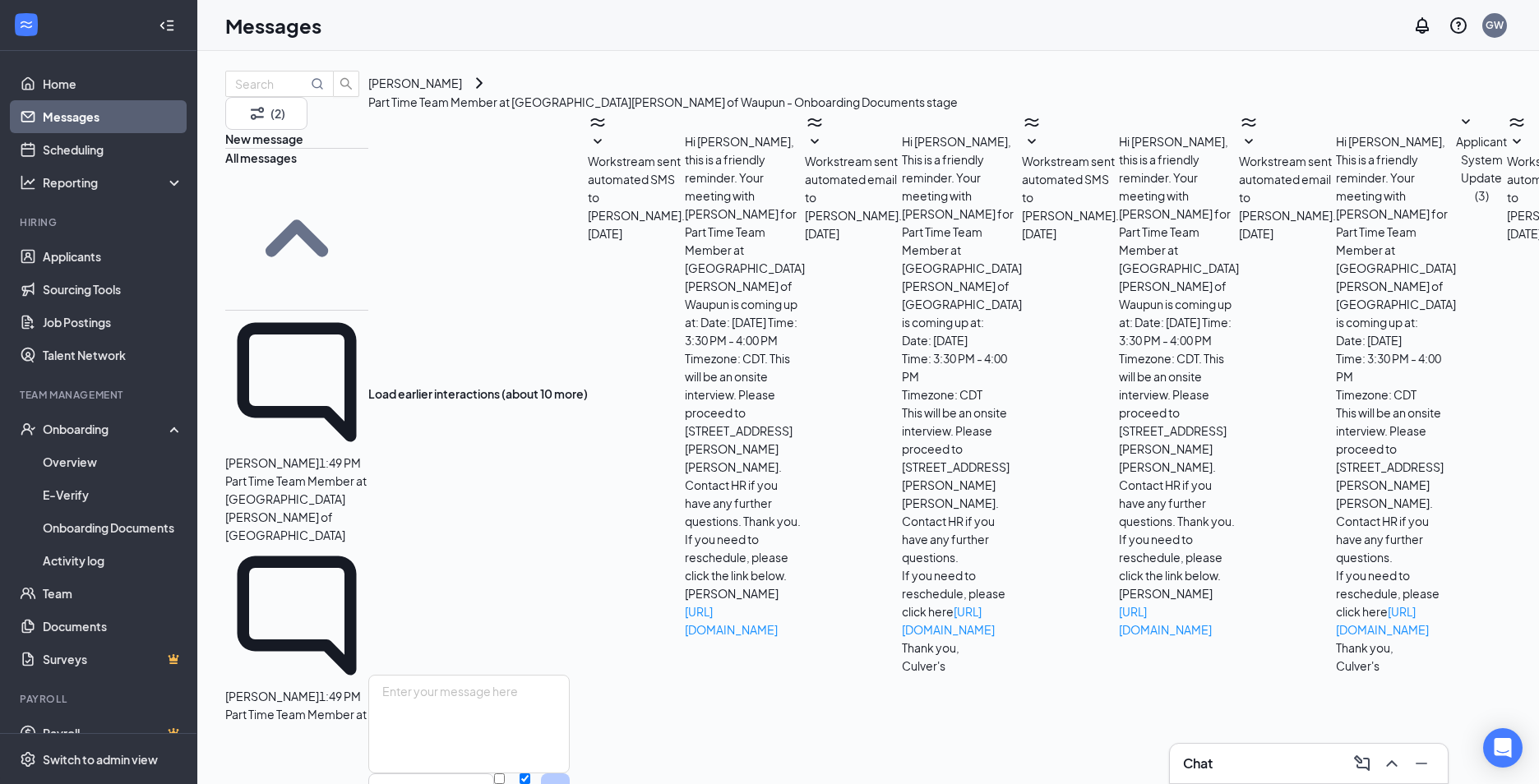
scroll to position [136, 0]
click at [569, 675] on textarea at bounding box center [469, 724] width 201 height 99
drag, startPoint x: 625, startPoint y: 615, endPoint x: 492, endPoint y: 615, distance: 133.0
click at [492, 675] on textarea "It will be at 3pm sorry" at bounding box center [469, 724] width 201 height 99
click at [526, 675] on textarea "It will be at 3pm sorry" at bounding box center [469, 724] width 201 height 99
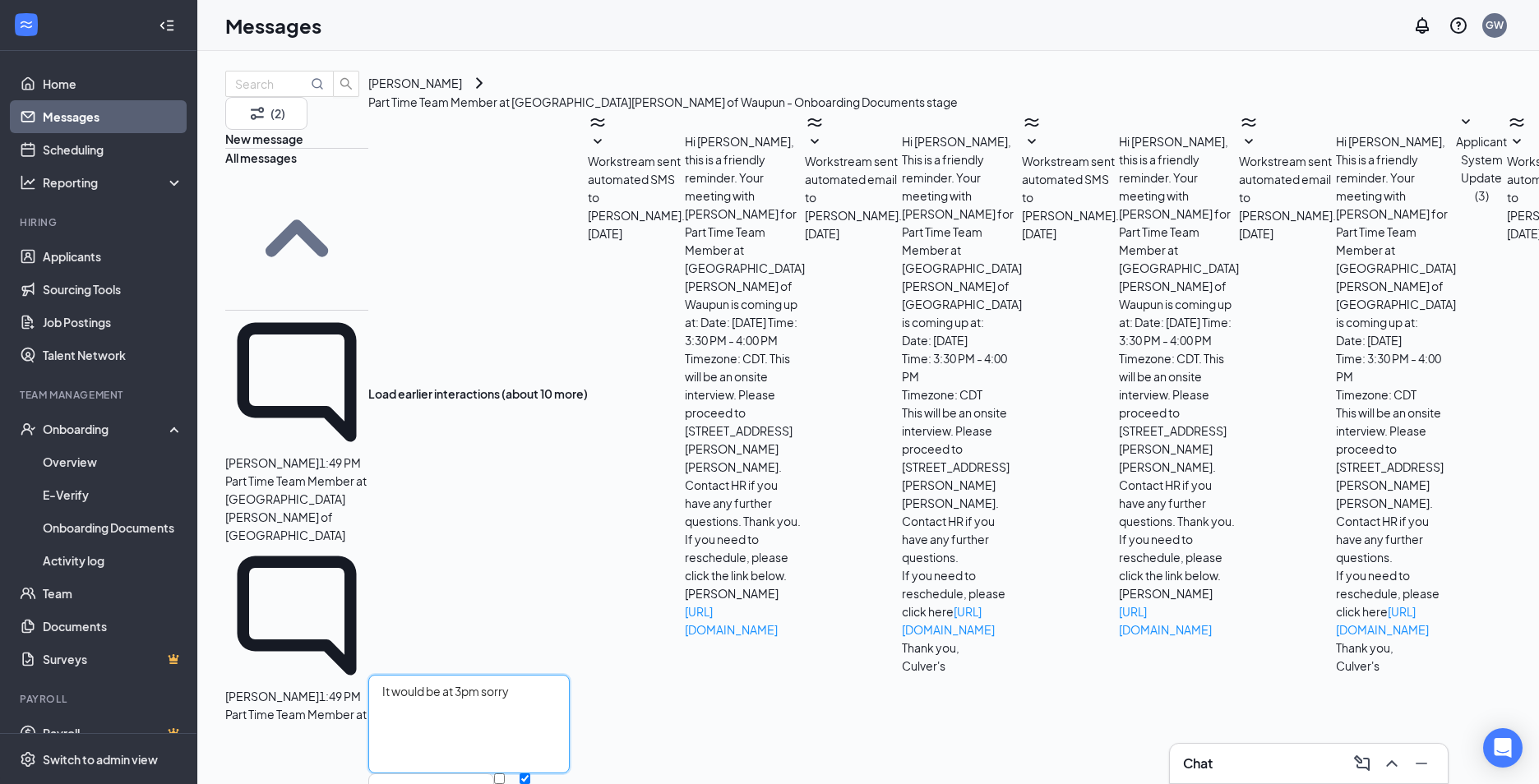
drag, startPoint x: 639, startPoint y: 622, endPoint x: 490, endPoint y: 622, distance: 149.0
click at [490, 675] on textarea "It would be at 3pm sorry" at bounding box center [469, 724] width 201 height 99
type textarea "It would be at 3pm sorry"
click at [569, 774] on button "Send" at bounding box center [555, 800] width 29 height 53
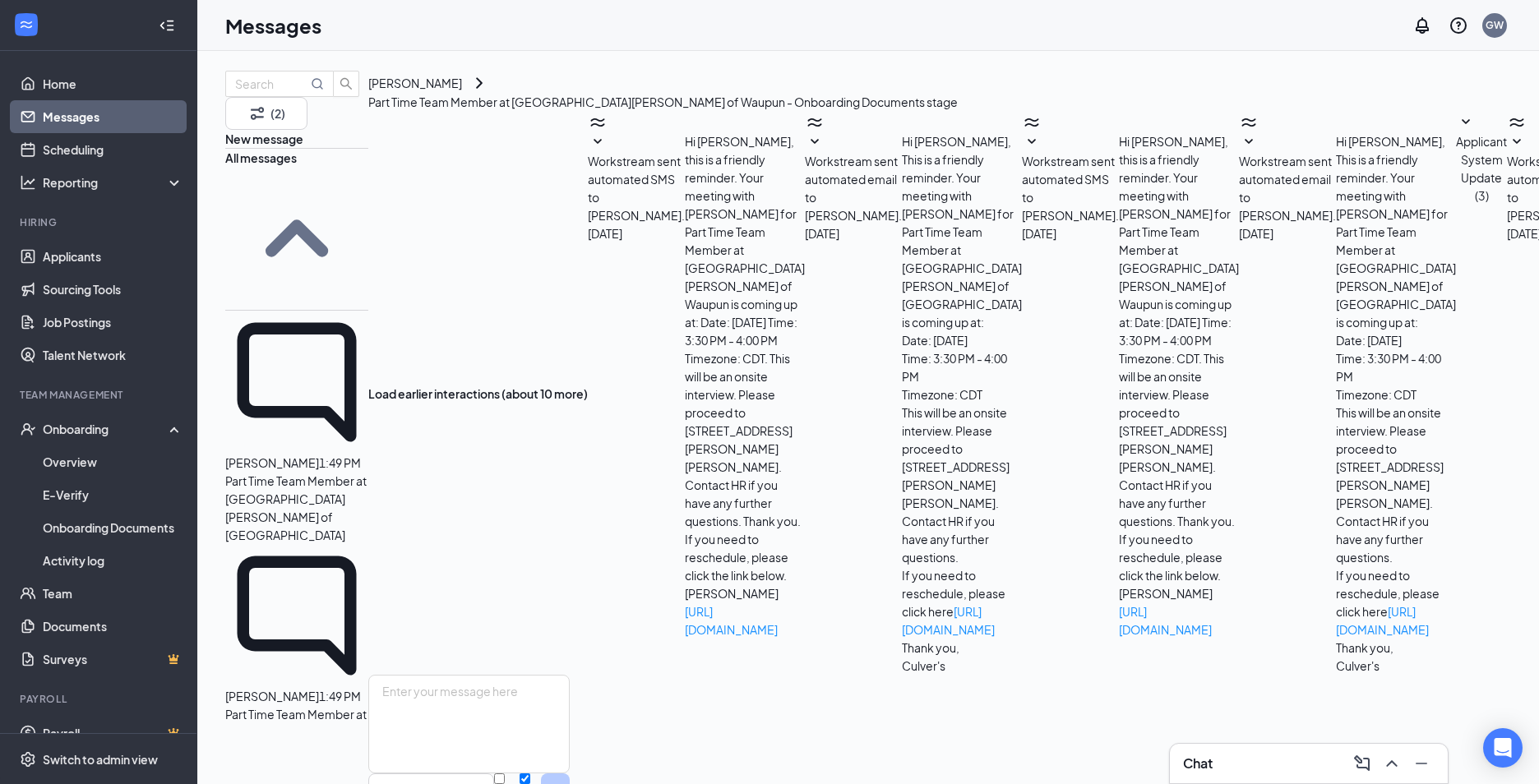
click at [309, 689] on span "Anabella Allende" at bounding box center [272, 696] width 94 height 15
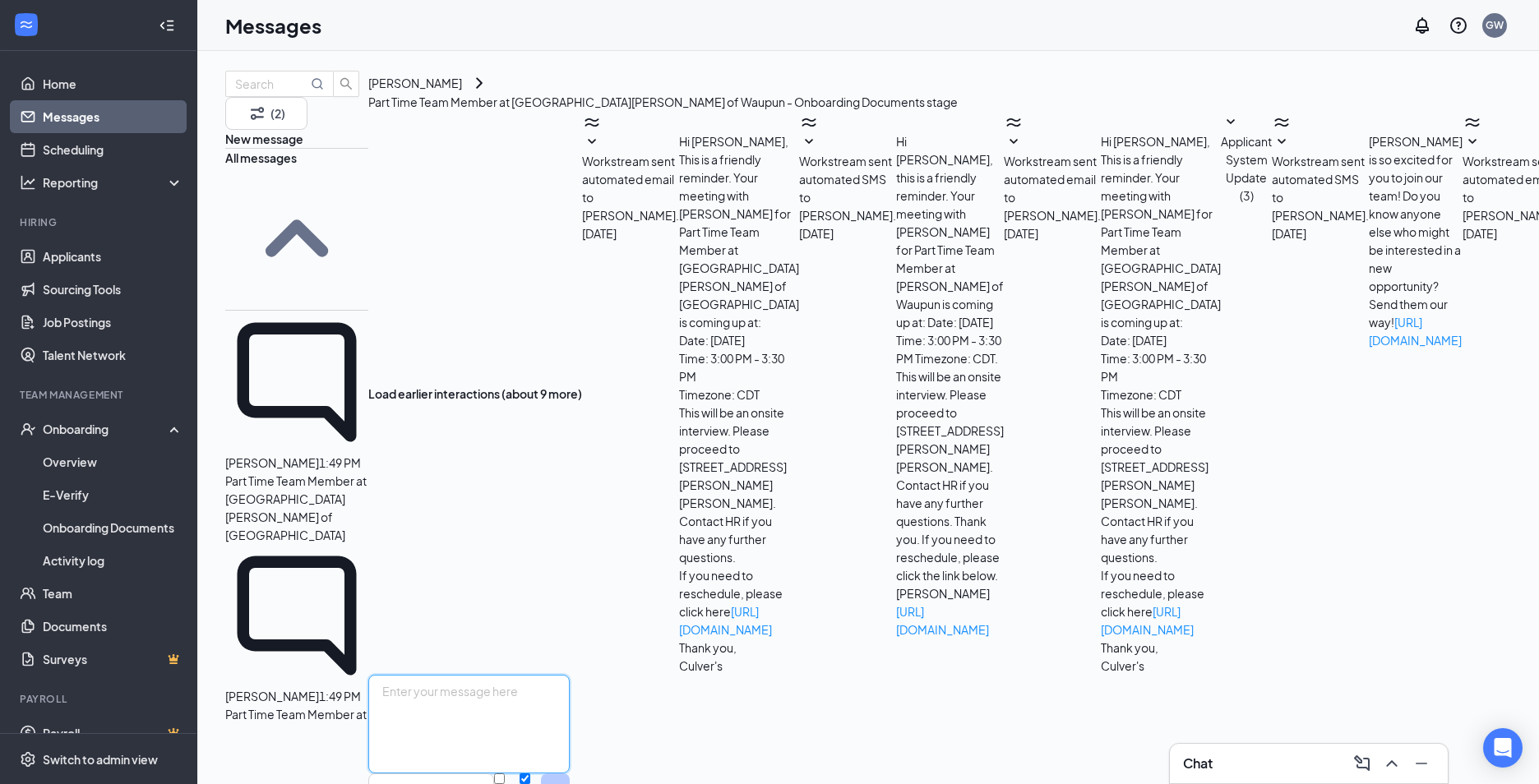
click at [569, 675] on textarea at bounding box center [469, 724] width 201 height 99
paste textarea "It would be at 3pm sorry"
type textarea "It would be at 3pm sorry"
click at [569, 774] on button "Send" at bounding box center [555, 800] width 29 height 53
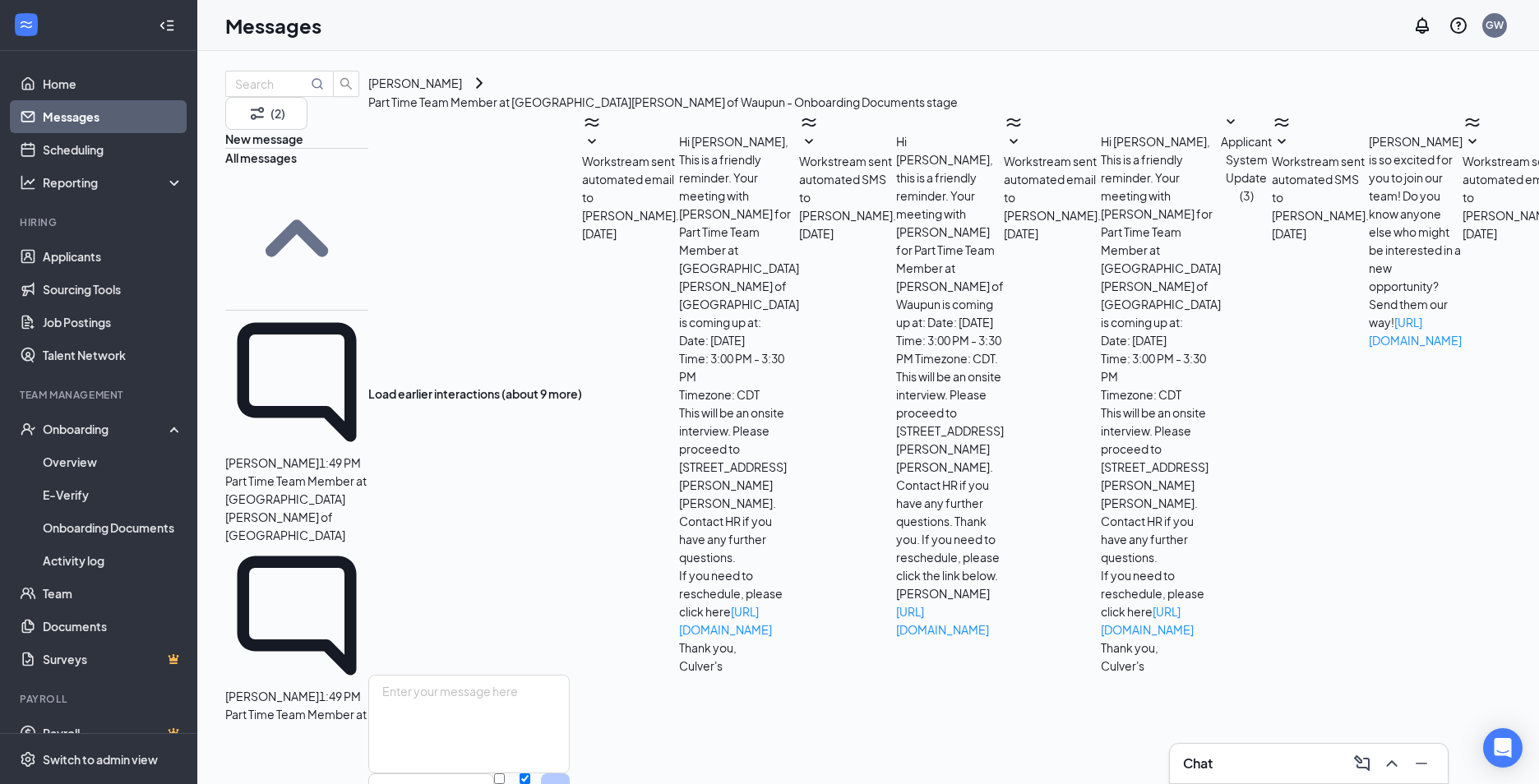
scroll to position [325, 0]
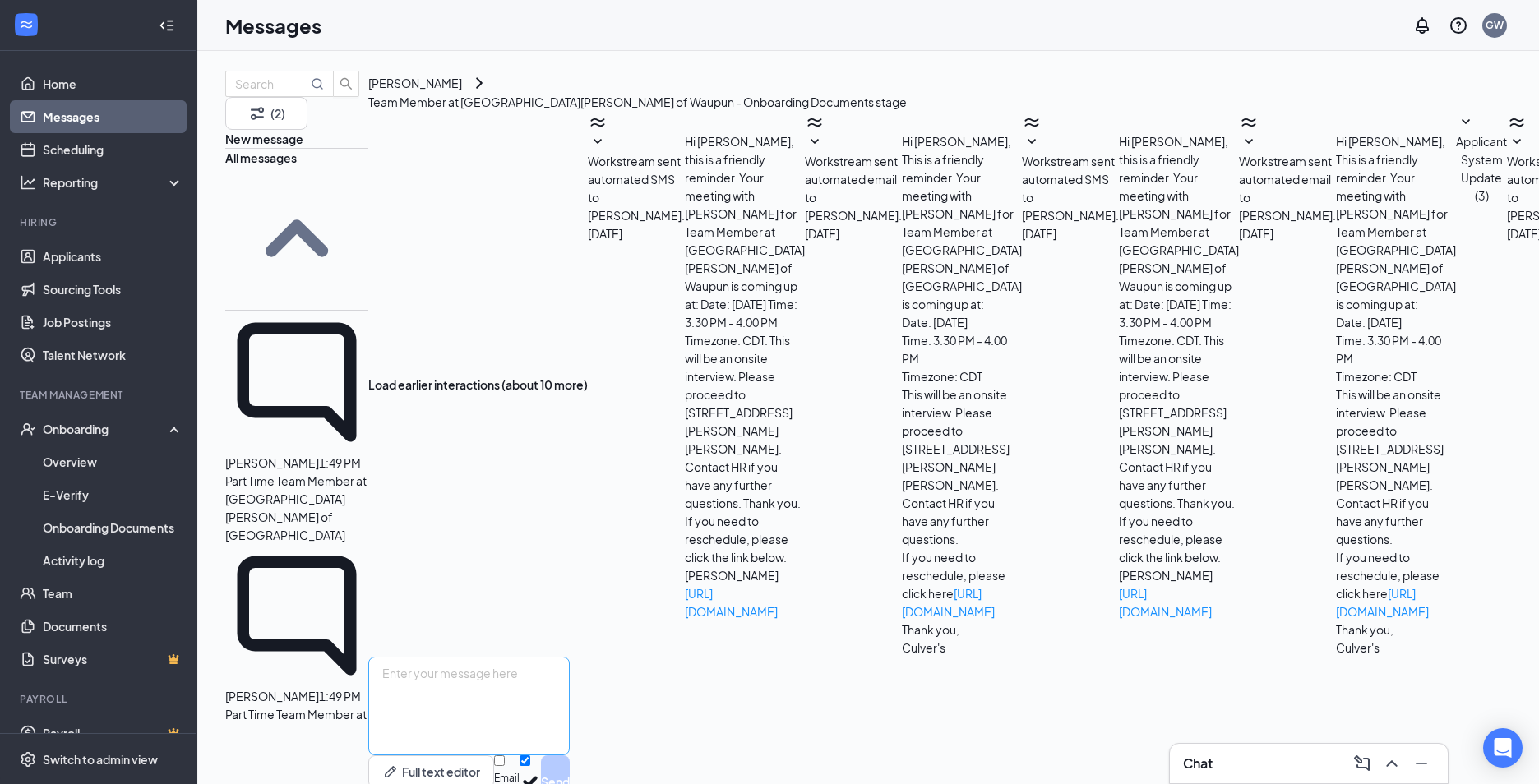
scroll to position [136, 0]
click at [563, 657] on textarea at bounding box center [469, 706] width 201 height 99
paste textarea "It would be at 3pm sorry"
type textarea "It would be at 3pm sorry"
click at [569, 755] on button "Send" at bounding box center [555, 781] width 29 height 53
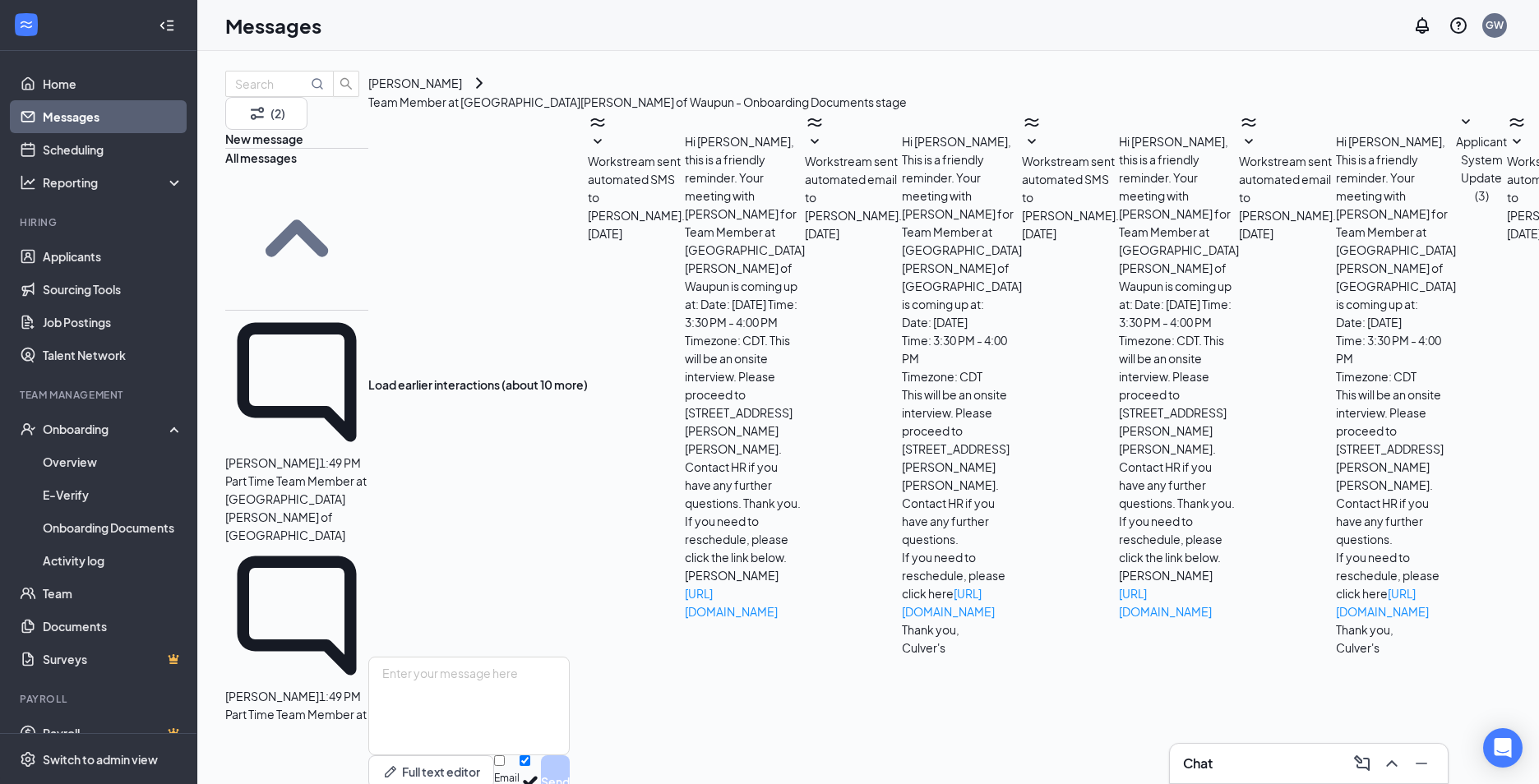
scroll to position [224, 0]
click at [336, 705] on p "Part Time Team Member at Culver's of Waupun" at bounding box center [296, 741] width 143 height 72
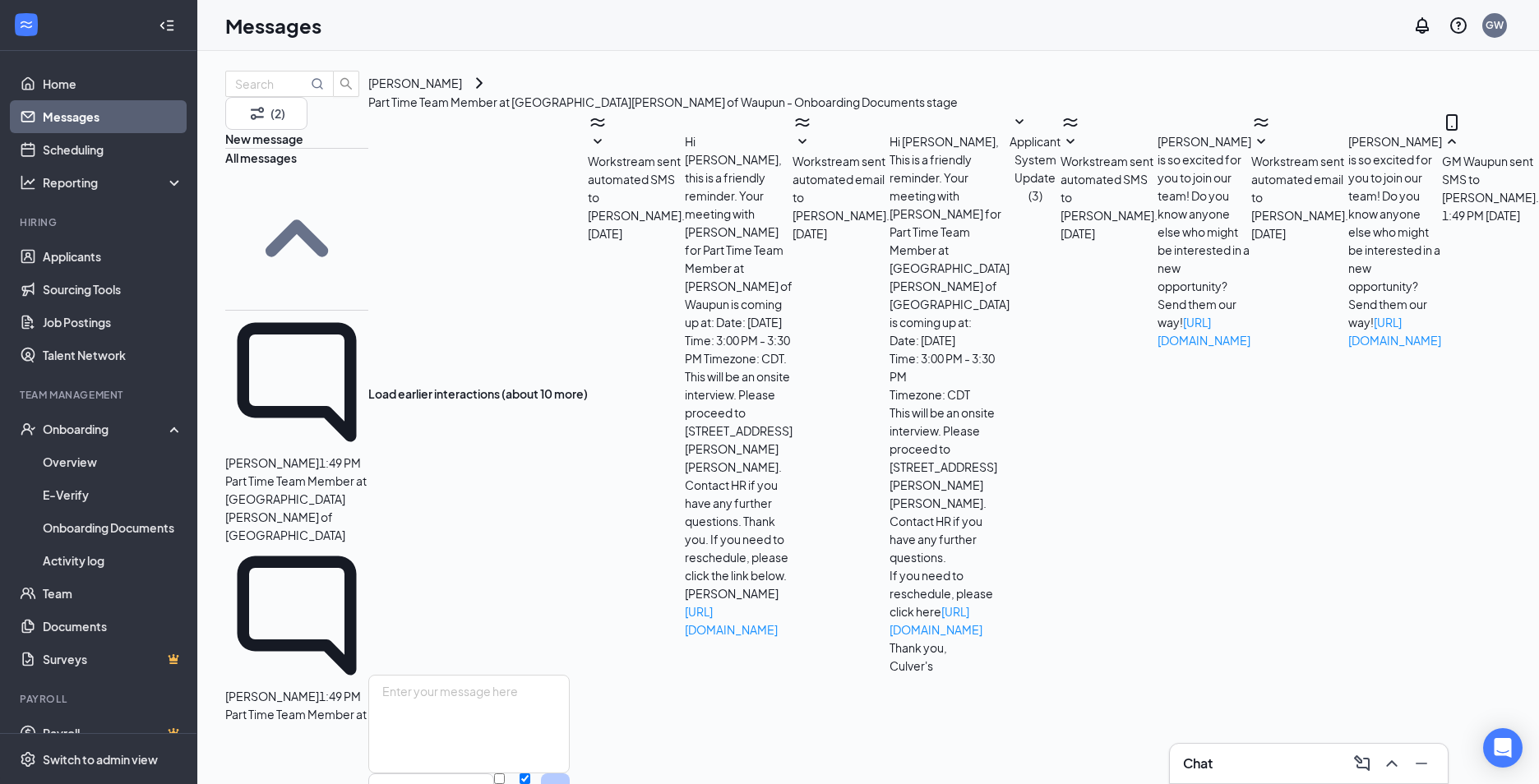
scroll to position [264, 0]
click at [569, 675] on textarea at bounding box center [469, 724] width 201 height 99
type textarea "Thank you, See you on Sunday"
click at [569, 774] on button "Send" at bounding box center [555, 800] width 29 height 53
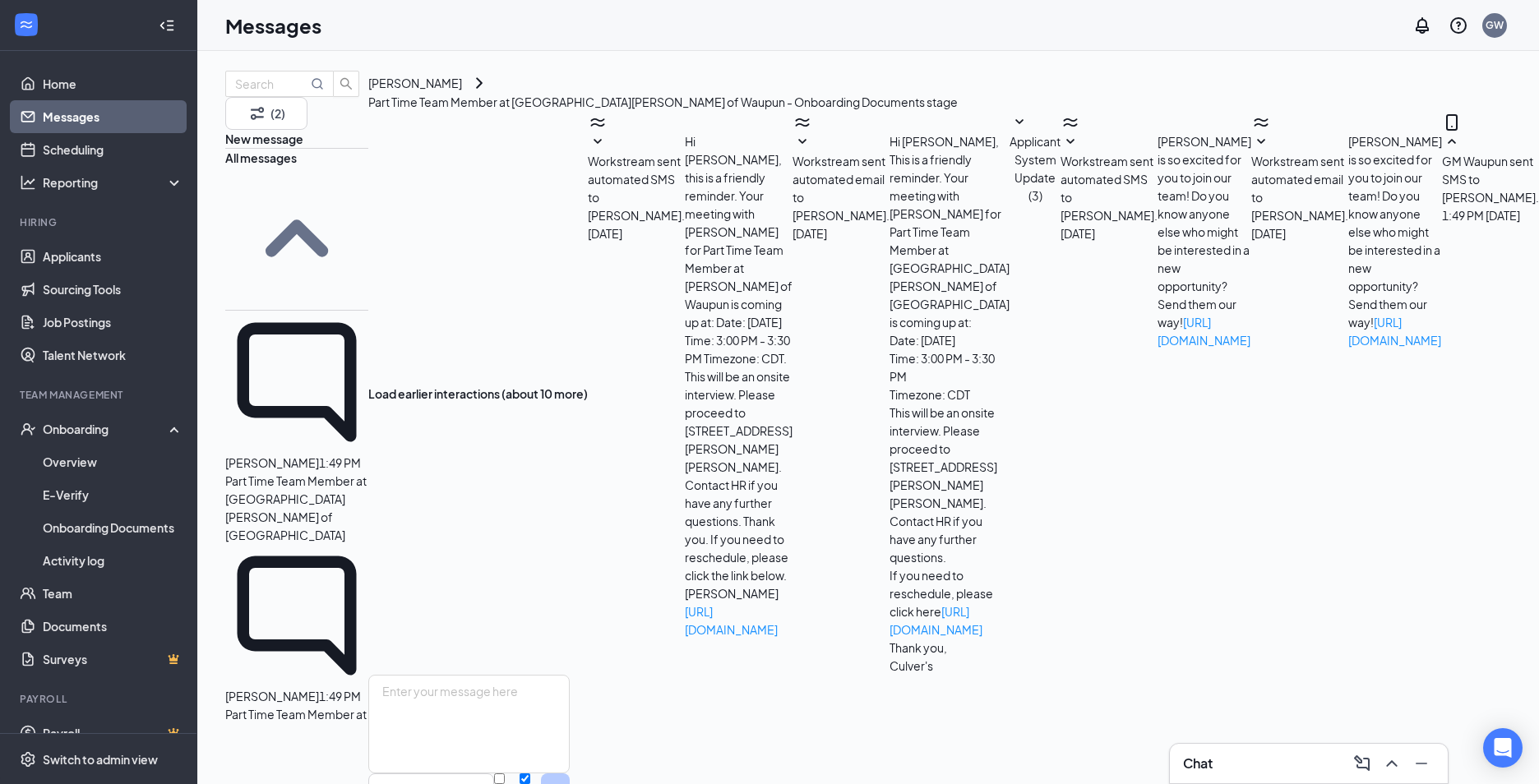
click at [319, 454] on div at bounding box center [319, 463] width 0 height 18
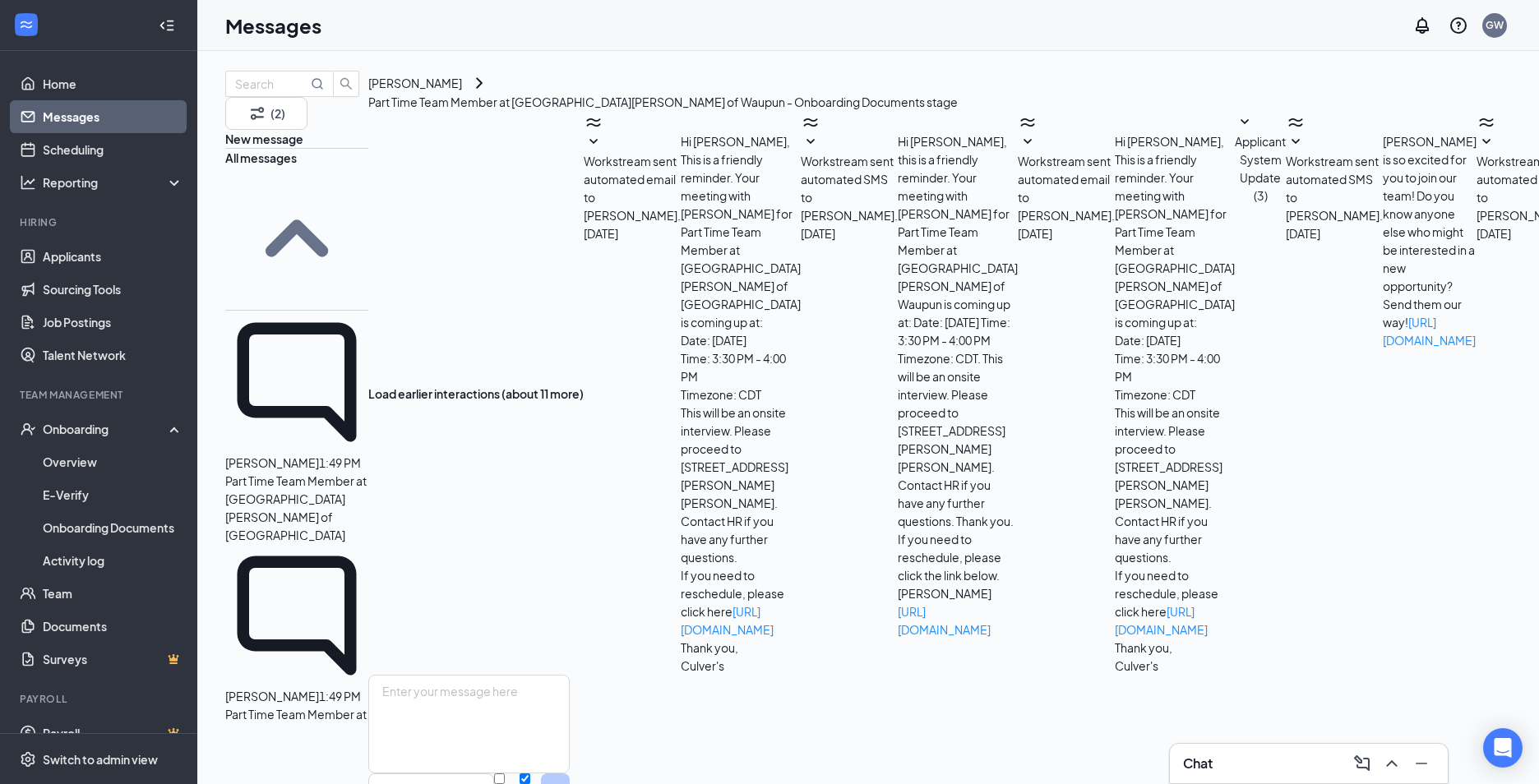
scroll to position [164, 0]
click at [319, 687] on div "Anabella Allende" at bounding box center [272, 696] width 94 height 18
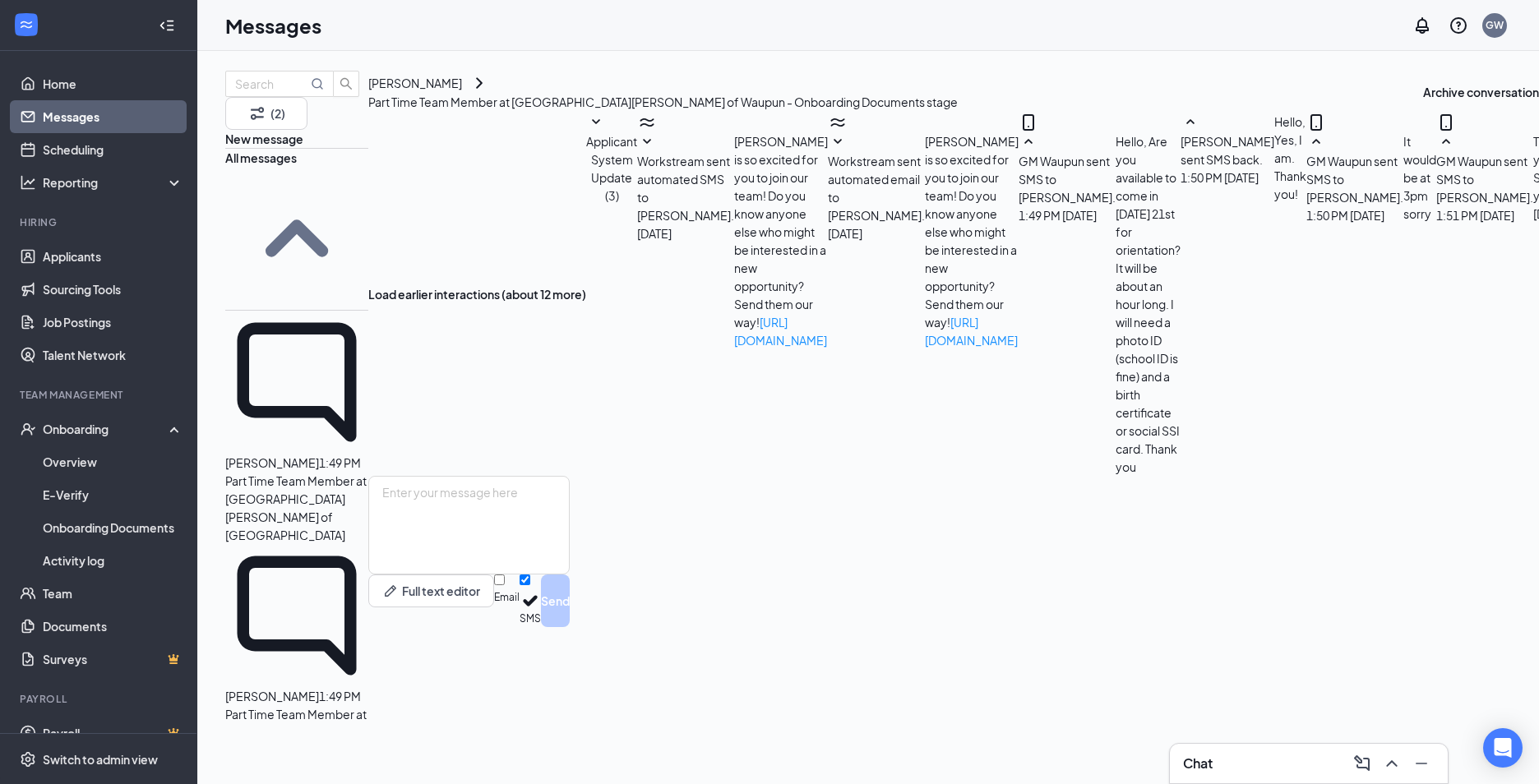
scroll to position [320, 0]
click at [321, 544] on div "Anabella Allende 1:49 PM Part Time Team Member at Culver's of Waupun" at bounding box center [296, 660] width 143 height 233
click at [290, 456] on span "Logan Dykstra" at bounding box center [272, 463] width 94 height 15
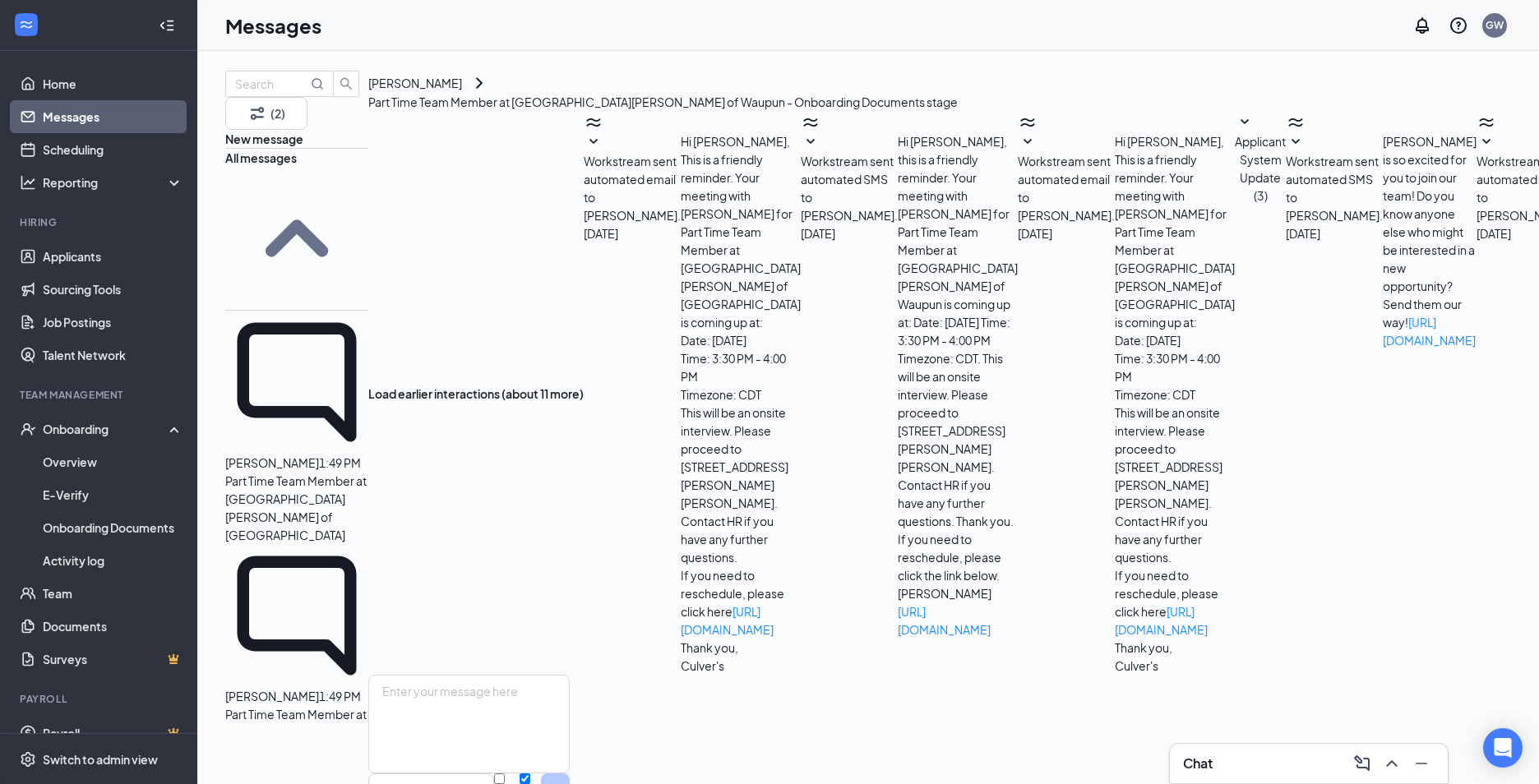
scroll to position [164, 0]
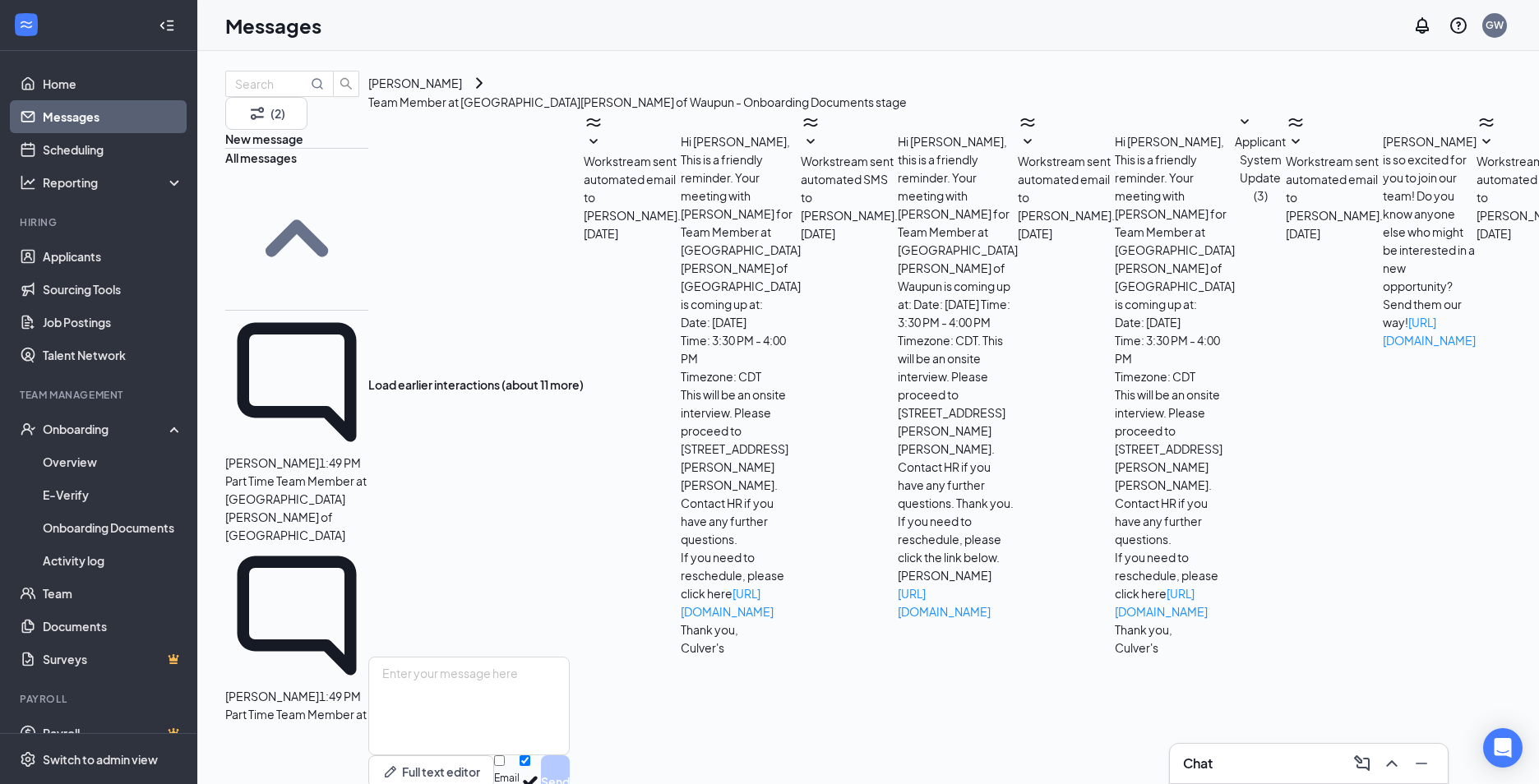
scroll to position [164, 0]
